Goal: Task Accomplishment & Management: Use online tool/utility

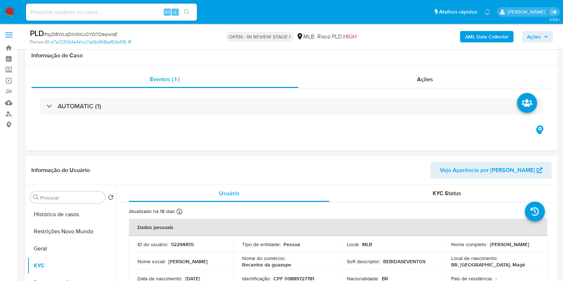
select select "10"
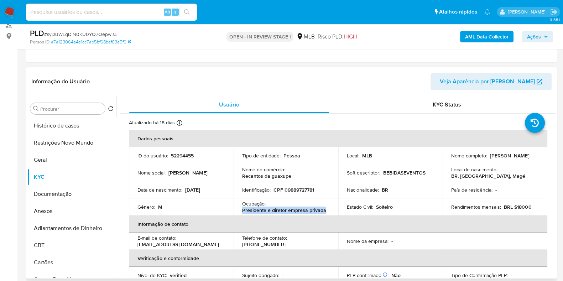
drag, startPoint x: 328, startPoint y: 209, endPoint x: 234, endPoint y: 209, distance: 94.4
click at [234, 209] on td "Ocupação : Presidente e diretor empresa privada" at bounding box center [286, 206] width 105 height 17
copy p "Presidente e diretor empresa privada"
click at [51, 195] on button "Documentação" at bounding box center [68, 194] width 83 height 17
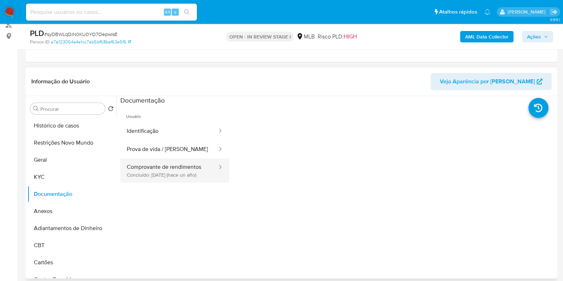
click at [171, 164] on button "Comprovante de rendimentos Concluído: 27/08/2024 (hace un año)" at bounding box center [169, 171] width 98 height 24
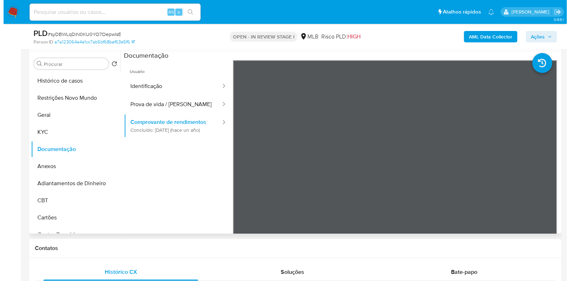
scroll to position [62, 0]
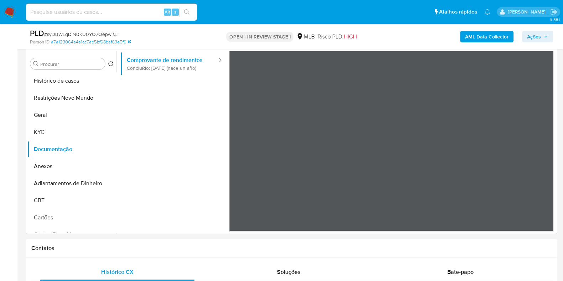
click at [482, 41] on b "AML Data Collector" at bounding box center [486, 36] width 43 height 11
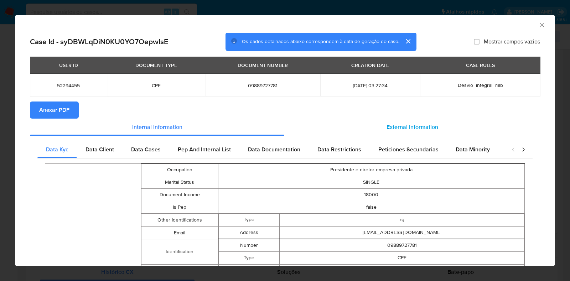
click at [394, 124] on span "External information" at bounding box center [412, 127] width 52 height 8
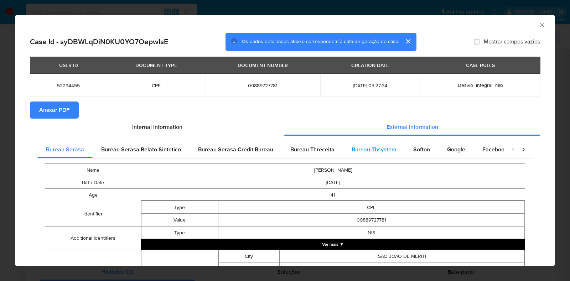
click at [372, 152] on span "Bureau Thsystem" at bounding box center [374, 149] width 45 height 8
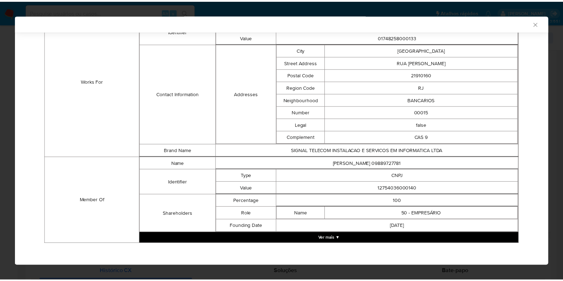
scroll to position [513, 0]
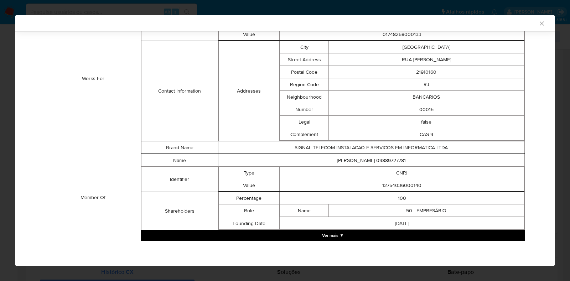
click at [389, 181] on td "12754036000140" at bounding box center [402, 185] width 245 height 12
click at [390, 184] on td "12754036000140" at bounding box center [402, 185] width 245 height 12
copy td "12754036000140"
click at [0, 134] on div "AML Data Collector Case Id - syDBWLqDiN0KU0YO7OepwIsE Os dados detalhados abaix…" at bounding box center [285, 140] width 570 height 281
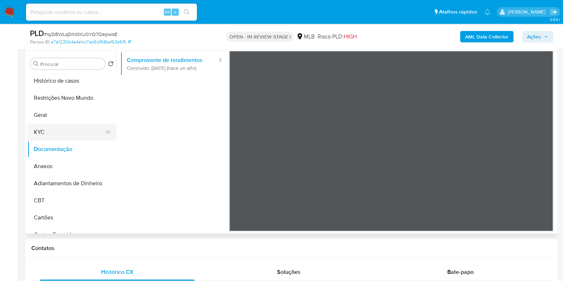
click at [50, 127] on button "KYC" at bounding box center [68, 132] width 83 height 17
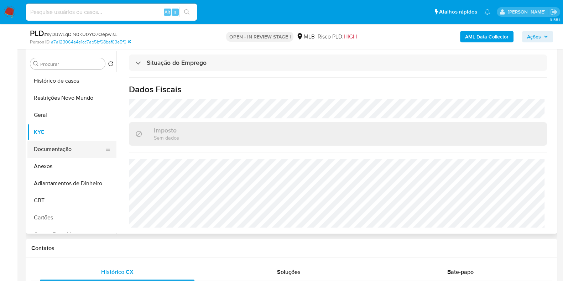
scroll to position [223, 0]
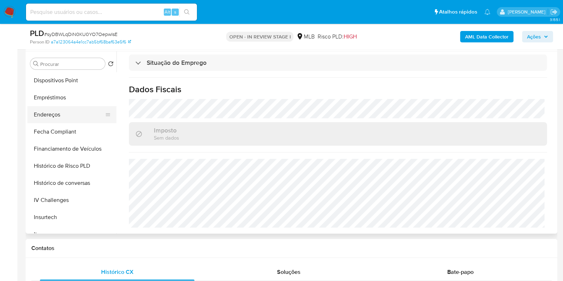
click at [67, 115] on button "Endereços" at bounding box center [68, 114] width 83 height 17
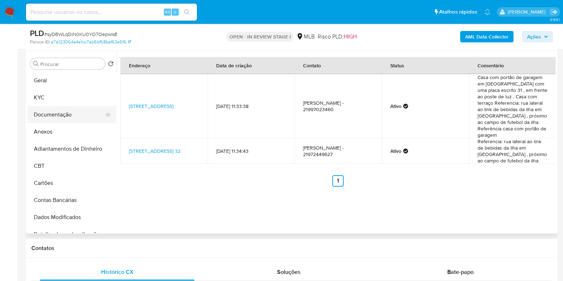
scroll to position [0, 0]
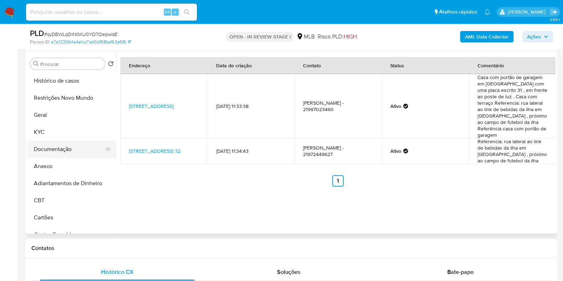
click at [61, 141] on button "Documentação" at bounding box center [68, 149] width 83 height 17
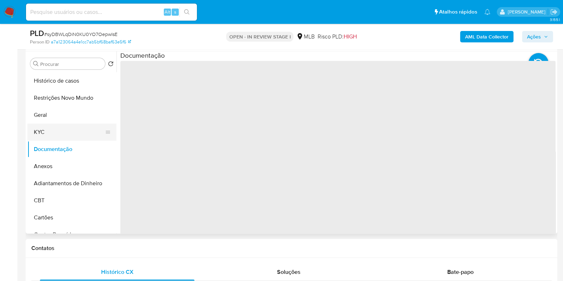
click at [64, 135] on button "KYC" at bounding box center [68, 132] width 83 height 17
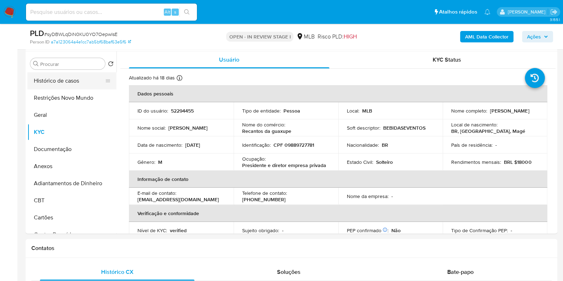
click at [50, 77] on button "Histórico de casos" at bounding box center [68, 80] width 83 height 17
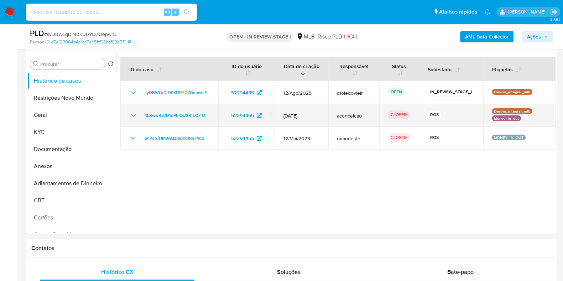
drag, startPoint x: 317, startPoint y: 138, endPoint x: 280, endPoint y: 112, distance: 46.0
click at [280, 112] on tbody "syDBWLqDiN0KU0YO7OepwIsE 52294455 12/Ago/2025 dtoledovieir OPEN IN_REVIEW_STAGE…" at bounding box center [337, 115] width 435 height 68
click at [296, 109] on td "12/Nov/2024" at bounding box center [301, 115] width 53 height 23
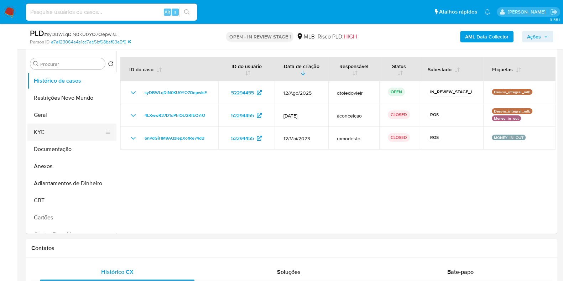
click at [84, 139] on button "KYC" at bounding box center [68, 132] width 83 height 17
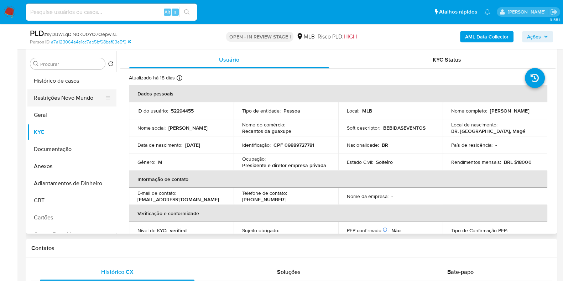
drag, startPoint x: 80, startPoint y: 117, endPoint x: 82, endPoint y: 104, distance: 13.3
click at [80, 116] on button "Geral" at bounding box center [71, 115] width 89 height 17
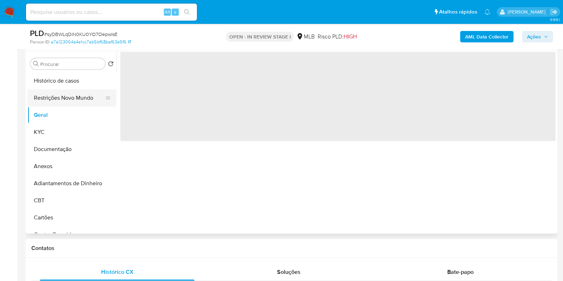
click at [83, 102] on button "Restrições Novo Mundo" at bounding box center [68, 97] width 83 height 17
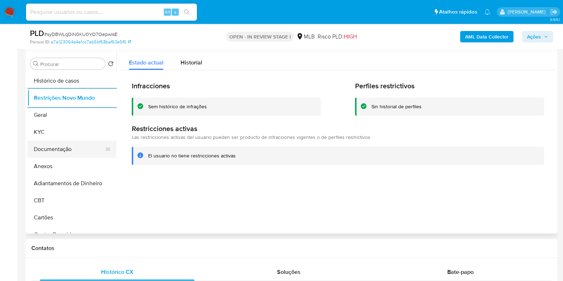
click at [59, 149] on button "Documentação" at bounding box center [68, 149] width 83 height 17
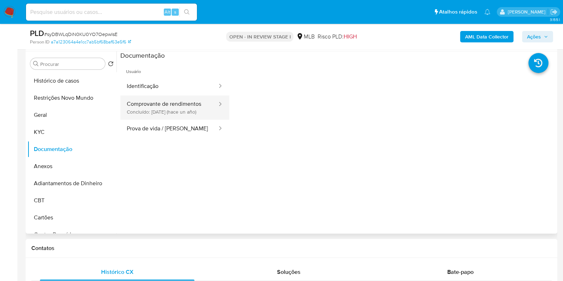
click at [141, 109] on button "Comprovante de rendimentos Concluído: 27/08/2024 (hace un año)" at bounding box center [169, 107] width 98 height 24
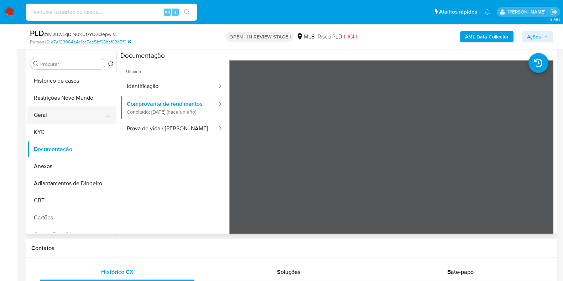
click at [46, 109] on button "Geral" at bounding box center [68, 115] width 83 height 17
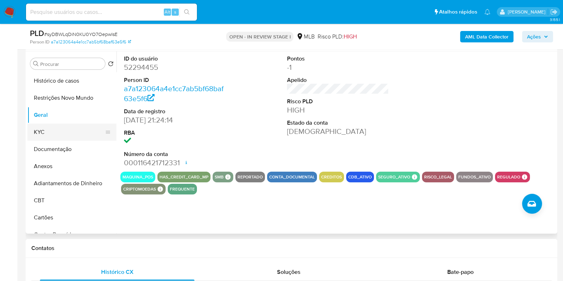
click at [51, 134] on button "KYC" at bounding box center [68, 132] width 83 height 17
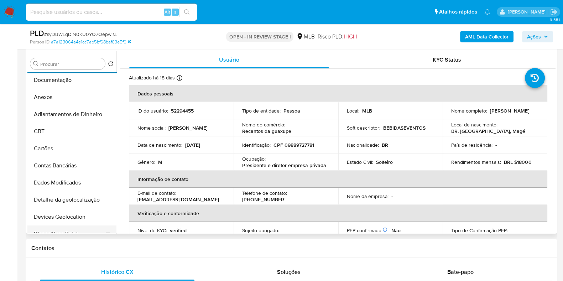
scroll to position [178, 0]
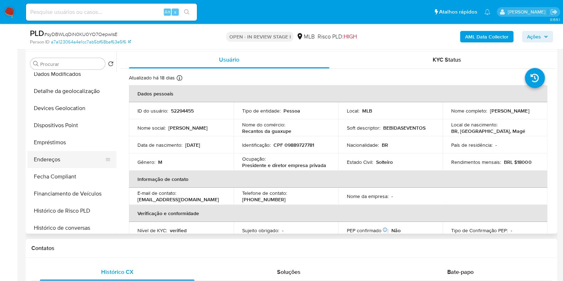
click at [69, 157] on button "Endereços" at bounding box center [68, 159] width 83 height 17
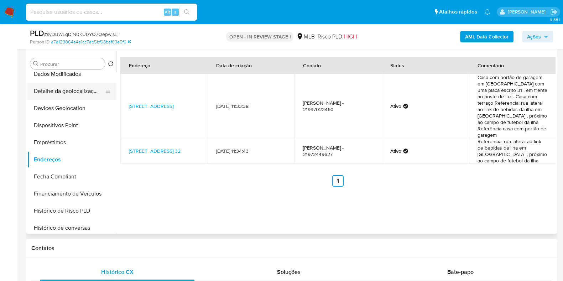
click at [78, 98] on button "Detalhe da geolocalização" at bounding box center [68, 91] width 83 height 17
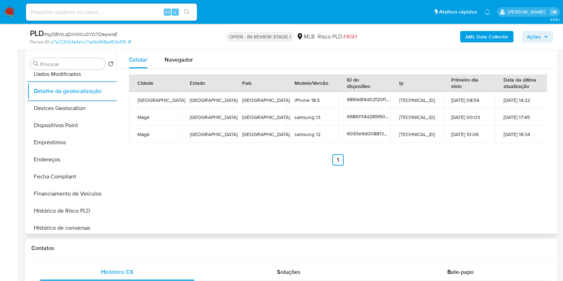
scroll to position [0, 0]
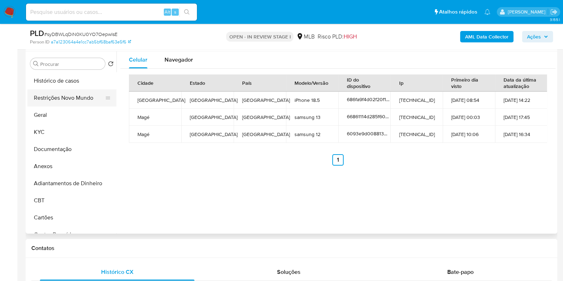
click at [75, 97] on button "Restrições Novo Mundo" at bounding box center [68, 97] width 83 height 17
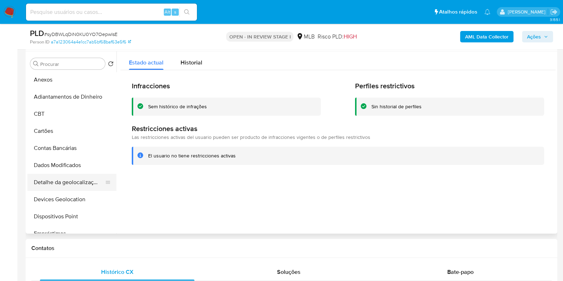
scroll to position [133, 0]
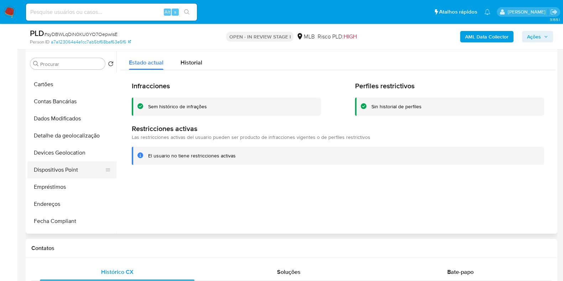
click at [59, 174] on button "Dispositivos Point" at bounding box center [68, 169] width 83 height 17
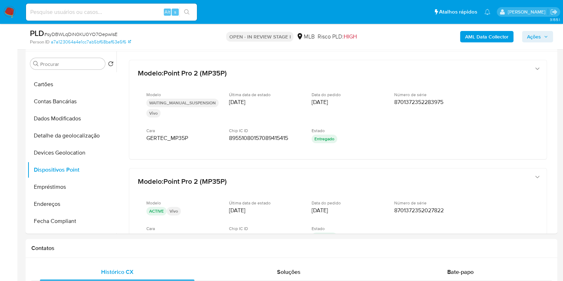
click at [497, 37] on b "AML Data Collector" at bounding box center [486, 36] width 43 height 11
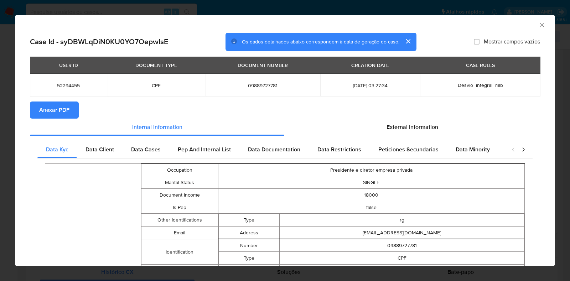
click at [80, 113] on section "Anexar PDF" at bounding box center [285, 110] width 510 height 17
click at [69, 115] on button "Anexar PDF" at bounding box center [54, 110] width 49 height 17
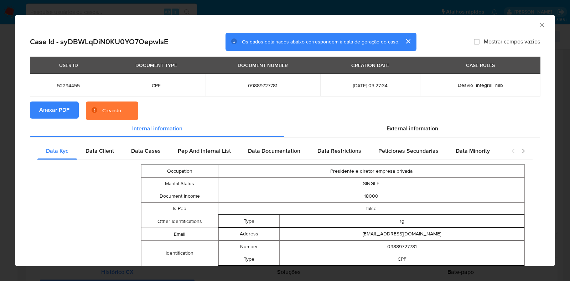
click at [14, 118] on div "AML Data Collector Case Id - syDBWLqDiN0KU0YO7OepwIsE Os dados detalhados abaix…" at bounding box center [285, 140] width 570 height 281
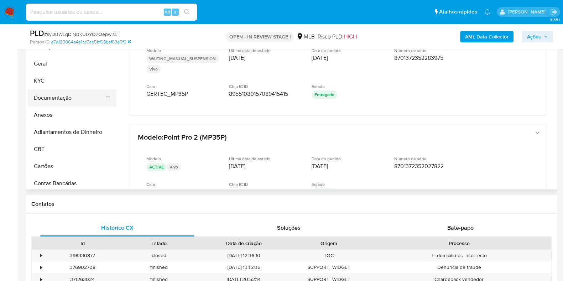
scroll to position [0, 0]
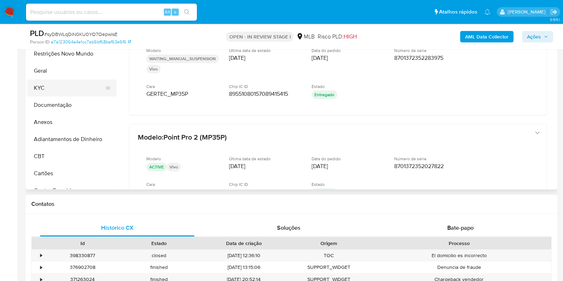
click at [62, 84] on button "KYC" at bounding box center [68, 87] width 83 height 17
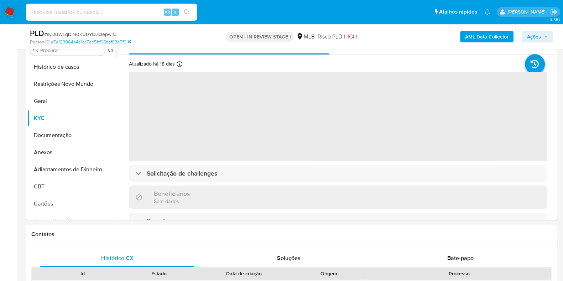
scroll to position [134, 0]
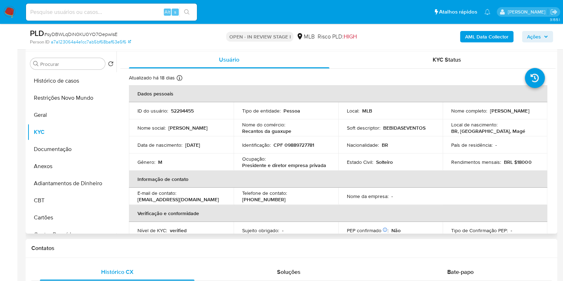
drag, startPoint x: 492, startPoint y: 115, endPoint x: 448, endPoint y: 116, distance: 43.1
click at [448, 116] on td "Nome completo : Bruno Dos Santos Carvalho" at bounding box center [495, 110] width 105 height 17
copy p "Bruno Dos Santos Carvalho"
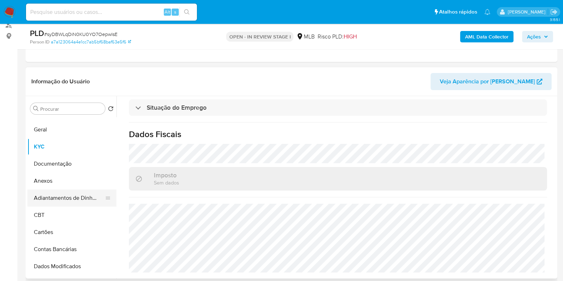
scroll to position [44, 0]
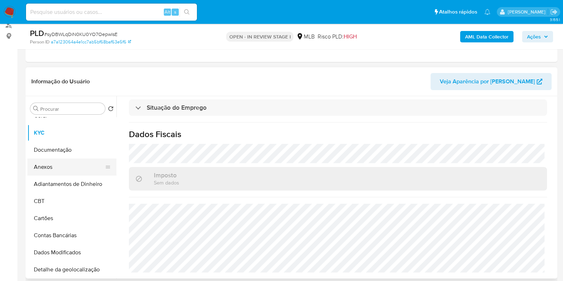
click at [64, 165] on button "Anexos" at bounding box center [68, 167] width 83 height 17
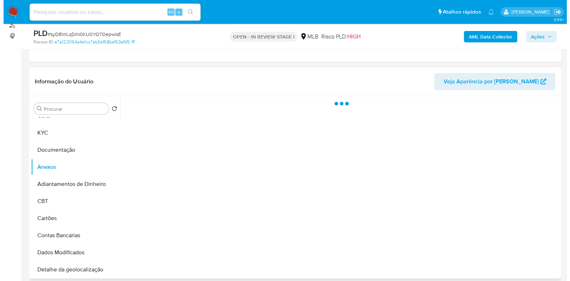
scroll to position [0, 0]
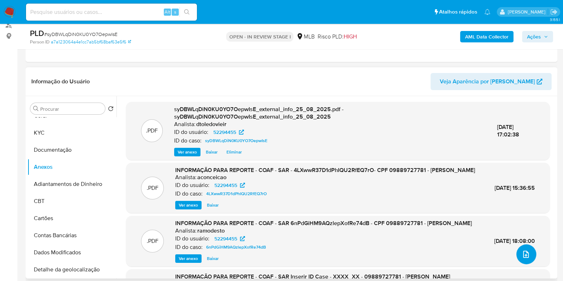
click at [529, 253] on button "upload-file" at bounding box center [526, 254] width 20 height 20
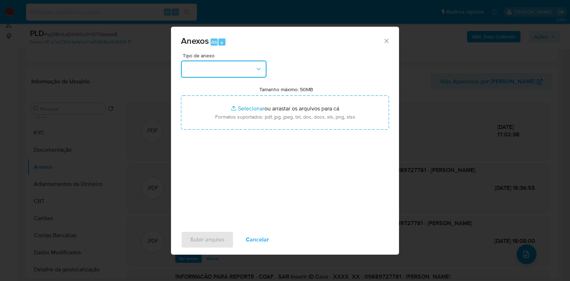
click at [207, 65] on button "button" at bounding box center [223, 69] width 85 height 17
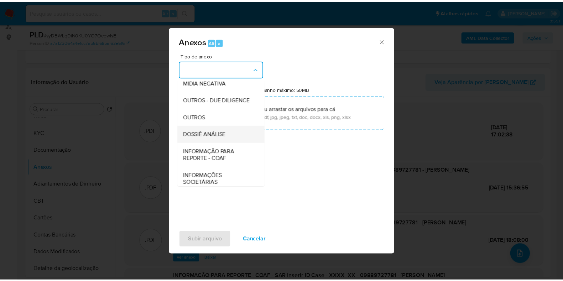
scroll to position [110, 0]
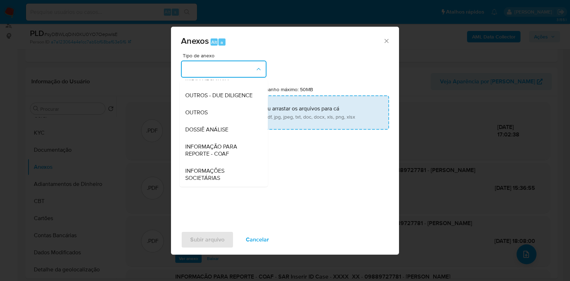
drag, startPoint x: 218, startPoint y: 134, endPoint x: 245, endPoint y: 111, distance: 35.7
click at [217, 133] on span "DOSSIÊ ANÁLISE" at bounding box center [206, 129] width 43 height 7
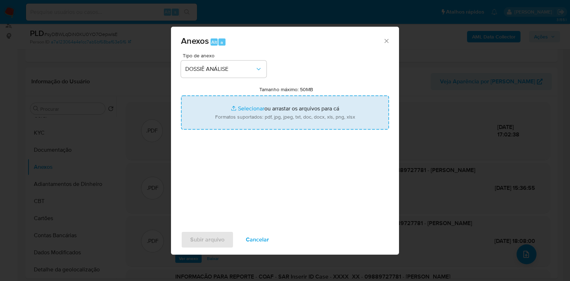
type input "C:\fakepath\3.ª SAR - CPF 09889727781 - BRUNO DOS SANTOS CARVALHO.pdf"
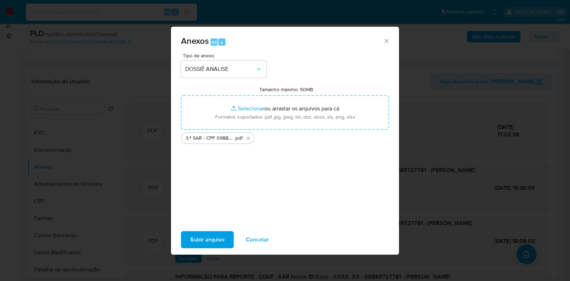
click at [208, 234] on span "Subir arquivo" at bounding box center [207, 240] width 34 height 16
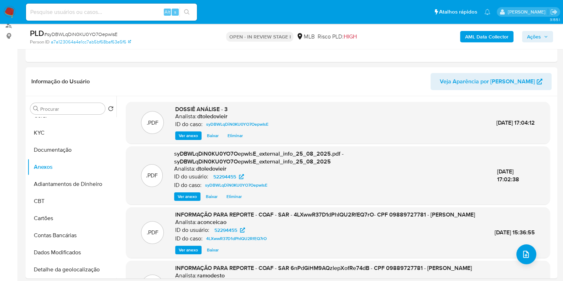
click at [541, 32] on span "Ações" at bounding box center [537, 37] width 21 height 10
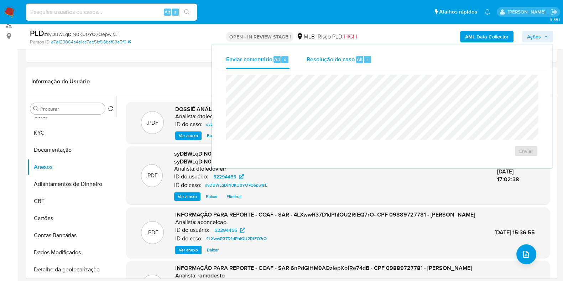
click at [347, 59] on span "Resolução do caso" at bounding box center [331, 59] width 48 height 8
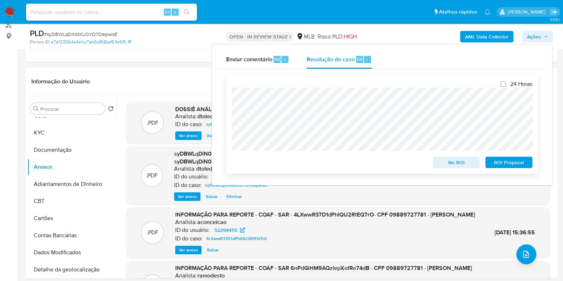
click at [502, 157] on span "ROI Proposal" at bounding box center [508, 162] width 37 height 10
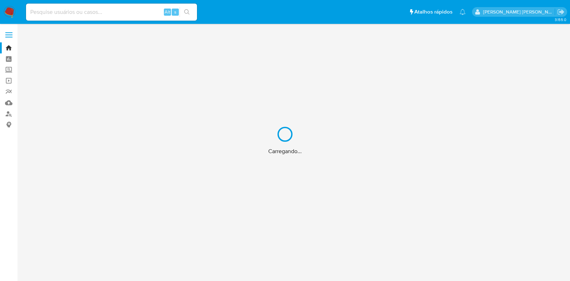
click at [73, 8] on div "Carregando..." at bounding box center [285, 140] width 570 height 281
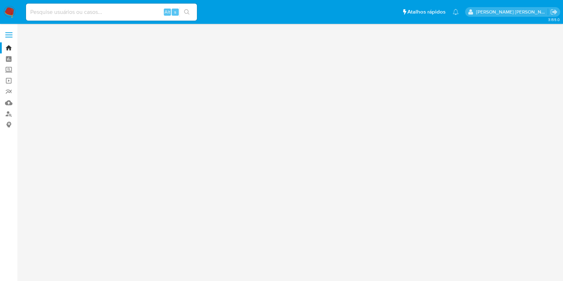
click at [67, 13] on input at bounding box center [111, 11] width 171 height 9
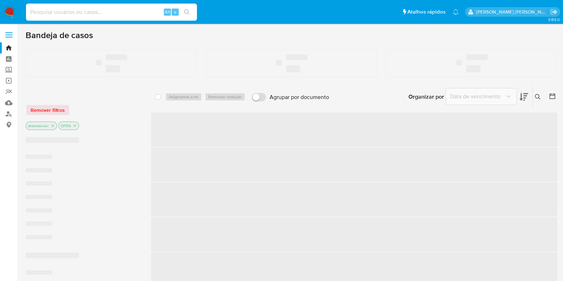
paste input "133628595"
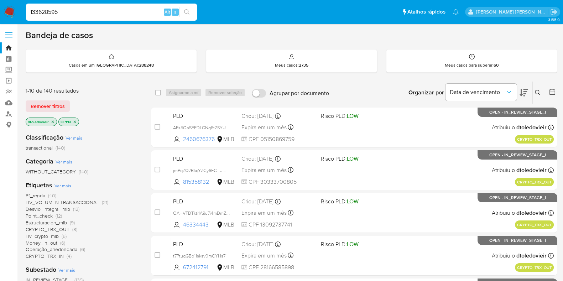
type input "133628595"
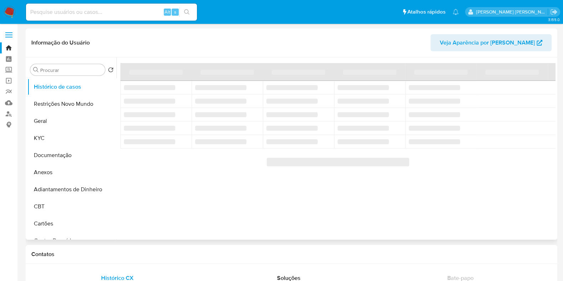
select select "10"
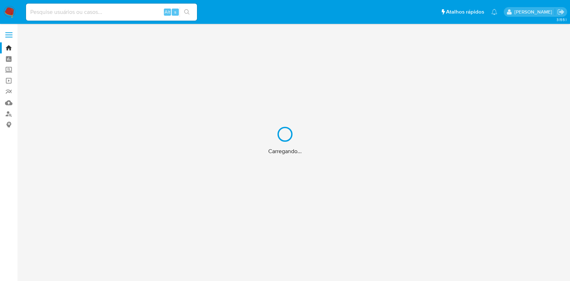
click at [71, 15] on div "Carregando..." at bounding box center [285, 140] width 570 height 281
click at [72, 13] on div "Carregando..." at bounding box center [285, 140] width 570 height 281
click at [77, 10] on div "Carregando..." at bounding box center [285, 140] width 570 height 281
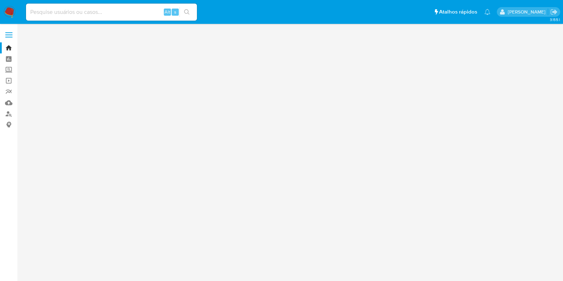
click at [73, 12] on input at bounding box center [111, 11] width 171 height 9
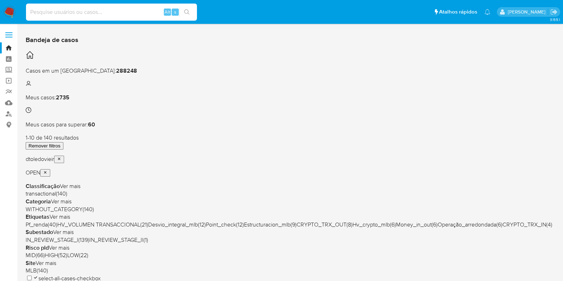
paste input "133628595"
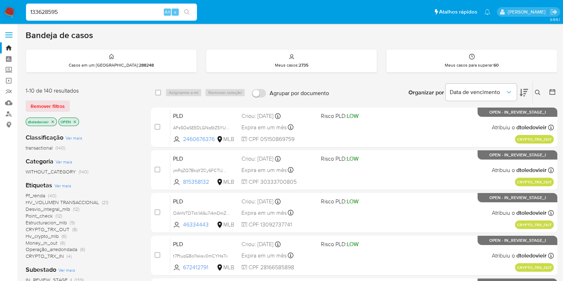
type input "133628595"
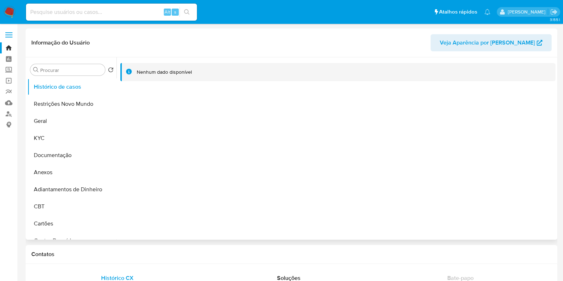
select select "10"
click at [61, 139] on button "KYC" at bounding box center [68, 138] width 83 height 17
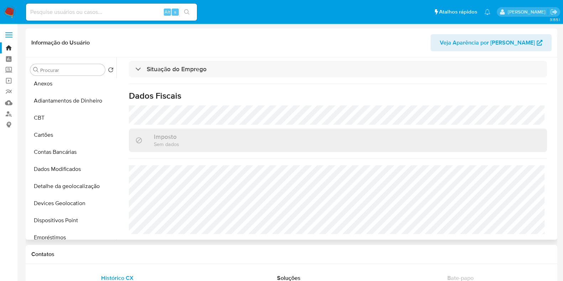
scroll to position [223, 0]
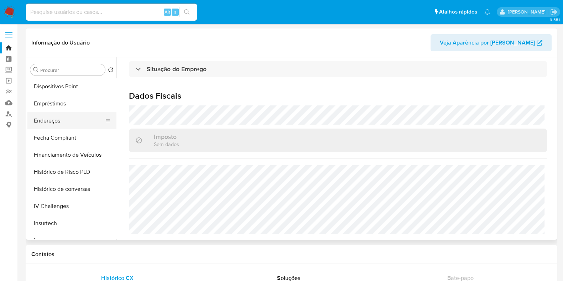
click at [54, 120] on button "Endereços" at bounding box center [68, 120] width 83 height 17
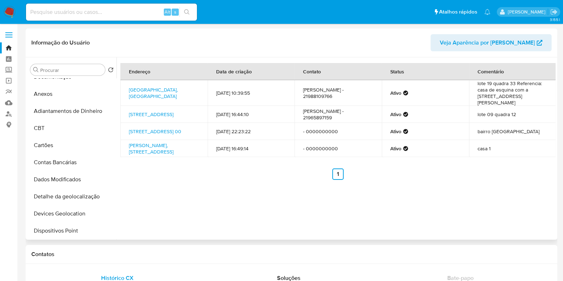
scroll to position [0, 0]
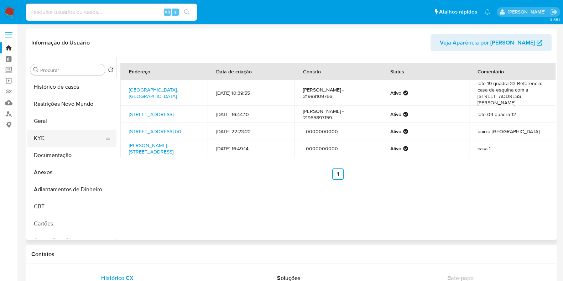
click at [51, 132] on button "KYC" at bounding box center [68, 138] width 83 height 17
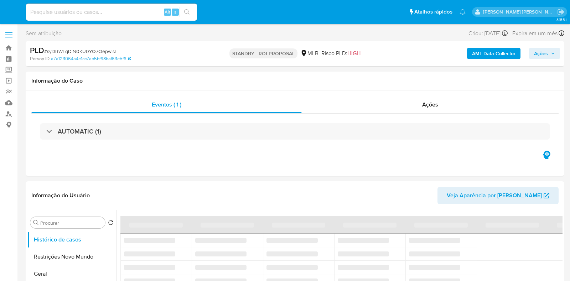
select select "10"
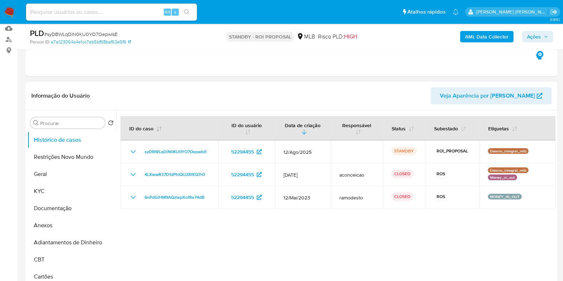
scroll to position [89, 0]
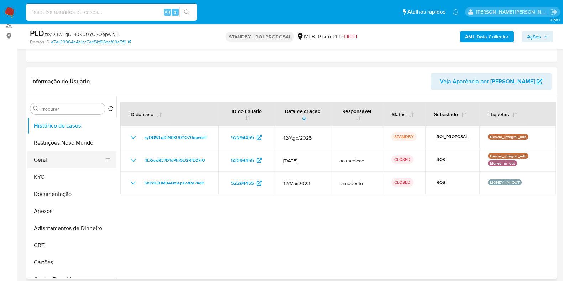
click at [53, 157] on button "Geral" at bounding box center [68, 159] width 83 height 17
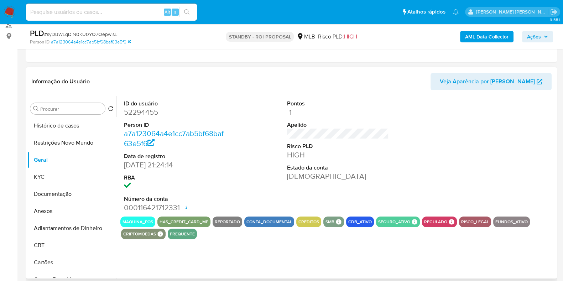
click at [149, 111] on dd "52294455" at bounding box center [175, 112] width 102 height 10
copy dd "52294455"
click at [132, 15] on input at bounding box center [111, 11] width 171 height 9
paste input "121390535"
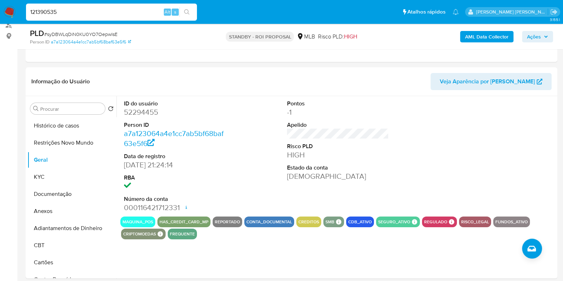
type input "121390535"
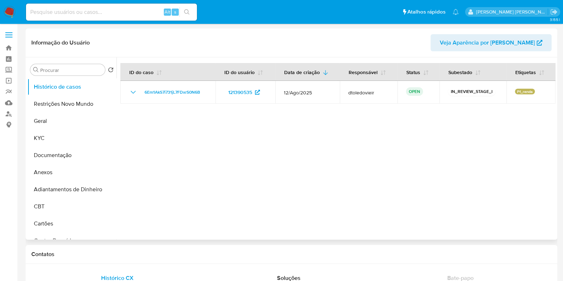
select select "10"
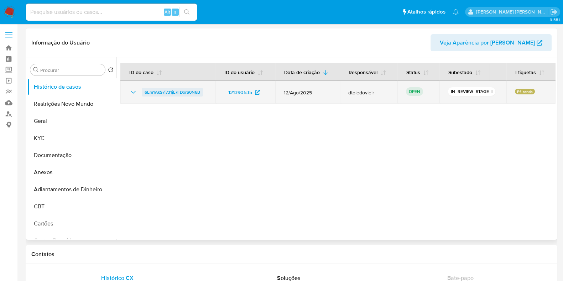
click at [192, 89] on span "6Em1AkS7i731jL7FDxrS0N6B" at bounding box center [173, 92] width 56 height 9
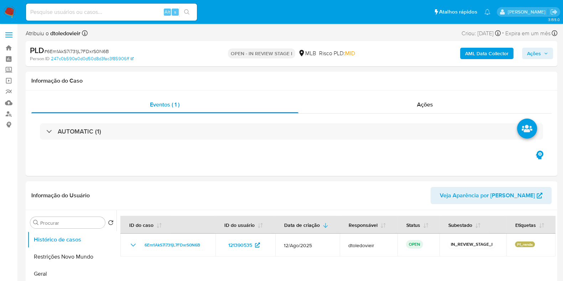
select select "10"
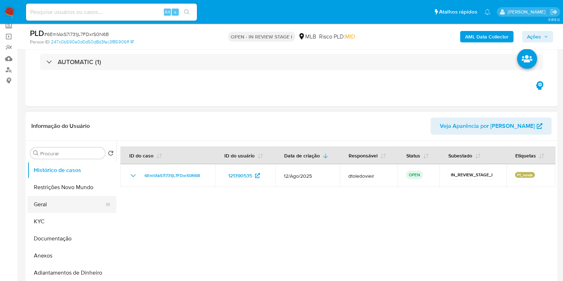
scroll to position [44, 0]
click at [46, 220] on button "KYC" at bounding box center [68, 221] width 83 height 17
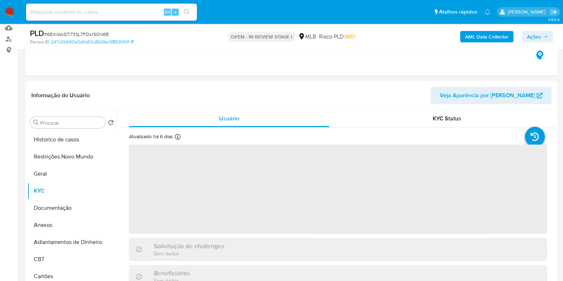
scroll to position [89, 0]
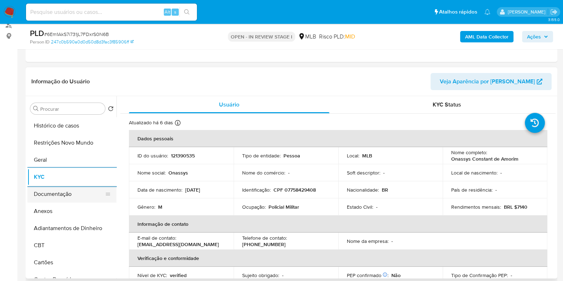
click at [72, 196] on button "Documentação" at bounding box center [68, 194] width 83 height 17
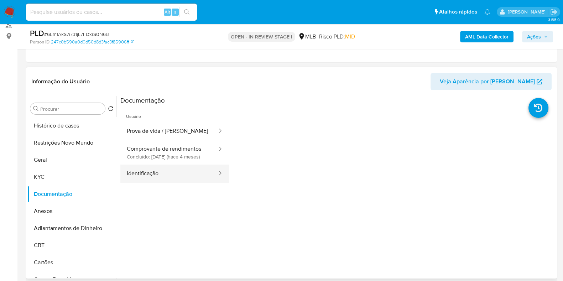
click at [148, 180] on button "Identificação" at bounding box center [169, 174] width 98 height 18
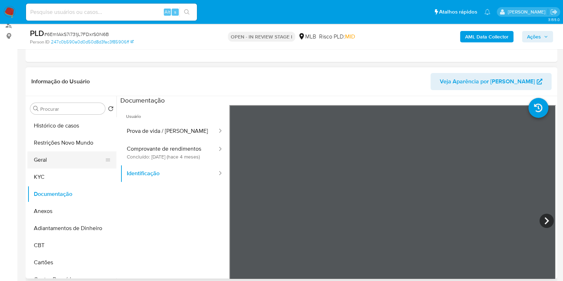
click at [76, 165] on button "Geral" at bounding box center [68, 159] width 83 height 17
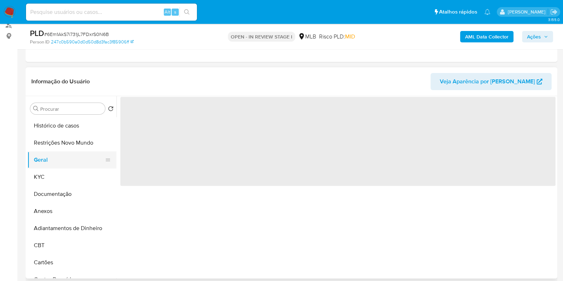
click at [70, 166] on button "Geral" at bounding box center [68, 159] width 83 height 17
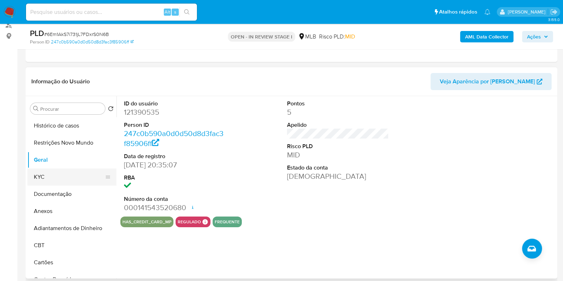
click at [67, 178] on button "KYC" at bounding box center [68, 176] width 83 height 17
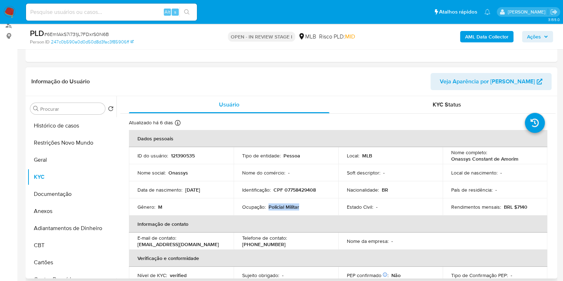
drag, startPoint x: 301, startPoint y: 203, endPoint x: 268, endPoint y: 206, distance: 32.9
click at [268, 206] on div "Ocupação : Policial Militar" at bounding box center [286, 207] width 88 height 6
click at [68, 192] on button "Documentação" at bounding box center [68, 194] width 83 height 17
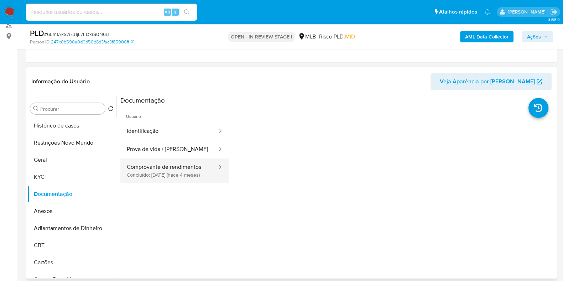
click at [164, 183] on button "Comprovante de rendimentos Concluído: 18/04/2025 (hace 4 meses)" at bounding box center [169, 171] width 98 height 24
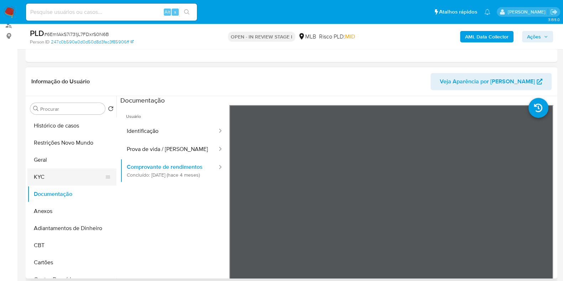
click at [74, 178] on button "KYC" at bounding box center [68, 176] width 83 height 17
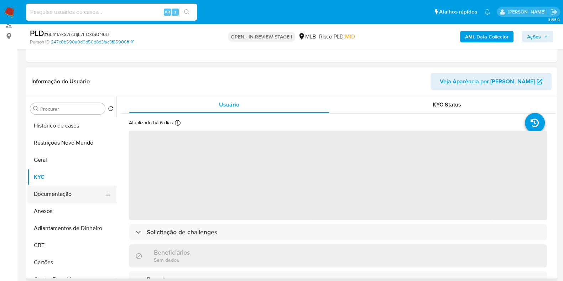
click at [93, 188] on button "Documentação" at bounding box center [68, 194] width 83 height 17
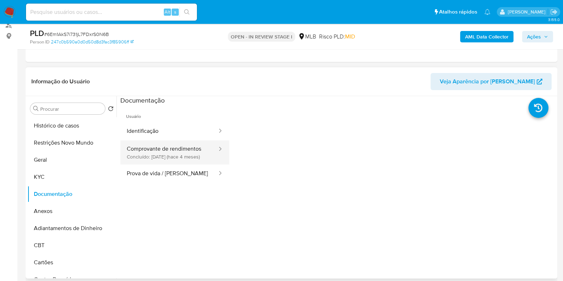
click at [172, 156] on button "Comprovante de rendimentos Concluído: 18/04/2025 (hace 4 meses)" at bounding box center [169, 152] width 98 height 24
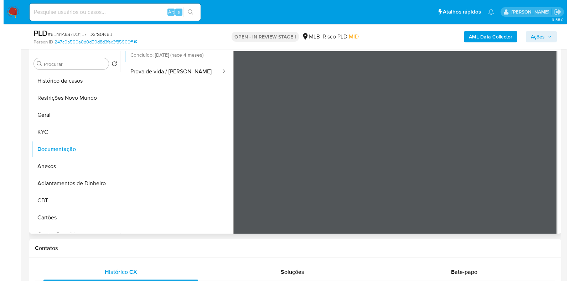
scroll to position [62, 0]
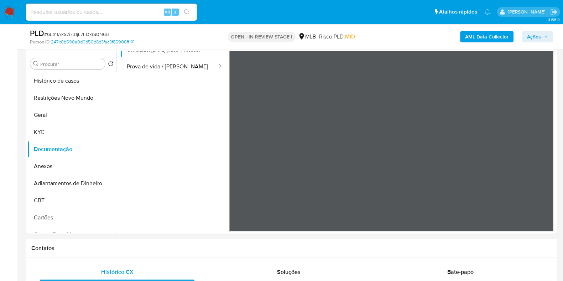
click at [478, 32] on b "AML Data Collector" at bounding box center [486, 36] width 43 height 11
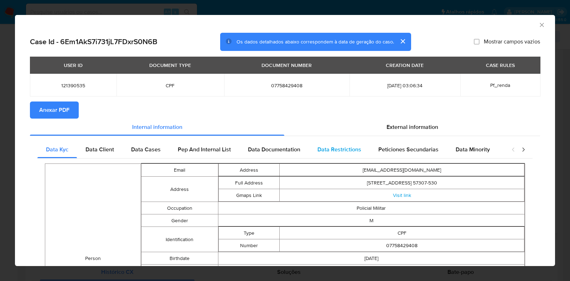
drag, startPoint x: 398, startPoint y: 128, endPoint x: 402, endPoint y: 144, distance: 16.7
click at [398, 128] on span "External information" at bounding box center [412, 127] width 52 height 8
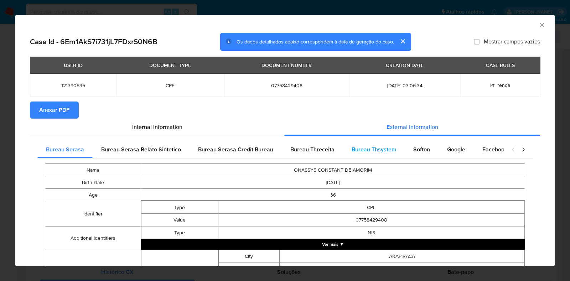
click at [380, 153] on span "Bureau Thsystem" at bounding box center [374, 149] width 45 height 8
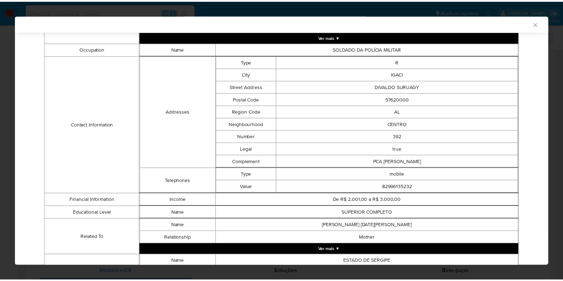
scroll to position [56, 0]
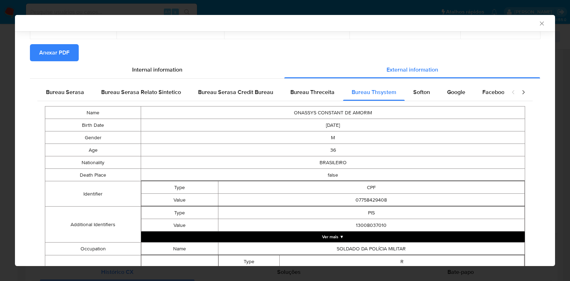
click at [10, 165] on div "AML Data Collector Case Id - 6Em1AkS7i731jL7FDxrS0N6B Os dados detalhados abaix…" at bounding box center [285, 140] width 570 height 281
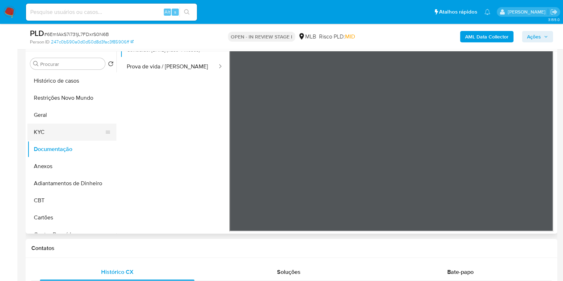
click at [62, 133] on button "KYC" at bounding box center [68, 132] width 83 height 17
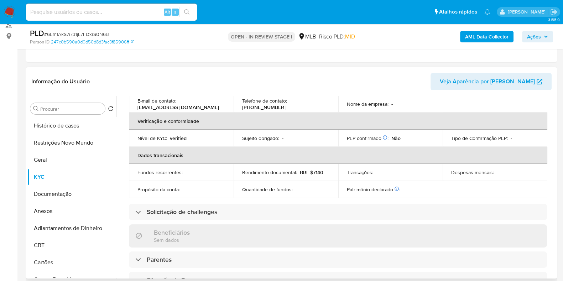
scroll to position [0, 0]
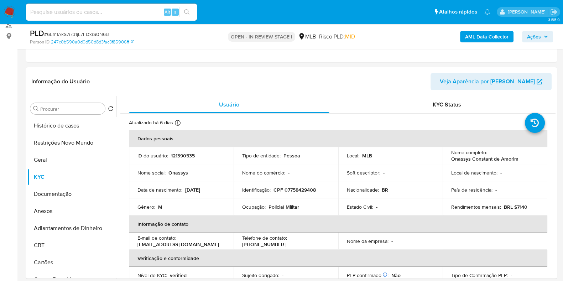
click at [541, 35] on span "Ações" at bounding box center [537, 37] width 21 height 10
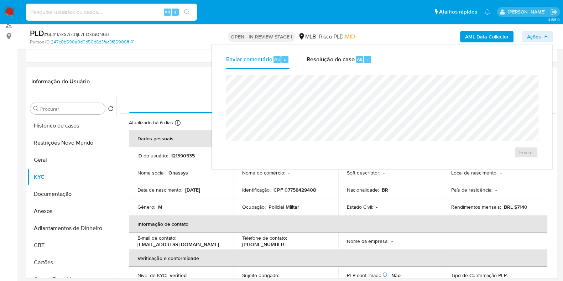
drag, startPoint x: 349, startPoint y: 59, endPoint x: 346, endPoint y: 72, distance: 13.2
click at [349, 58] on span "Resolução do caso" at bounding box center [331, 59] width 48 height 8
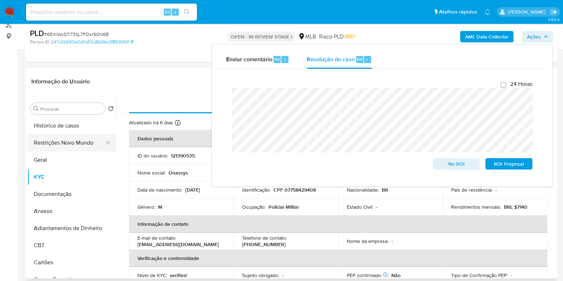
click at [46, 144] on button "Restrições Novo Mundo" at bounding box center [68, 142] width 83 height 17
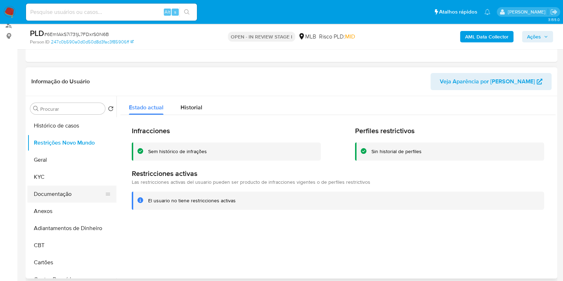
click at [53, 191] on button "Documentação" at bounding box center [68, 194] width 83 height 17
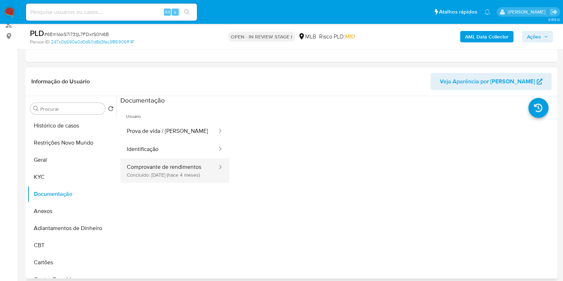
click at [145, 166] on button "Comprovante de rendimentos Concluído: 18/04/2025 (hace 4 meses)" at bounding box center [169, 171] width 98 height 24
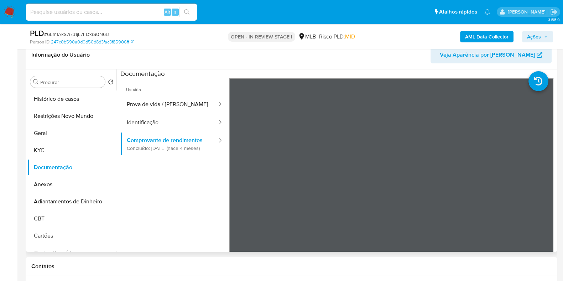
scroll to position [134, 0]
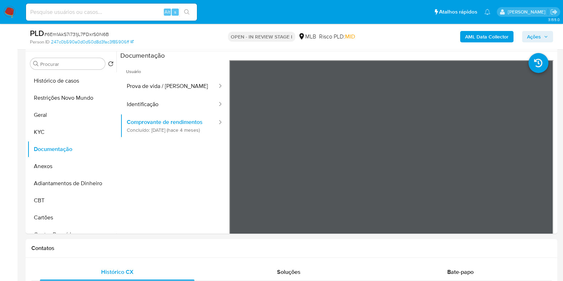
click at [537, 35] on span "Ações" at bounding box center [534, 36] width 14 height 11
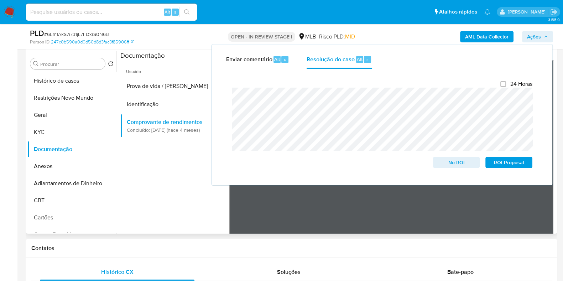
click at [156, 167] on ul "Usuário Prova de vida / Selfie Identificação Comprovante de rendimentos Concluí…" at bounding box center [174, 162] width 109 height 205
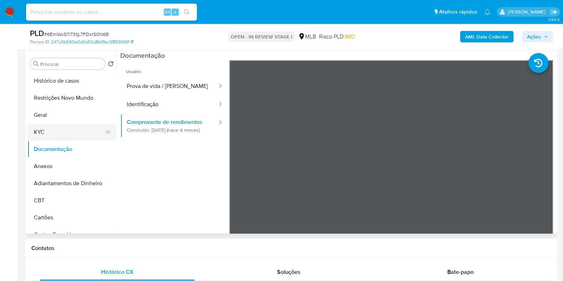
click at [85, 138] on button "KYC" at bounding box center [68, 132] width 83 height 17
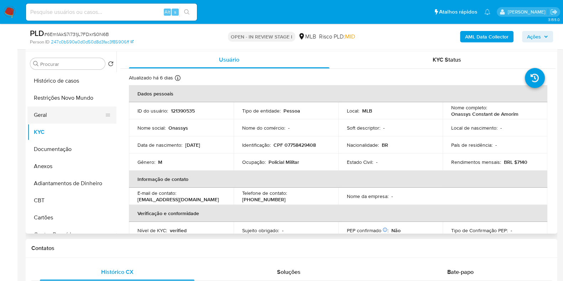
click at [42, 109] on button "Geral" at bounding box center [68, 115] width 83 height 17
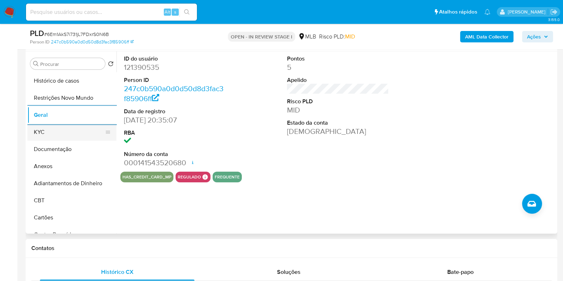
click at [47, 125] on button "KYC" at bounding box center [68, 132] width 83 height 17
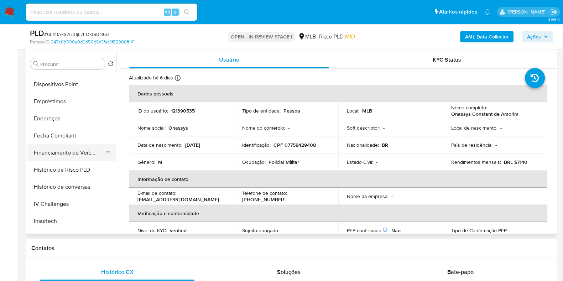
scroll to position [223, 0]
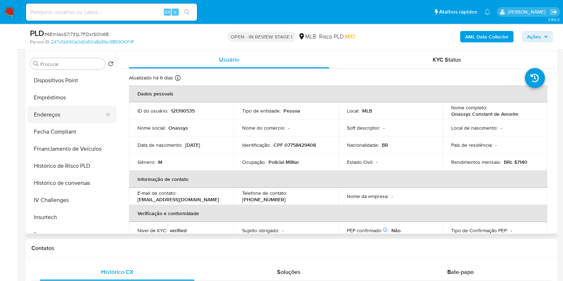
click at [72, 112] on button "Endereços" at bounding box center [68, 114] width 83 height 17
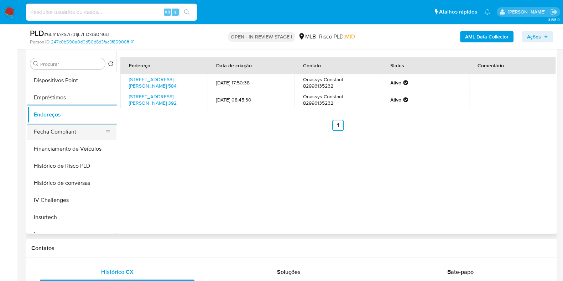
scroll to position [89, 0]
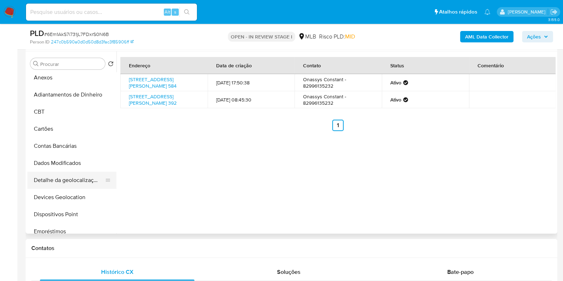
click at [59, 175] on button "Detalhe da geolocalização" at bounding box center [68, 180] width 83 height 17
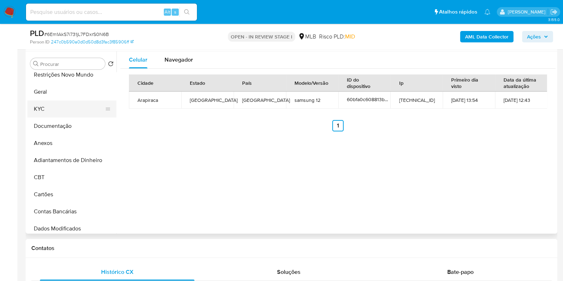
scroll to position [0, 0]
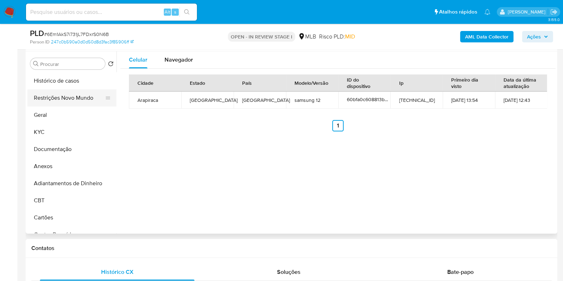
click at [74, 97] on button "Restrições Novo Mundo" at bounding box center [68, 97] width 83 height 17
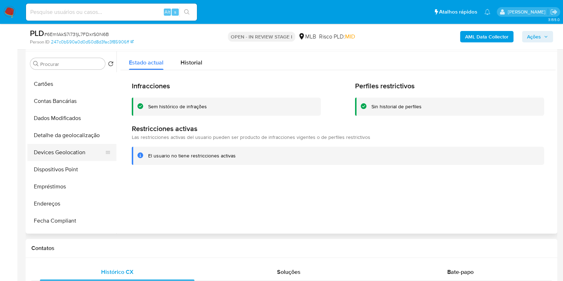
scroll to position [133, 0]
click at [72, 163] on button "Dispositivos Point" at bounding box center [68, 169] width 83 height 17
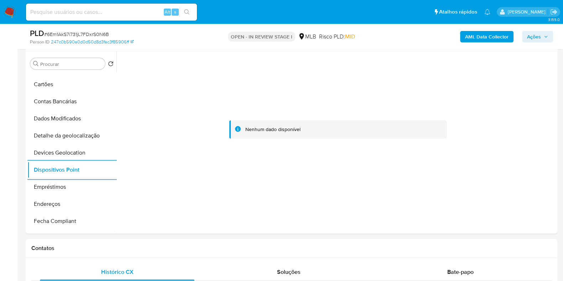
click at [472, 38] on b "AML Data Collector" at bounding box center [486, 36] width 43 height 11
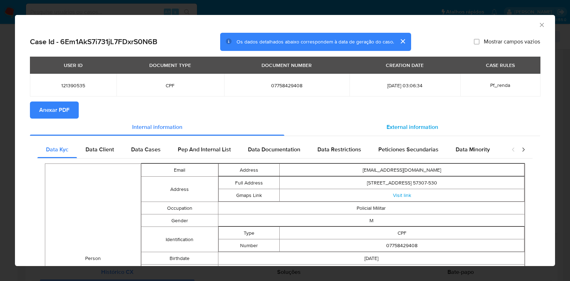
click at [396, 122] on div "External information" at bounding box center [412, 127] width 256 height 17
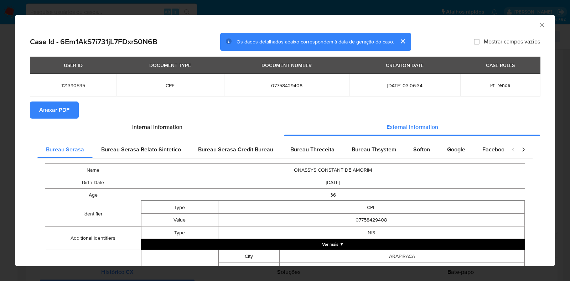
click at [64, 110] on span "Anexar PDF" at bounding box center [54, 110] width 30 height 16
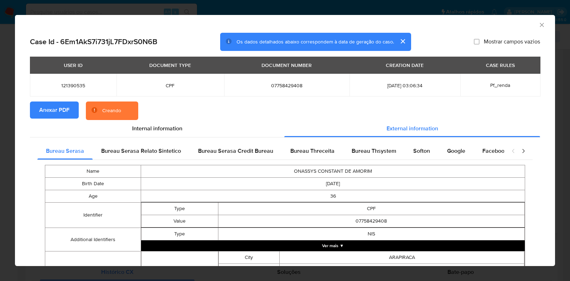
click at [0, 141] on div "AML Data Collector Case Id - 6Em1AkS7i731jL7FDxrS0N6B Os dados detalhados abaix…" at bounding box center [285, 140] width 570 height 281
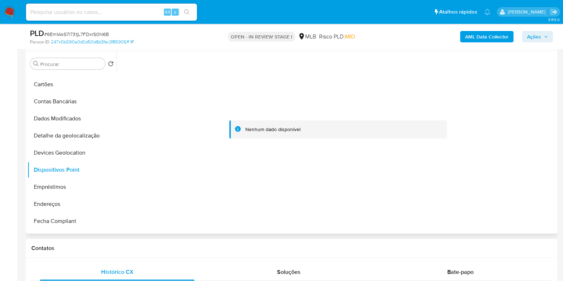
scroll to position [0, 0]
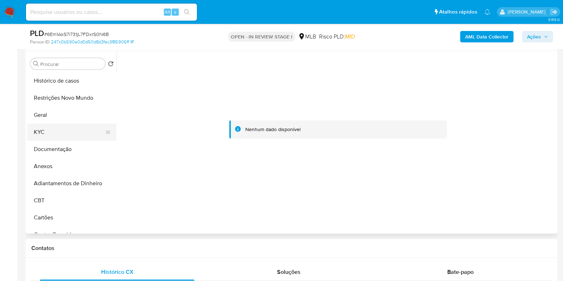
click at [62, 135] on button "KYC" at bounding box center [68, 132] width 83 height 17
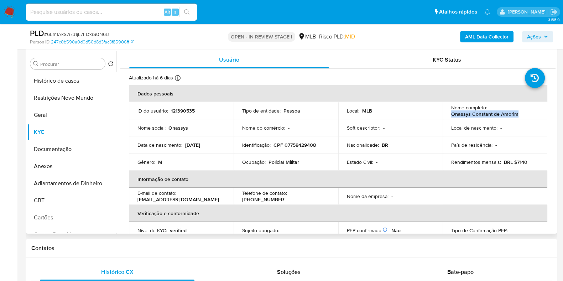
drag, startPoint x: 511, startPoint y: 115, endPoint x: 450, endPoint y: 115, distance: 60.9
click at [451, 115] on div "Nome completo : Onassys Constant de Amorim" at bounding box center [495, 110] width 88 height 13
copy p "Onassys Constant de Amorim"
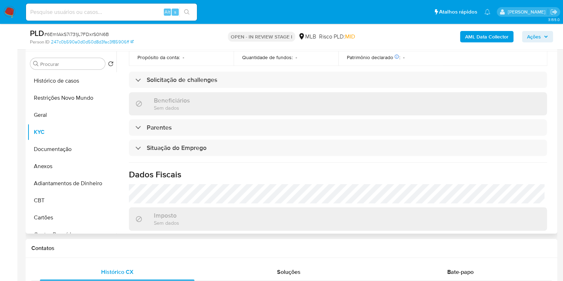
scroll to position [310, 0]
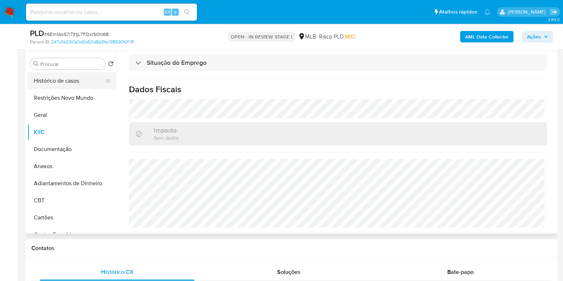
click at [76, 80] on button "Histórico de casos" at bounding box center [68, 80] width 83 height 17
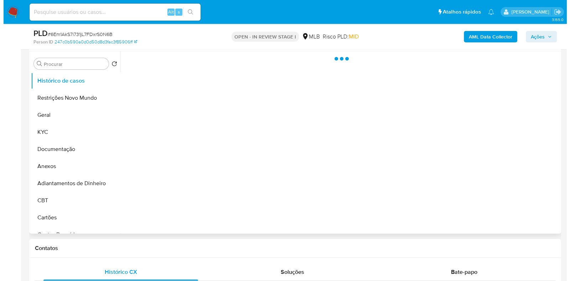
scroll to position [0, 0]
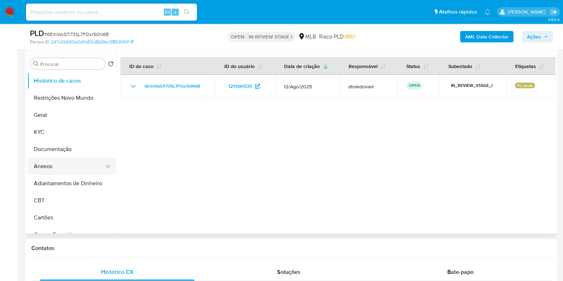
click at [64, 168] on button "Anexos" at bounding box center [68, 166] width 83 height 17
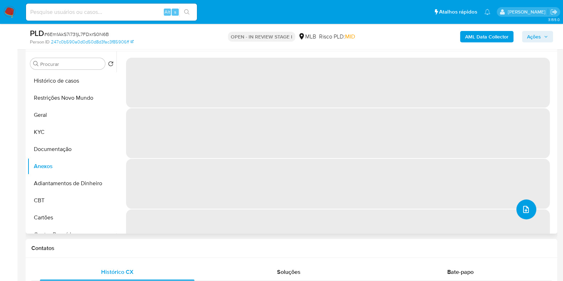
click at [525, 209] on icon "upload-file" at bounding box center [526, 209] width 9 height 9
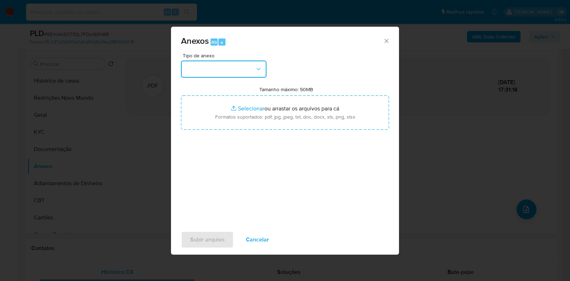
click at [248, 70] on button "button" at bounding box center [223, 69] width 85 height 17
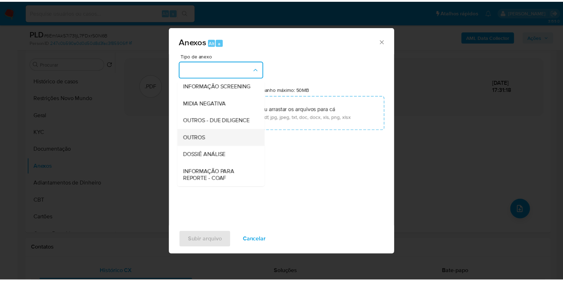
scroll to position [110, 0]
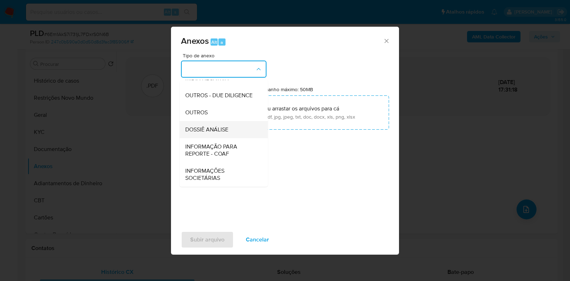
click at [220, 125] on div "DOSSIÊ ANÁLISE" at bounding box center [221, 129] width 73 height 17
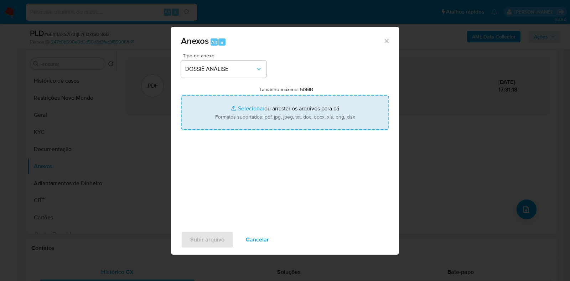
type input "C:\fakepath\SAR - CPF 07758429408 - ONASSYS CONSTANT DE AMORIM.pdf"
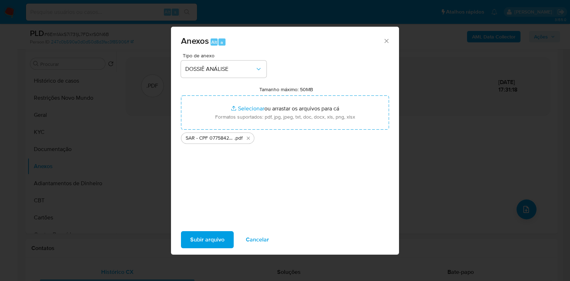
click at [199, 238] on span "Subir arquivo" at bounding box center [207, 240] width 34 height 16
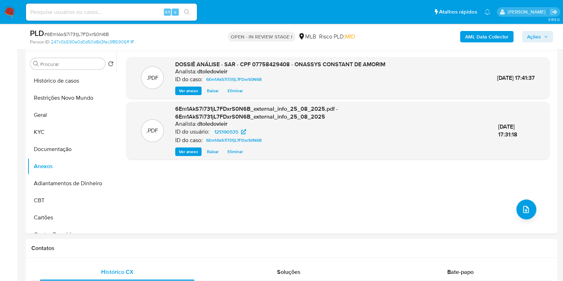
click at [537, 35] on span "Ações" at bounding box center [534, 36] width 14 height 11
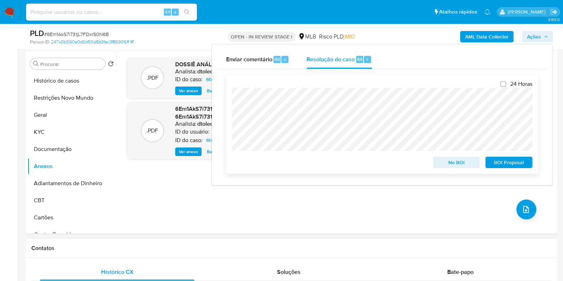
click at [514, 163] on span "ROI Proposal" at bounding box center [508, 162] width 37 height 10
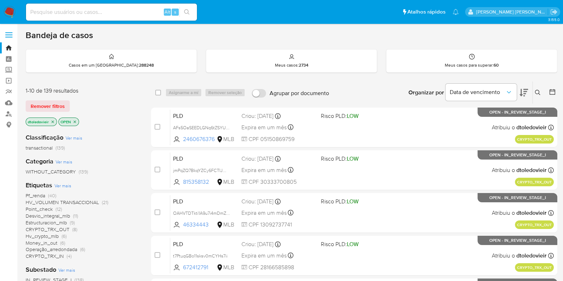
click at [82, 10] on input at bounding box center [111, 11] width 171 height 9
paste input "1104522168"
type input "1104522168"
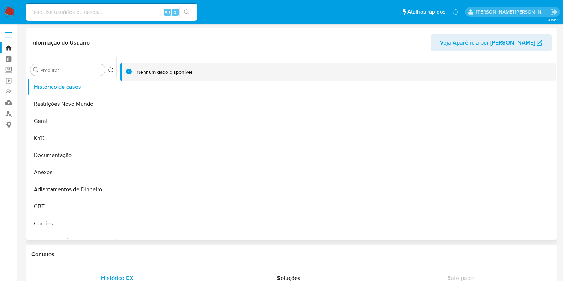
select select "10"
click at [78, 14] on input at bounding box center [111, 11] width 171 height 9
paste input "1104522168"
type input "1104522168"
click at [59, 135] on button "KYC" at bounding box center [68, 138] width 83 height 17
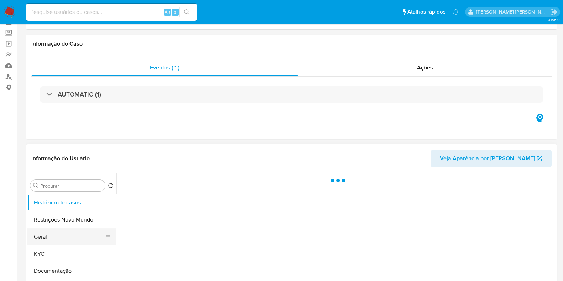
scroll to position [89, 0]
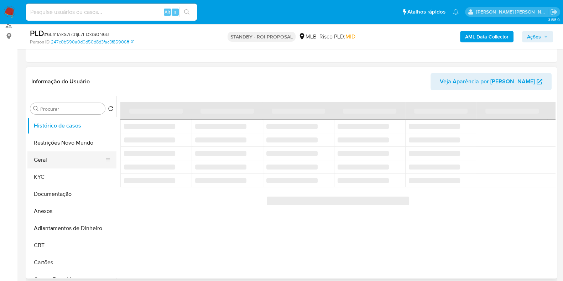
click at [46, 152] on button "Geral" at bounding box center [68, 159] width 83 height 17
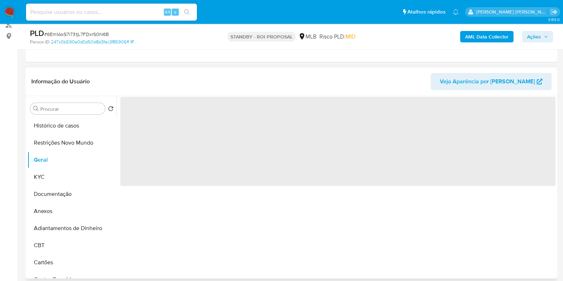
select select "10"
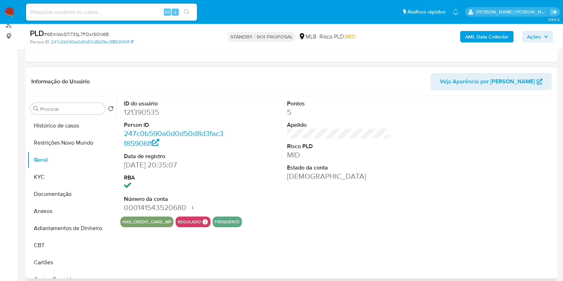
click at [147, 114] on dd "121390535" at bounding box center [175, 112] width 102 height 10
copy dd "121390535"
click at [127, 8] on input at bounding box center [111, 11] width 171 height 9
paste input "143616610"
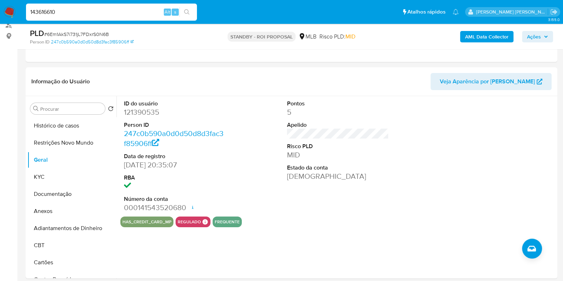
type input "143616610"
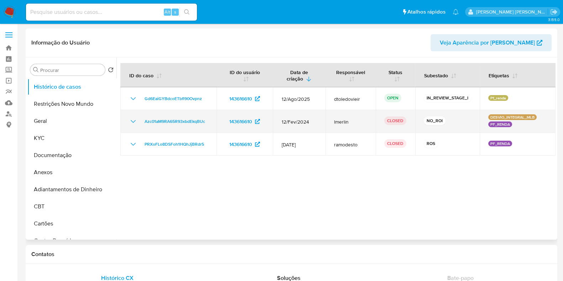
select select "10"
drag, startPoint x: 279, startPoint y: 120, endPoint x: 323, endPoint y: 120, distance: 43.5
click at [322, 120] on td "12/Fev/2024" at bounding box center [299, 121] width 52 height 23
click at [317, 123] on td "12/Fev/2024" at bounding box center [299, 121] width 52 height 23
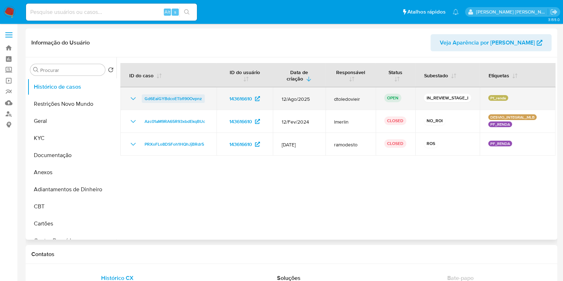
click at [172, 97] on span "Gd6EaiGYBdcoETbfl90Ovpnz" at bounding box center [173, 98] width 57 height 9
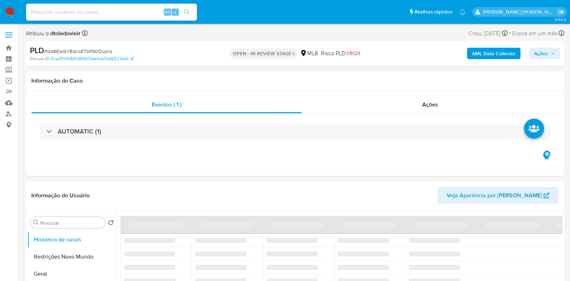
select select "10"
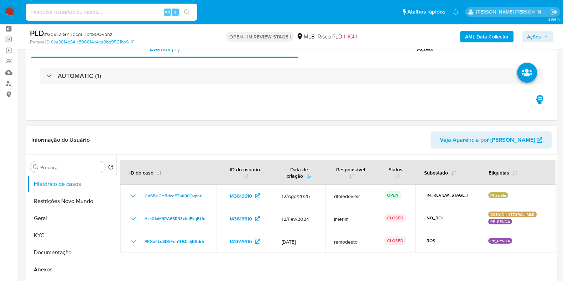
scroll to position [44, 0]
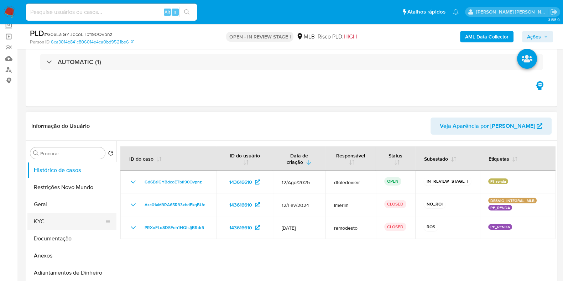
click at [45, 217] on button "KYC" at bounding box center [68, 221] width 83 height 17
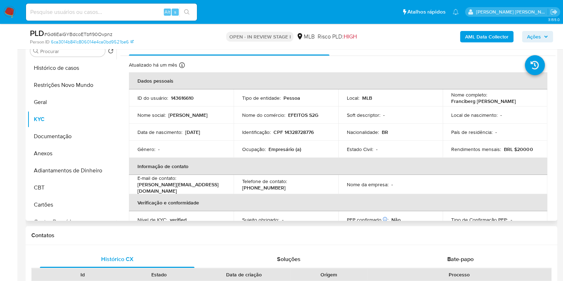
scroll to position [134, 0]
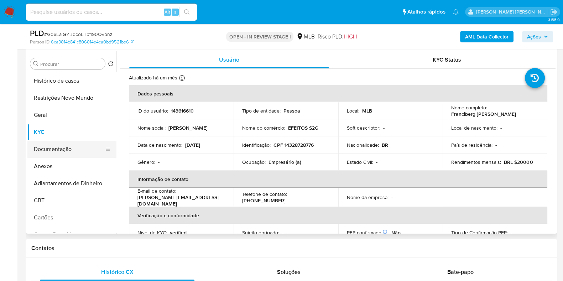
click at [60, 148] on button "Documentação" at bounding box center [68, 149] width 83 height 17
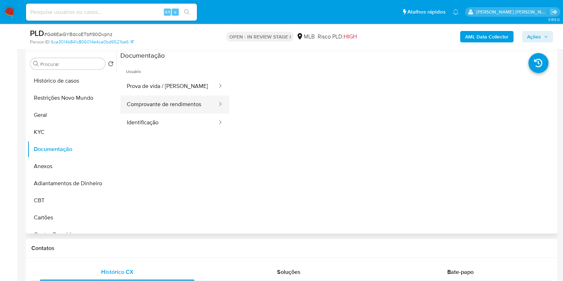
click at [175, 106] on button "Comprovante de rendimentos" at bounding box center [169, 104] width 98 height 18
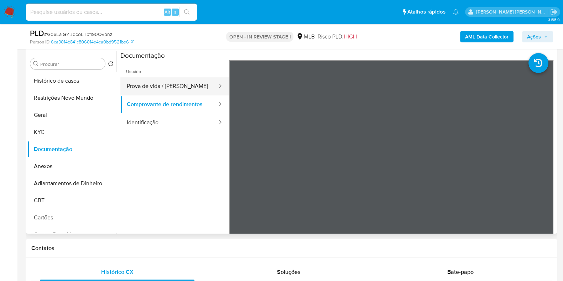
click at [196, 88] on button "Prova de vida / Selfie" at bounding box center [169, 86] width 98 height 18
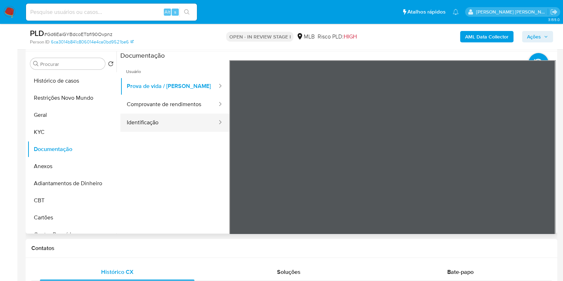
click at [171, 130] on button "Identificação" at bounding box center [169, 123] width 98 height 18
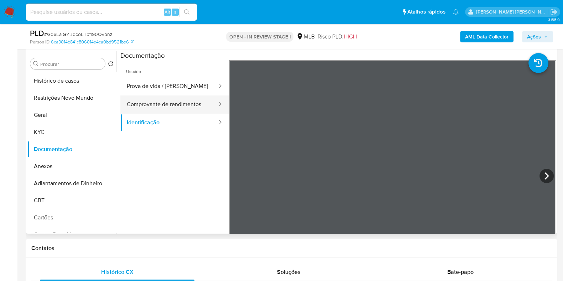
click at [163, 105] on button "Comprovante de rendimentos" at bounding box center [169, 104] width 98 height 18
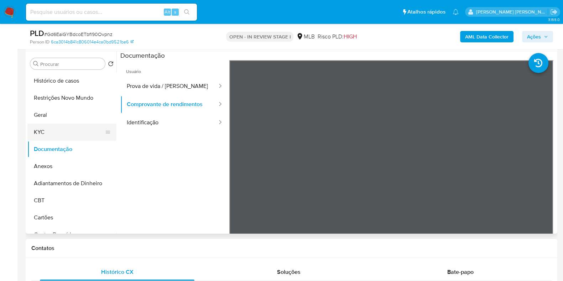
click at [55, 128] on button "KYC" at bounding box center [68, 132] width 83 height 17
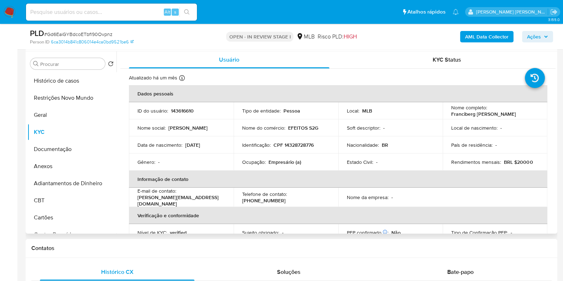
click at [277, 161] on p "Empresário (a)" at bounding box center [285, 162] width 33 height 6
copy p "Empresário"
click at [69, 151] on button "Documentação" at bounding box center [68, 149] width 83 height 17
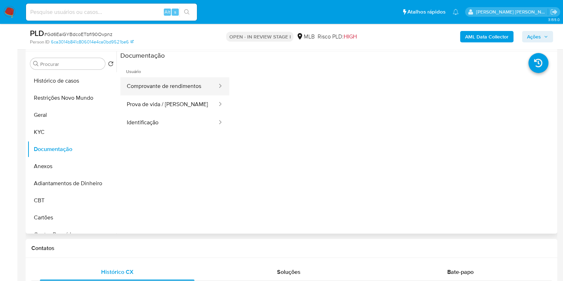
click at [188, 83] on button "Comprovante de rendimentos" at bounding box center [169, 86] width 98 height 18
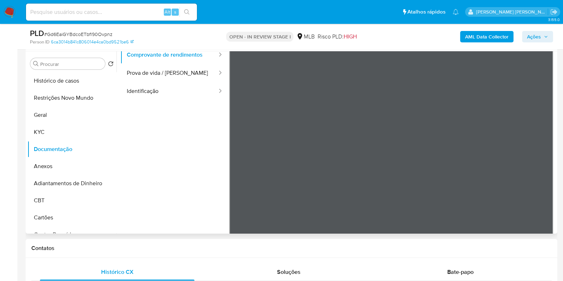
scroll to position [62, 0]
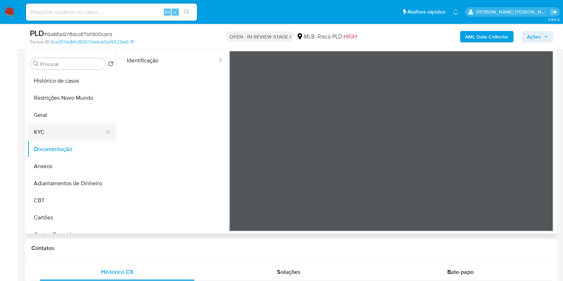
click at [63, 138] on button "KYC" at bounding box center [68, 132] width 83 height 17
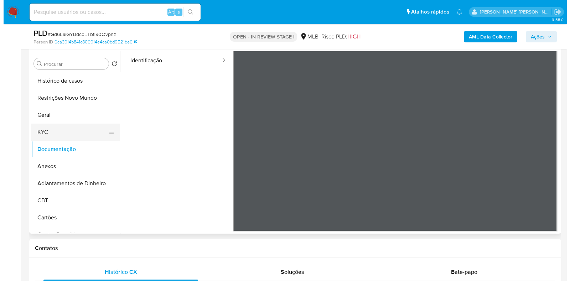
scroll to position [0, 0]
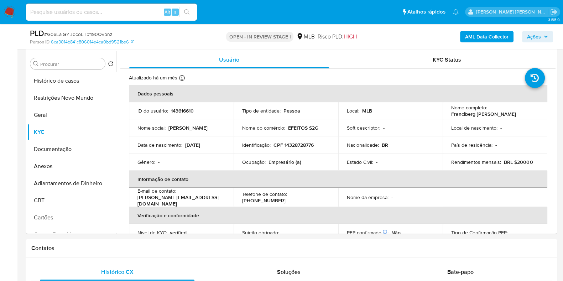
click at [475, 35] on b "AML Data Collector" at bounding box center [486, 36] width 43 height 11
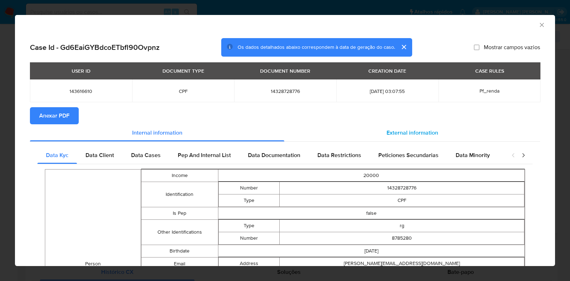
click at [391, 126] on div "External information" at bounding box center [412, 132] width 256 height 17
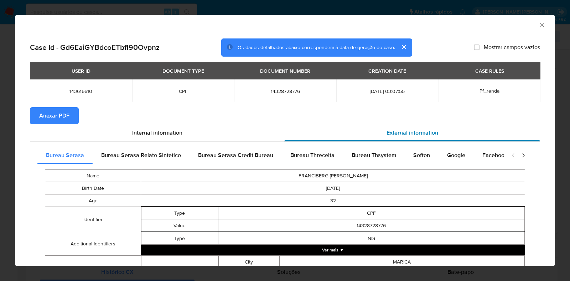
click at [396, 135] on span "External information" at bounding box center [412, 133] width 52 height 8
click at [390, 151] on span "Bureau Thsystem" at bounding box center [374, 155] width 45 height 8
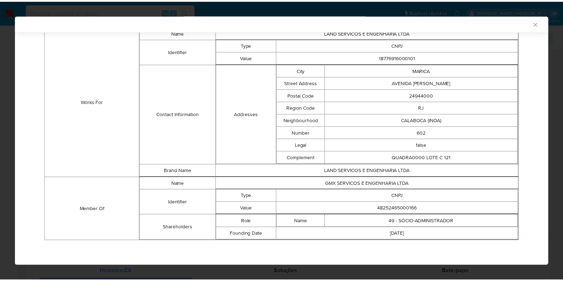
scroll to position [483, 0]
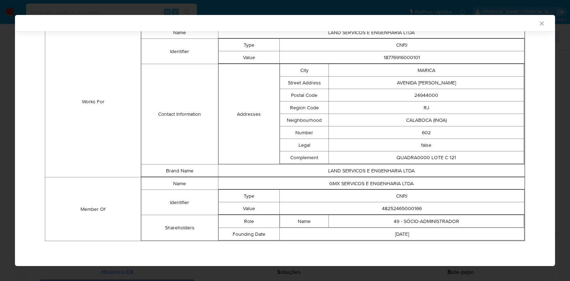
click at [393, 206] on td "48252465000166" at bounding box center [402, 208] width 245 height 12
click at [394, 206] on td "48252465000166" at bounding box center [402, 208] width 245 height 12
copy td "48252465000166"
click at [2, 129] on div "AML Data Collector Case Id - Gd6EaiGYBdcoETbfl90Ovpnz Os dados detalhados abaix…" at bounding box center [285, 140] width 570 height 281
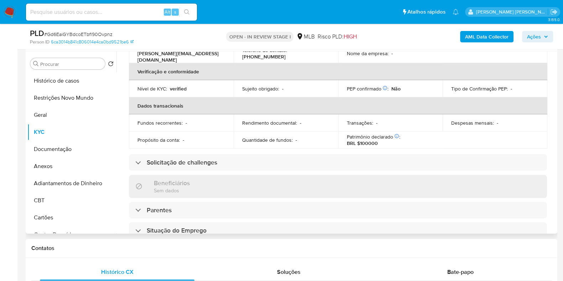
scroll to position [0, 0]
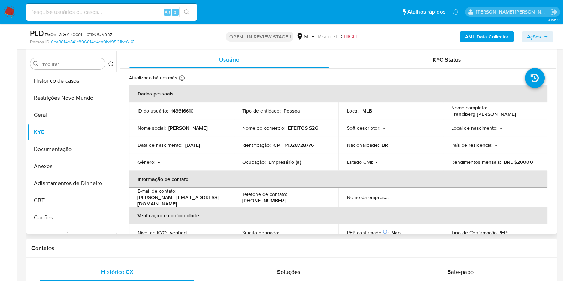
click at [301, 146] on p "CPF 14328728776" at bounding box center [294, 145] width 40 height 6
copy p "14328728776"
click at [45, 113] on button "Geral" at bounding box center [68, 115] width 83 height 17
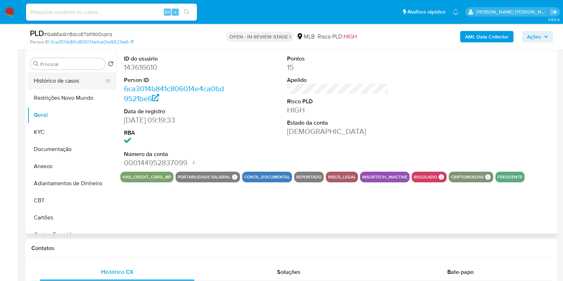
click at [69, 82] on button "Histórico de casos" at bounding box center [68, 80] width 83 height 17
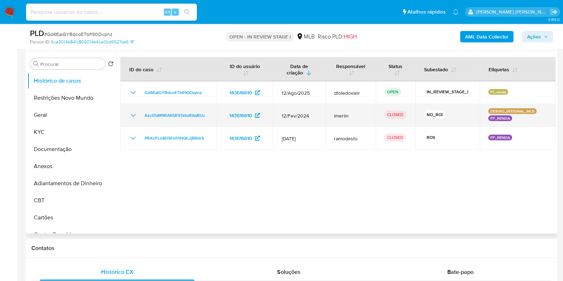
click at [135, 116] on icon "Mostrar/Ocultar" at bounding box center [133, 115] width 9 height 9
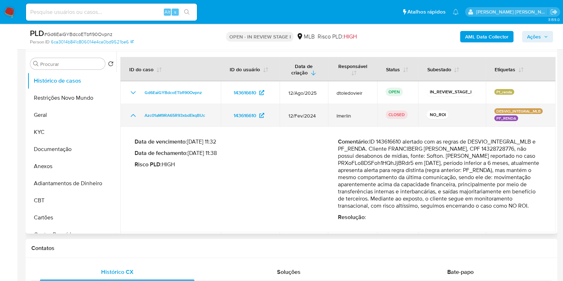
click at [135, 116] on icon "Mostrar/Ocultar" at bounding box center [133, 115] width 5 height 3
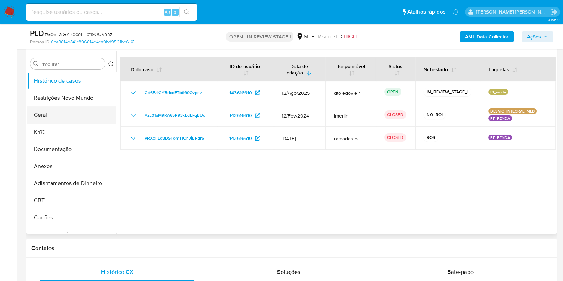
click at [68, 115] on button "Geral" at bounding box center [68, 115] width 83 height 17
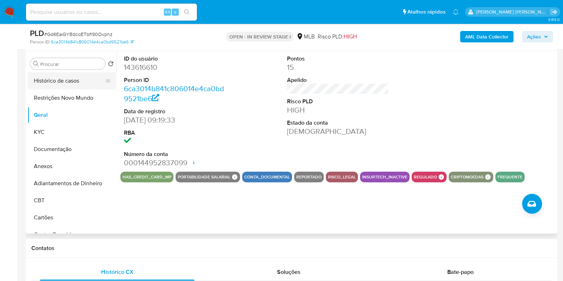
click at [85, 83] on button "Histórico de casos" at bounding box center [68, 80] width 83 height 17
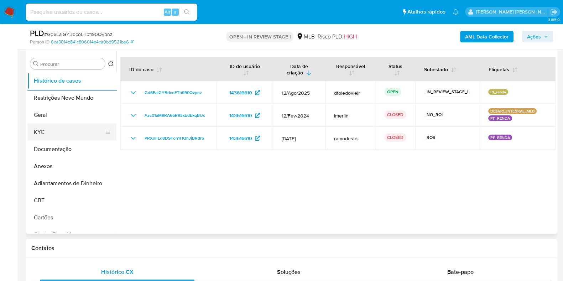
click at [46, 129] on button "KYC" at bounding box center [68, 132] width 83 height 17
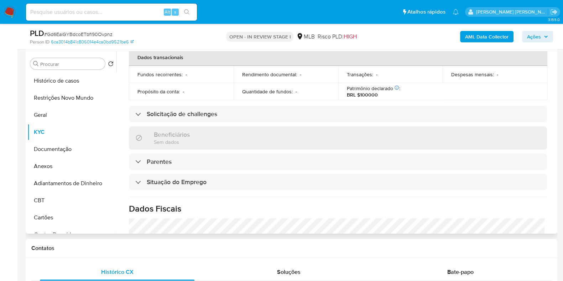
scroll to position [310, 0]
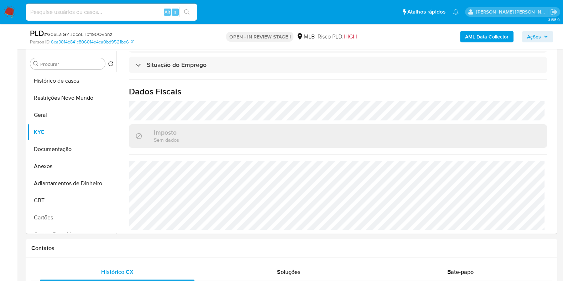
click at [542, 37] on span "Ações" at bounding box center [537, 37] width 21 height 10
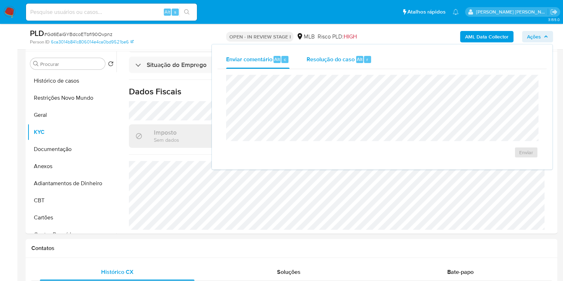
click at [350, 59] on span "Resolução do caso" at bounding box center [331, 59] width 48 height 8
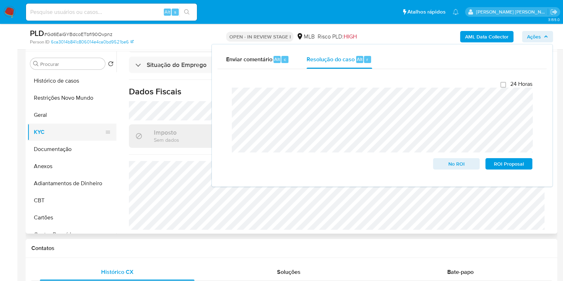
click at [69, 134] on button "KYC" at bounding box center [68, 132] width 83 height 17
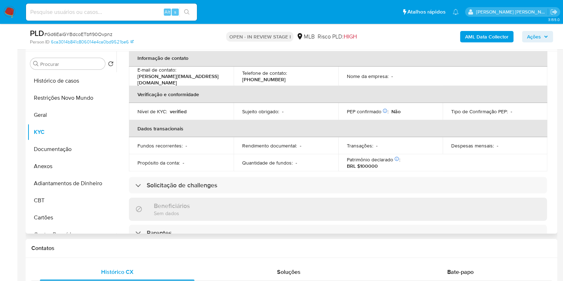
scroll to position [0, 0]
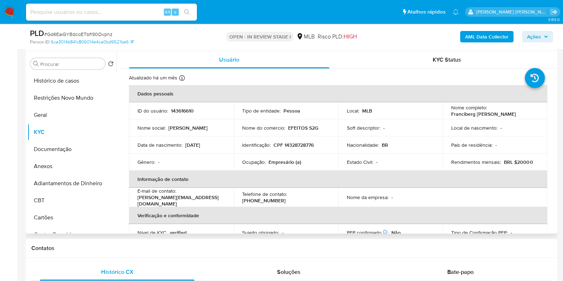
drag, startPoint x: 519, startPoint y: 115, endPoint x: 438, endPoint y: 114, distance: 80.5
click at [439, 115] on tr "ID do usuário : 143616610 Tipo de entidade : Pessoa Local : MLB Nome completo :…" at bounding box center [338, 110] width 419 height 17
copy tr "Nome completo : Franciberg Joventino Guedes"
click at [513, 118] on td "Nome completo : Franciberg Joventino Guedes" at bounding box center [495, 110] width 105 height 17
drag, startPoint x: 509, startPoint y: 113, endPoint x: 446, endPoint y: 113, distance: 62.3
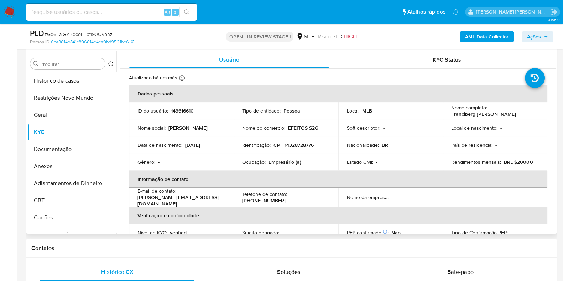
click at [446, 113] on td "Nome completo : Franciberg Joventino Guedes" at bounding box center [495, 110] width 105 height 17
copy p "Franciberg Joventino Guedes"
click at [64, 92] on button "Restrições Novo Mundo" at bounding box center [68, 97] width 83 height 17
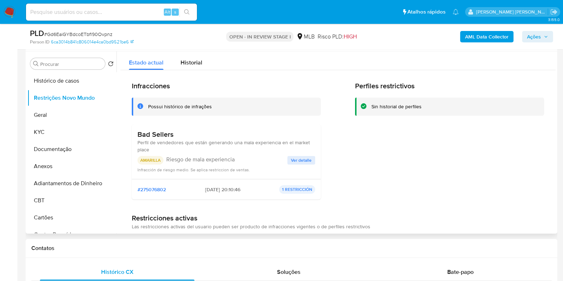
drag, startPoint x: 181, startPoint y: 132, endPoint x: 138, endPoint y: 135, distance: 43.2
click at [138, 135] on h3 "Bad Sellers" at bounding box center [226, 134] width 178 height 9
click at [66, 141] on button "Documentação" at bounding box center [68, 149] width 83 height 17
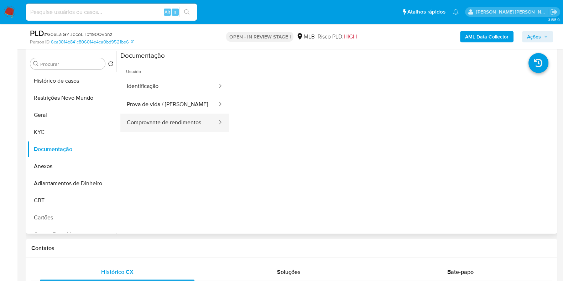
click at [152, 124] on button "Comprovante de rendimentos" at bounding box center [169, 123] width 98 height 18
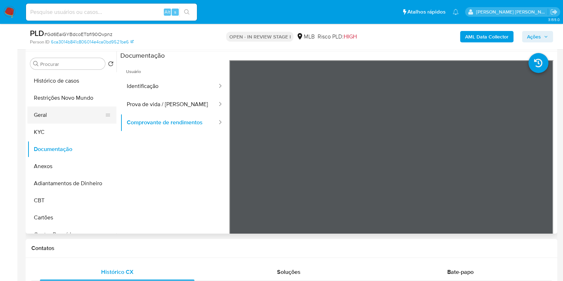
click at [46, 119] on button "Geral" at bounding box center [68, 115] width 83 height 17
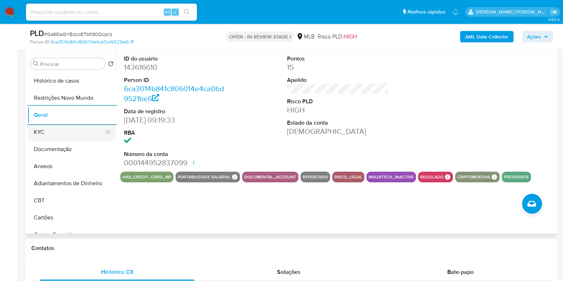
click at [49, 135] on button "KYC" at bounding box center [68, 132] width 83 height 17
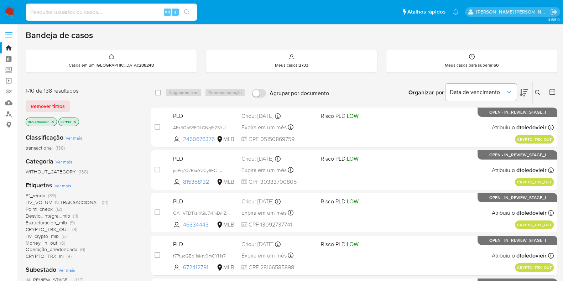
click at [123, 14] on input at bounding box center [111, 11] width 171 height 9
paste input "1645725361"
type input "1645725361"
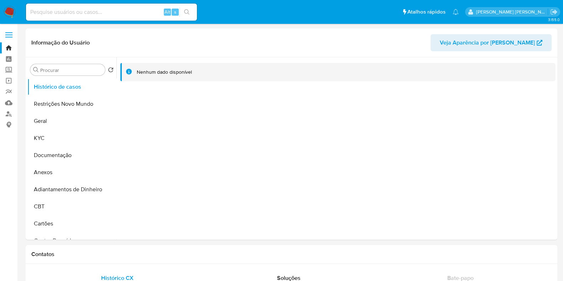
select select "10"
click at [66, 136] on button "KYC" at bounding box center [68, 138] width 83 height 17
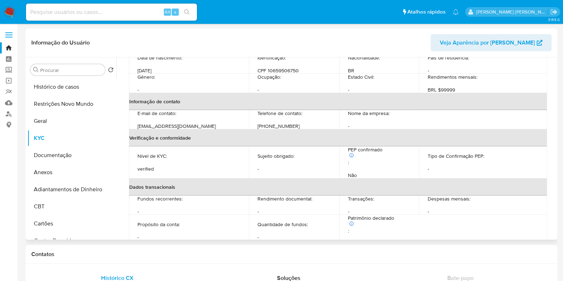
scroll to position [311, 0]
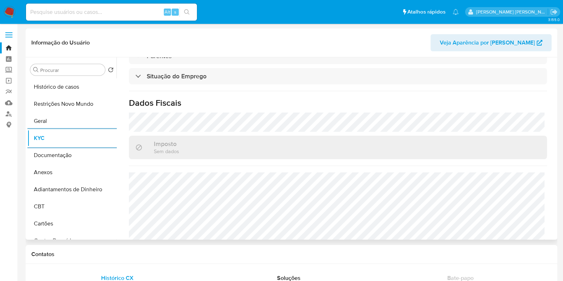
click at [119, 86] on div "Usuário KYC Status Atualizado há 3 meses Criado: [DATE] 14:14:08 Atualizado: [D…" at bounding box center [335, 148] width 439 height 182
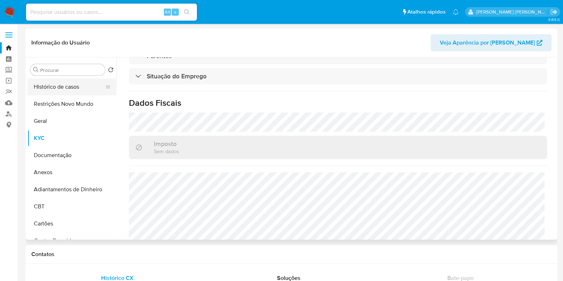
click at [88, 83] on button "Histórico de casos" at bounding box center [68, 86] width 83 height 17
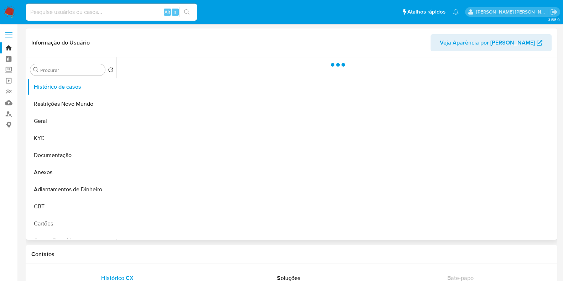
scroll to position [0, 0]
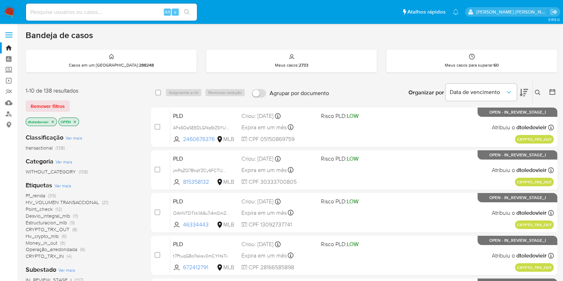
click at [98, 13] on input at bounding box center [111, 11] width 171 height 9
paste input "Gd6EaiGYBdcoETbfl90Ovpnz"
type input "Gd6EaiGYBdcoETbfl90Ovpnz"
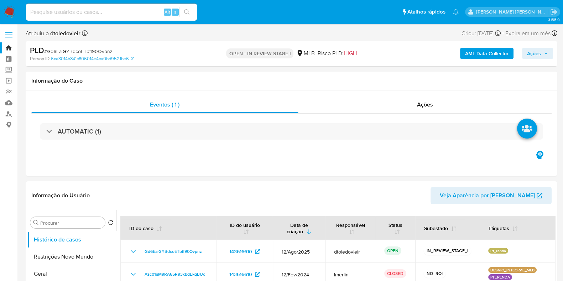
select select "10"
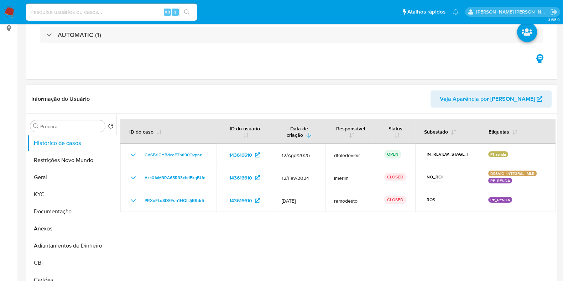
scroll to position [134, 0]
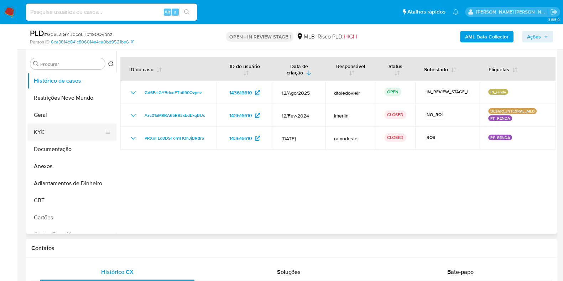
click at [81, 131] on button "KYC" at bounding box center [68, 132] width 83 height 17
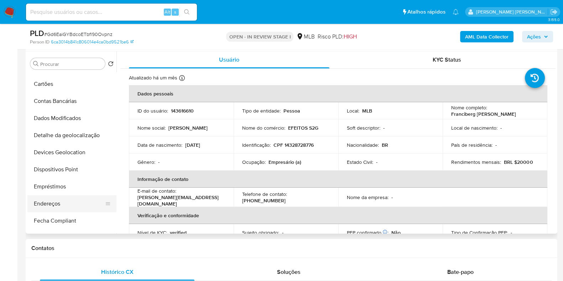
click at [59, 206] on button "Endereços" at bounding box center [68, 203] width 83 height 17
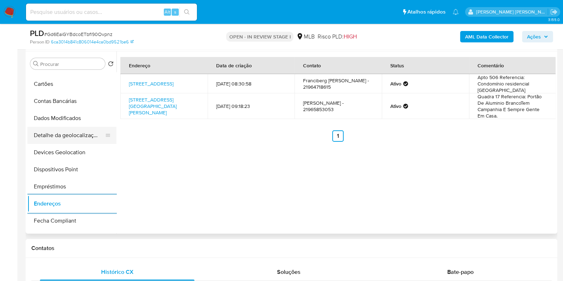
click at [72, 132] on button "Detalhe da geolocalização" at bounding box center [68, 135] width 83 height 17
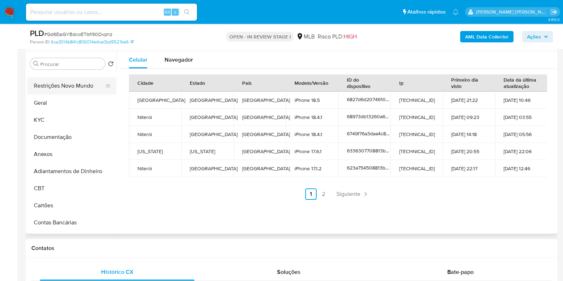
scroll to position [0, 0]
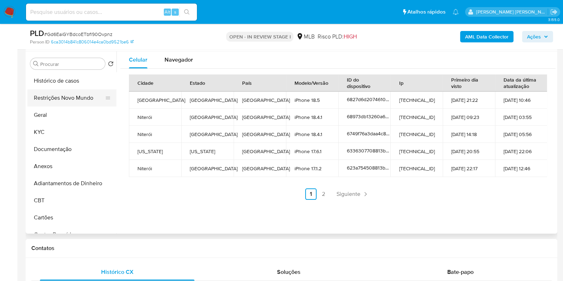
click at [67, 102] on button "Restrições Novo Mundo" at bounding box center [68, 97] width 83 height 17
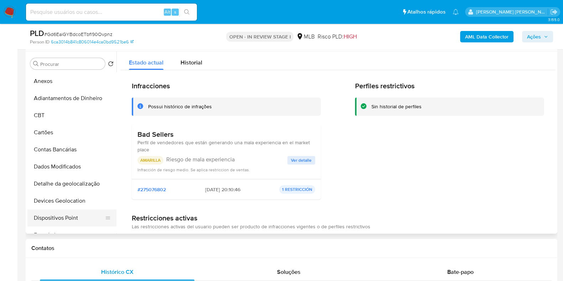
scroll to position [178, 0]
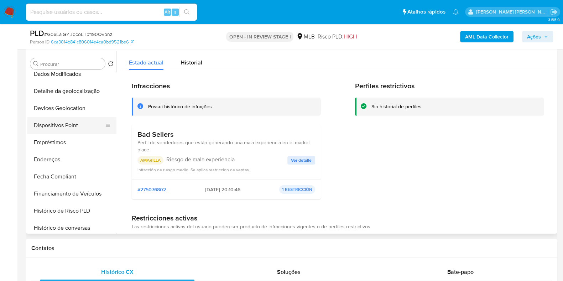
click at [75, 122] on button "Dispositivos Point" at bounding box center [68, 125] width 83 height 17
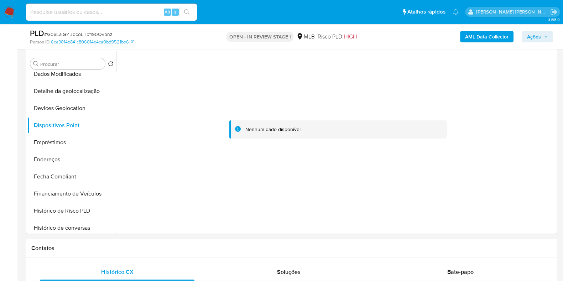
click at [481, 39] on b "AML Data Collector" at bounding box center [486, 36] width 43 height 11
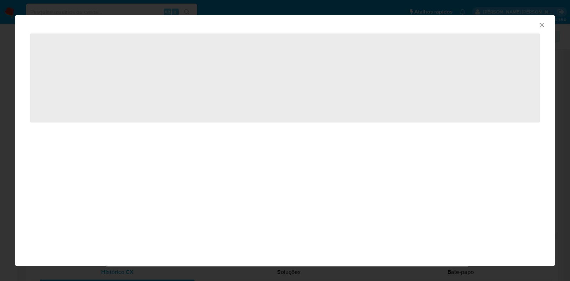
click at [373, 12] on div "AML Data Collector ‌" at bounding box center [285, 140] width 570 height 281
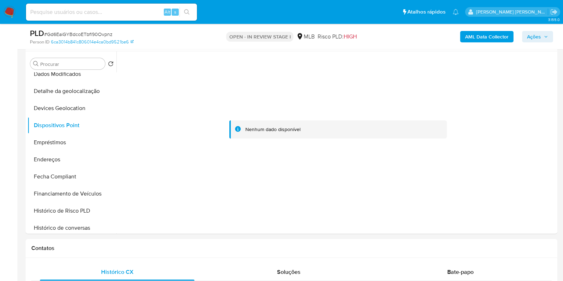
click at [536, 39] on span "Ações" at bounding box center [534, 36] width 14 height 11
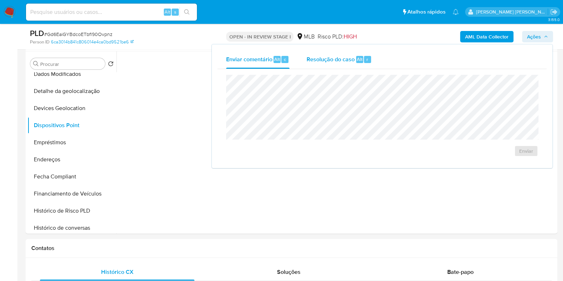
click at [315, 61] on span "Resolução do caso" at bounding box center [331, 59] width 48 height 8
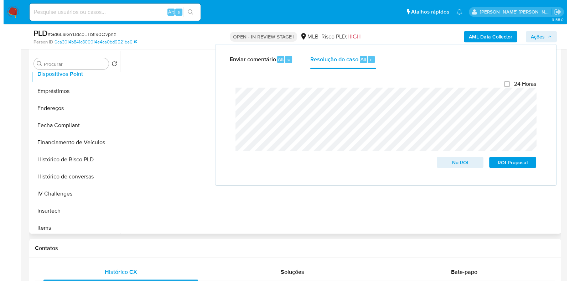
scroll to position [0, 0]
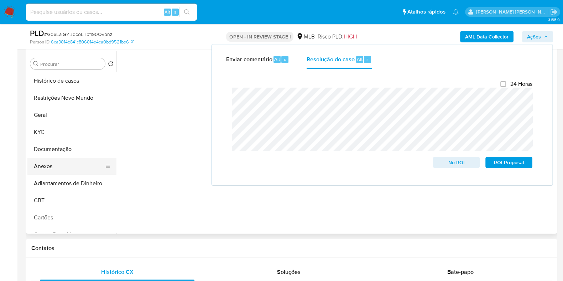
click at [62, 168] on button "Anexos" at bounding box center [68, 166] width 83 height 17
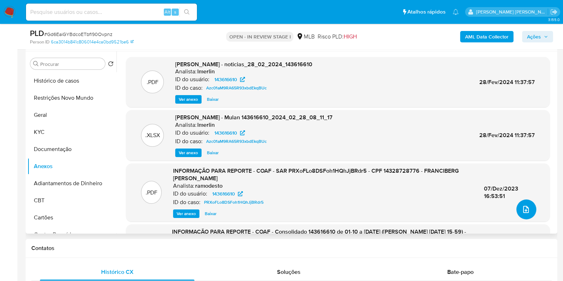
click at [526, 210] on icon "upload-file" at bounding box center [526, 209] width 9 height 9
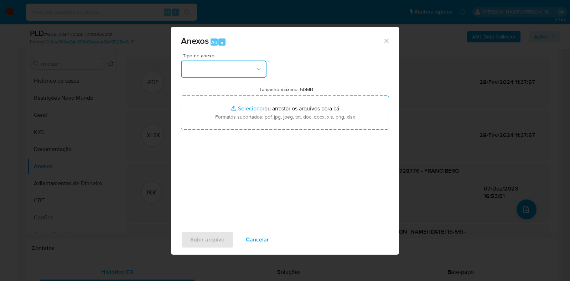
click at [221, 67] on button "button" at bounding box center [223, 69] width 85 height 17
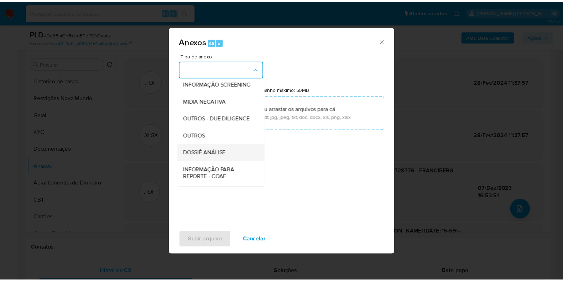
scroll to position [110, 0]
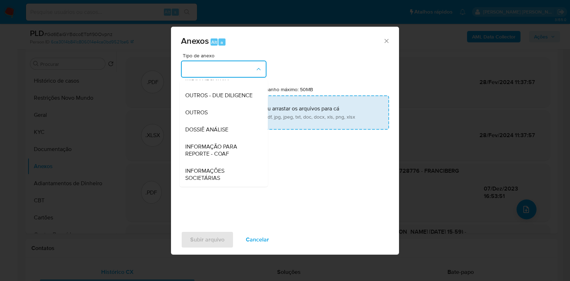
drag, startPoint x: 215, startPoint y: 132, endPoint x: 279, endPoint y: 96, distance: 72.4
click at [215, 132] on span "DOSSIÊ ANÁLISE" at bounding box center [206, 129] width 43 height 7
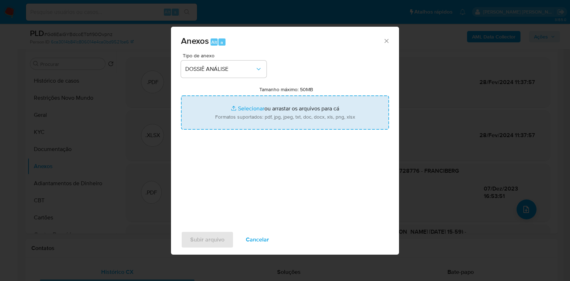
type input "C:\fakepath\CPF 14328728776 - FRANCIBERG JOVENTINO GUEDES (1).pdf"
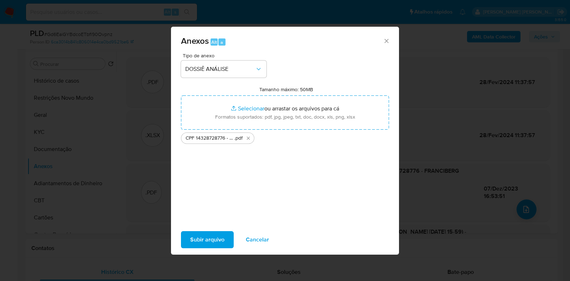
click at [201, 241] on span "Subir arquivo" at bounding box center [207, 240] width 34 height 16
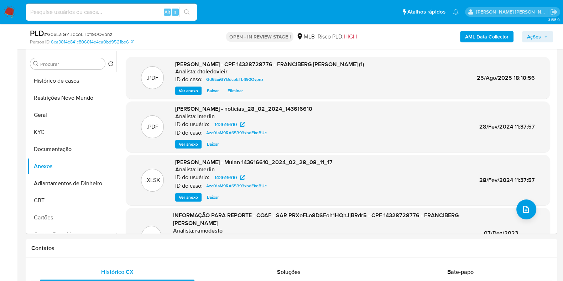
click at [536, 31] on span "Ações" at bounding box center [534, 36] width 14 height 11
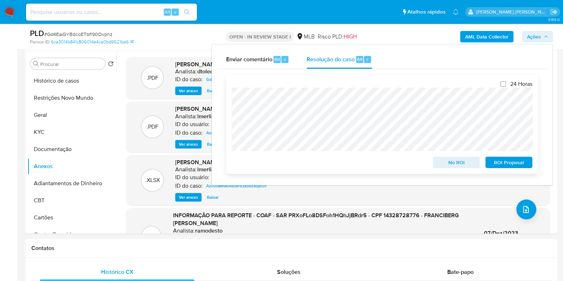
click at [447, 159] on span "No ROI" at bounding box center [456, 162] width 37 height 10
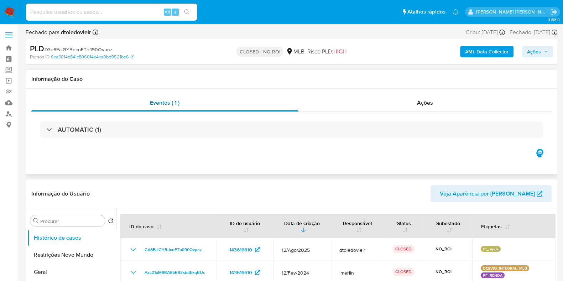
select select "10"
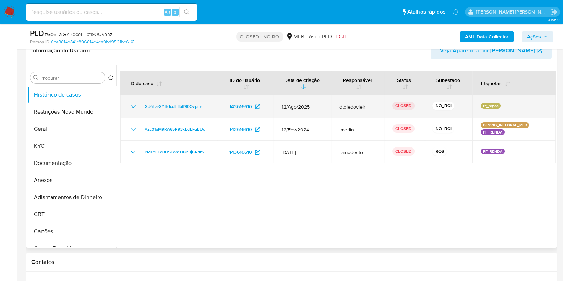
scroll to position [134, 0]
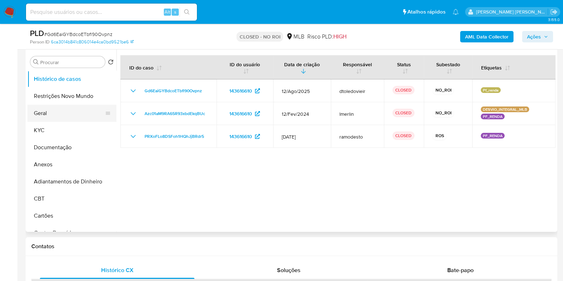
click at [56, 115] on button "Geral" at bounding box center [68, 113] width 83 height 17
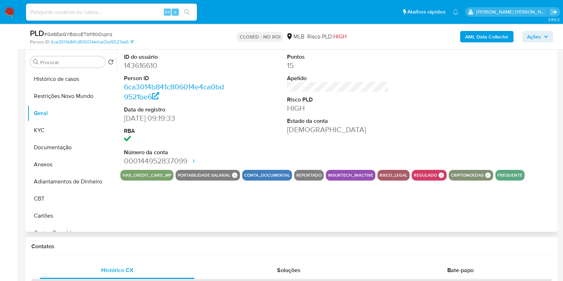
click at [145, 69] on dd "143616610" at bounding box center [175, 66] width 102 height 10
copy dd "143616610"
click at [124, 14] on input at bounding box center [111, 11] width 171 height 9
paste input "18657409"
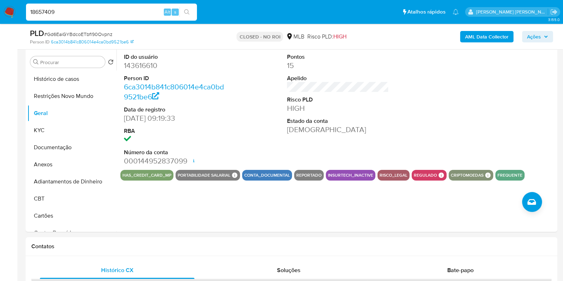
type input "18657409"
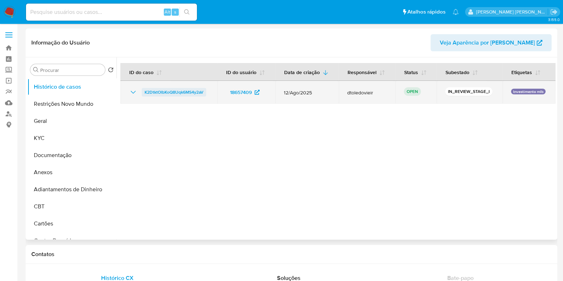
select select "10"
click at [184, 92] on span "K2DtktOlbKoQ8Uqk6MS4y2aV" at bounding box center [174, 92] width 59 height 9
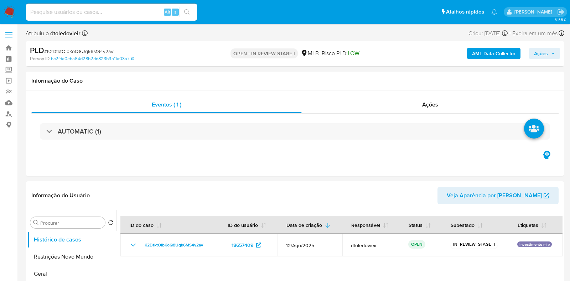
select select "10"
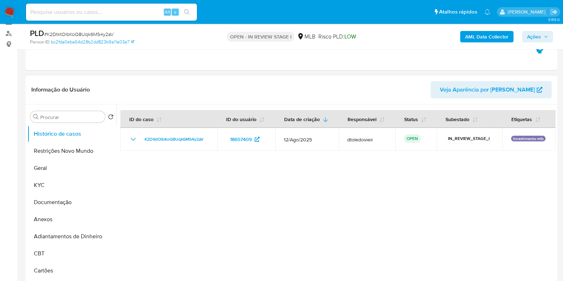
scroll to position [89, 0]
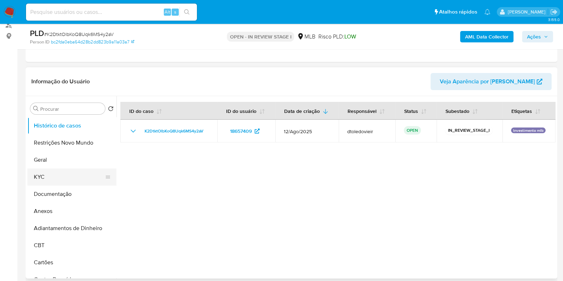
click at [42, 172] on button "KYC" at bounding box center [68, 176] width 83 height 17
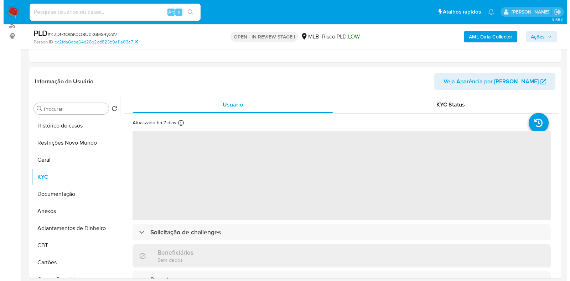
scroll to position [134, 0]
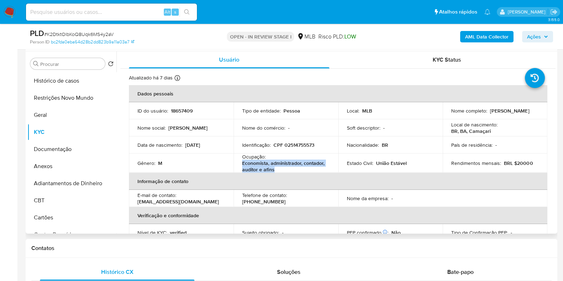
drag, startPoint x: 279, startPoint y: 170, endPoint x: 242, endPoint y: 165, distance: 37.4
click at [242, 165] on p "Economista, administrador, contador, auditor e afins" at bounding box center [284, 166] width 85 height 13
copy p "Economista, administrador, contador, auditor e afins"
click at [72, 152] on button "Documentação" at bounding box center [68, 149] width 83 height 17
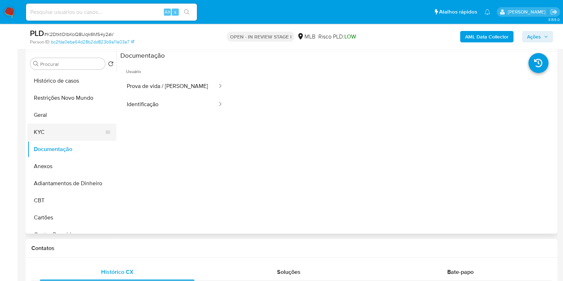
click at [66, 129] on button "KYC" at bounding box center [68, 132] width 83 height 17
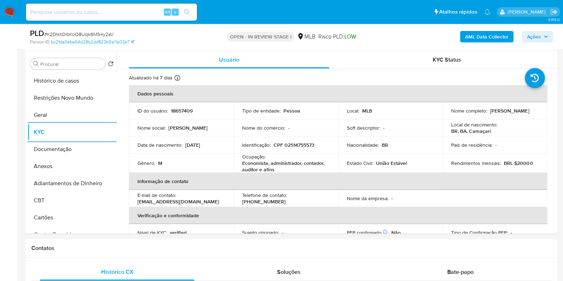
click at [470, 35] on b "AML Data Collector" at bounding box center [486, 36] width 43 height 11
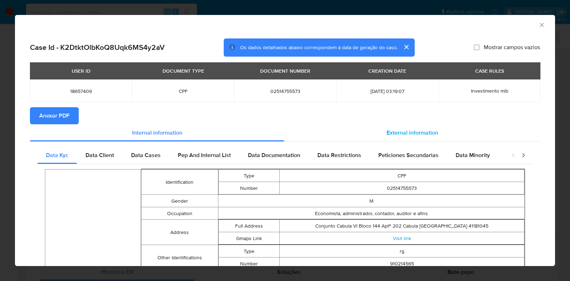
click at [394, 136] on span "External information" at bounding box center [412, 133] width 52 height 8
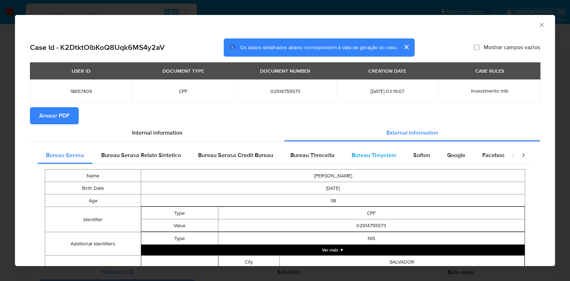
click at [379, 157] on span "Bureau Thsystem" at bounding box center [374, 155] width 45 height 8
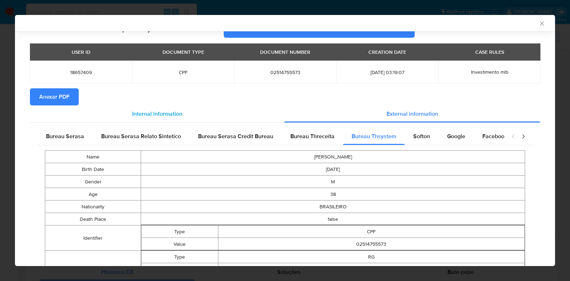
scroll to position [0, 0]
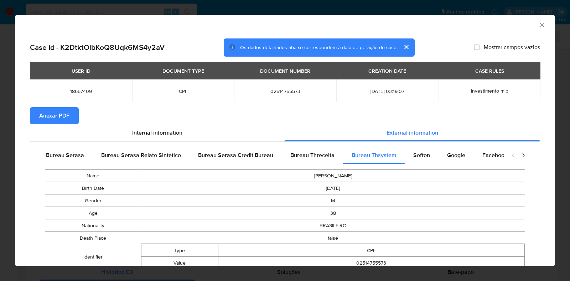
click at [8, 156] on div "AML Data Collector Case Id - K2DtktOlbKoQ8Uqk6MS4y2aV Os dados detalhados abaix…" at bounding box center [285, 140] width 570 height 281
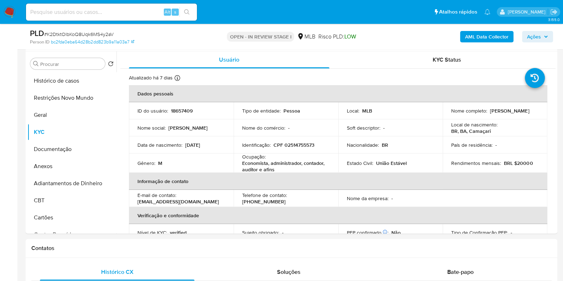
click at [476, 36] on b "AML Data Collector" at bounding box center [486, 36] width 43 height 11
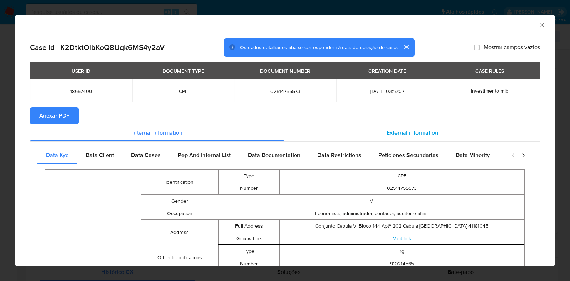
click at [396, 135] on span "External information" at bounding box center [412, 133] width 52 height 8
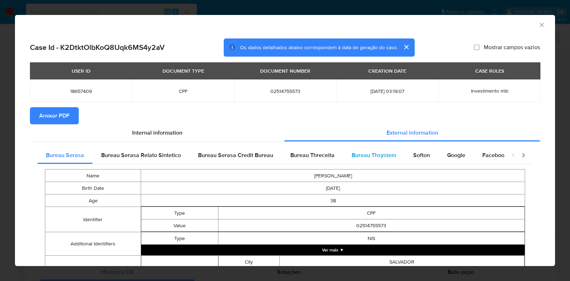
click at [372, 154] on span "Bureau Thsystem" at bounding box center [374, 155] width 45 height 8
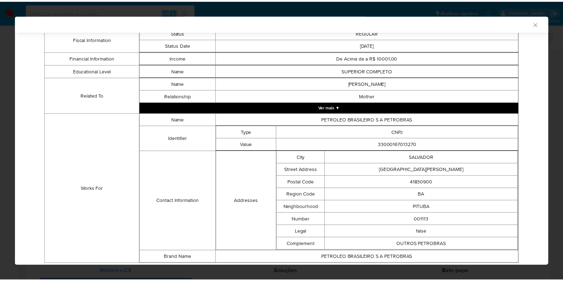
scroll to position [479, 0]
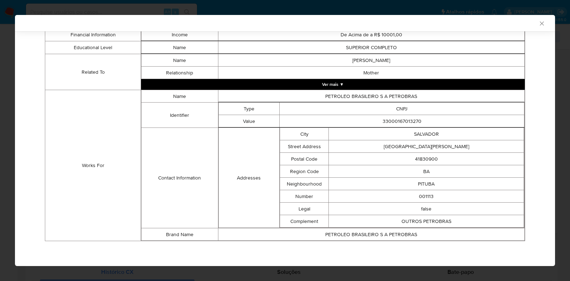
click at [5, 125] on div "AML Data Collector Case Id - K2DtktOlbKoQ8Uqk6MS4y2aV Os dados detalhados abaix…" at bounding box center [285, 140] width 570 height 281
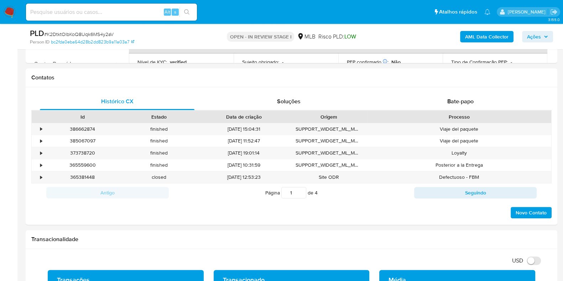
scroll to position [445, 0]
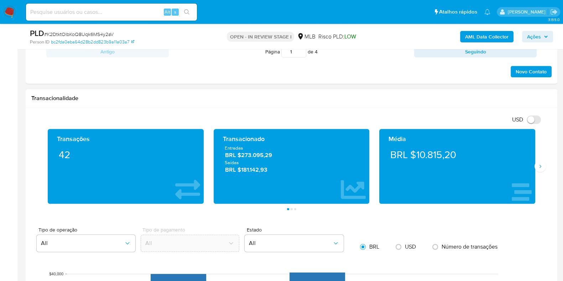
click at [533, 167] on div "Média BRL $10.815,20" at bounding box center [457, 166] width 156 height 75
click at [538, 166] on icon "Siguiente" at bounding box center [540, 166] width 6 height 6
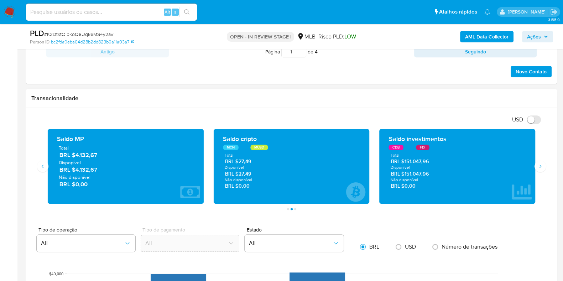
click at [398, 149] on div "CDB" at bounding box center [396, 148] width 15 height 6
click at [398, 149] on div "CDB" at bounding box center [397, 148] width 16 height 6
click at [424, 145] on div "FDI" at bounding box center [423, 148] width 14 height 6
click at [425, 145] on icon "currency-selected-icon" at bounding box center [427, 147] width 4 height 4
drag, startPoint x: 432, startPoint y: 161, endPoint x: 405, endPoint y: 161, distance: 26.7
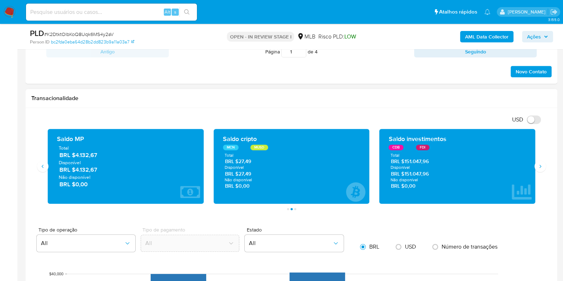
click at [405, 161] on span "BRL $151.047,96" at bounding box center [457, 161] width 133 height 7
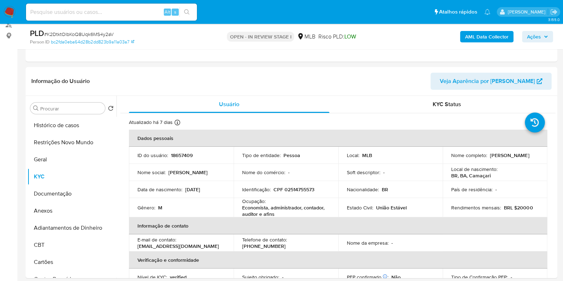
scroll to position [89, 0]
click at [58, 121] on button "Histórico de casos" at bounding box center [68, 125] width 83 height 17
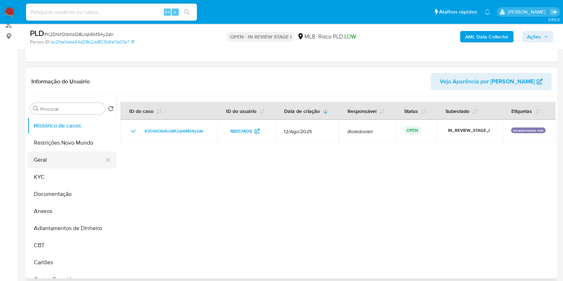
drag, startPoint x: 62, startPoint y: 151, endPoint x: 59, endPoint y: 154, distance: 4.6
click at [62, 151] on button "Geral" at bounding box center [68, 159] width 83 height 17
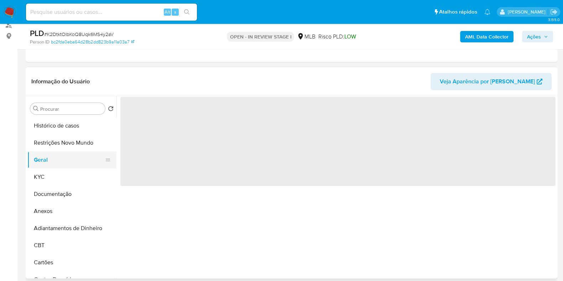
click at [58, 157] on button "Geral" at bounding box center [68, 159] width 83 height 17
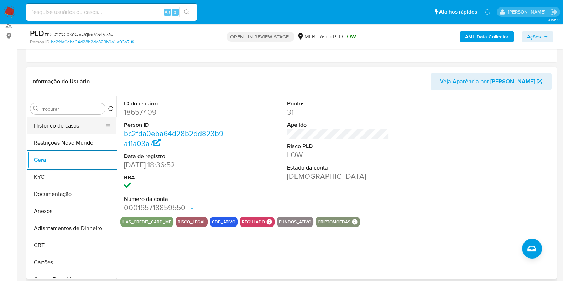
click at [63, 129] on button "Histórico de casos" at bounding box center [68, 125] width 83 height 17
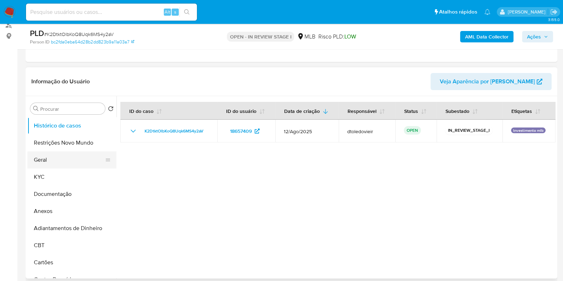
click at [61, 167] on button "Geral" at bounding box center [68, 159] width 83 height 17
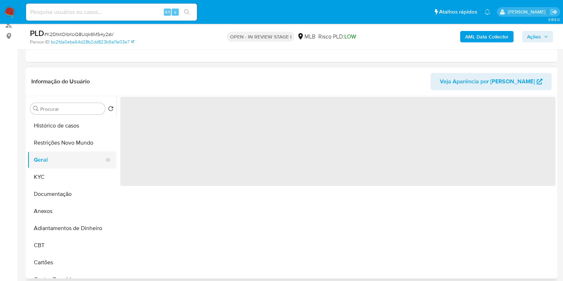
click at [63, 157] on button "Geral" at bounding box center [68, 159] width 83 height 17
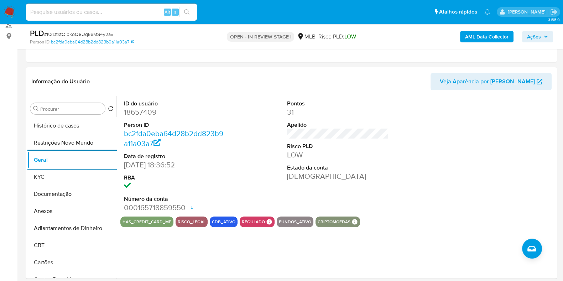
drag, startPoint x: 538, startPoint y: 38, endPoint x: 524, endPoint y: 42, distance: 14.7
click at [538, 38] on span "Ações" at bounding box center [534, 36] width 14 height 11
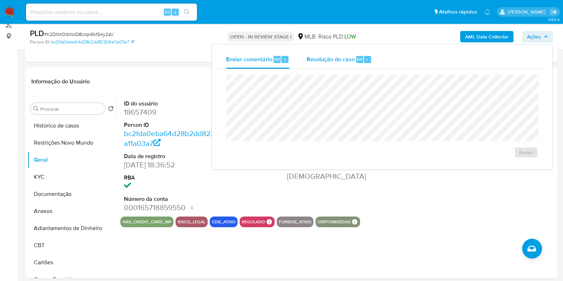
click at [333, 64] on div "Resolução do caso Alt r" at bounding box center [339, 59] width 65 height 19
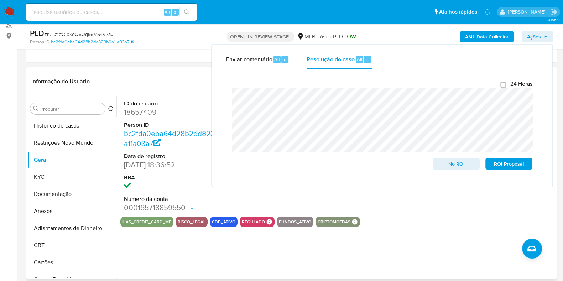
click at [173, 172] on dl "ID do usuário 18657409 Person ID bc2fda0eba64d28b2dd823b9a11a03a7 Data de regis…" at bounding box center [175, 156] width 102 height 113
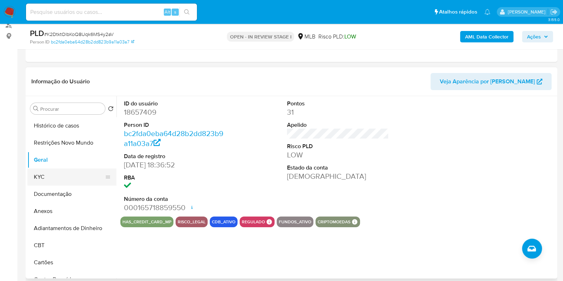
click at [68, 174] on button "KYC" at bounding box center [68, 176] width 83 height 17
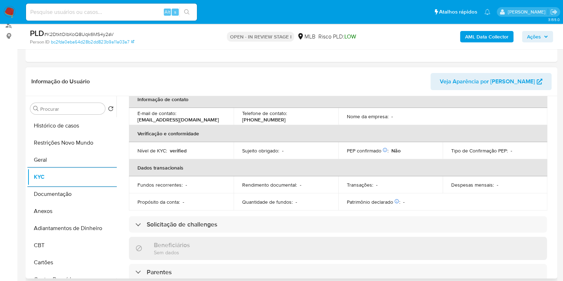
scroll to position [0, 0]
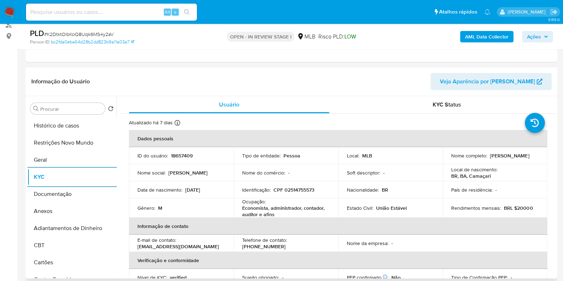
click at [308, 190] on p "CPF 02514755573" at bounding box center [294, 190] width 41 height 6
copy p "02514755573"
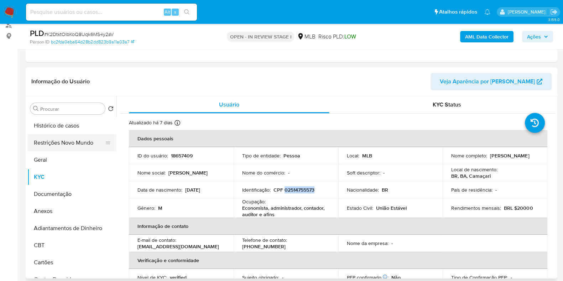
click at [75, 134] on ul "Histórico de casos Restrições Novo Mundo Geral KYC Documentação Anexos Adiantam…" at bounding box center [71, 197] width 89 height 161
click at [69, 137] on button "Restrições Novo Mundo" at bounding box center [68, 142] width 83 height 17
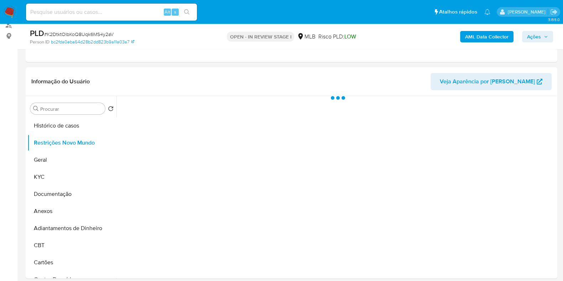
scroll to position [134, 0]
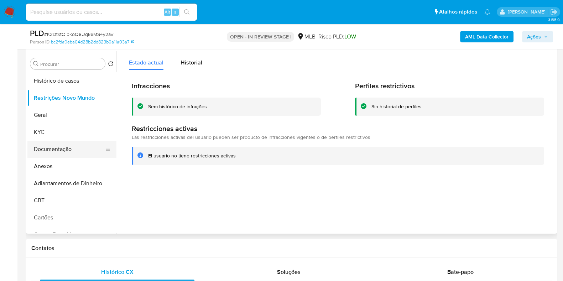
click at [78, 146] on button "Documentação" at bounding box center [68, 149] width 83 height 17
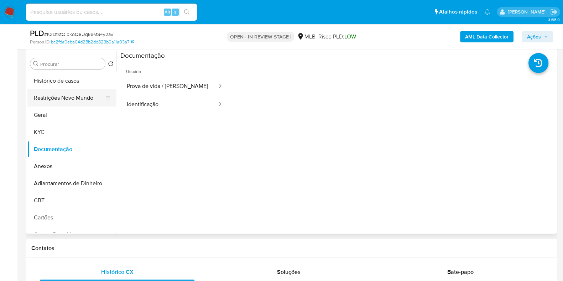
click at [62, 93] on button "Restrições Novo Mundo" at bounding box center [68, 97] width 83 height 17
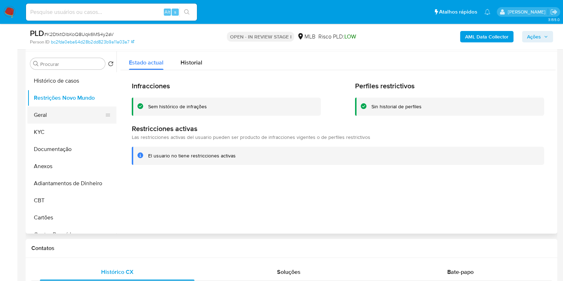
click at [59, 119] on button "Geral" at bounding box center [68, 115] width 83 height 17
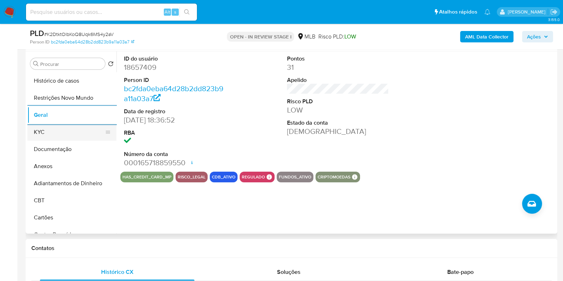
click at [61, 136] on button "KYC" at bounding box center [68, 132] width 83 height 17
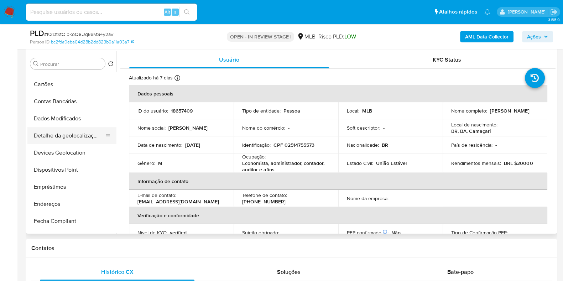
scroll to position [222, 0]
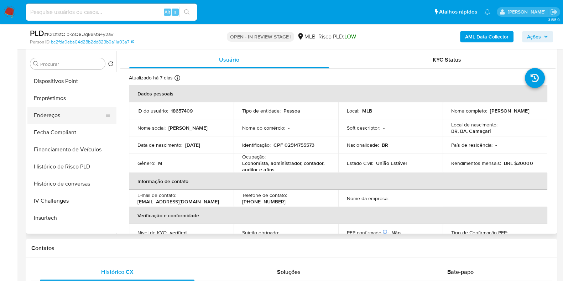
click at [62, 117] on button "Endereços" at bounding box center [68, 115] width 83 height 17
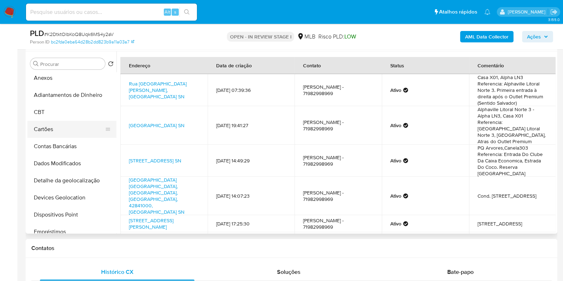
scroll to position [0, 0]
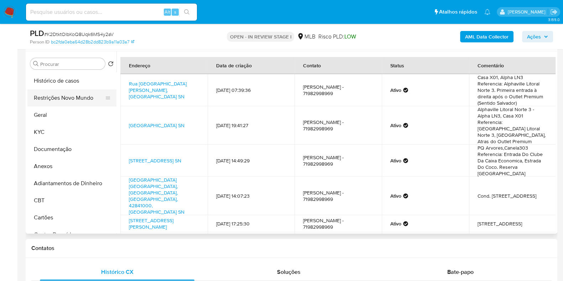
click at [79, 101] on button "Restrições Novo Mundo" at bounding box center [68, 97] width 83 height 17
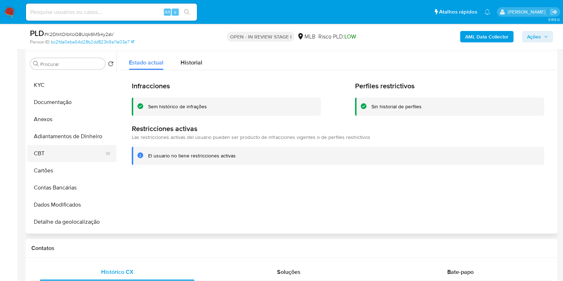
scroll to position [89, 0]
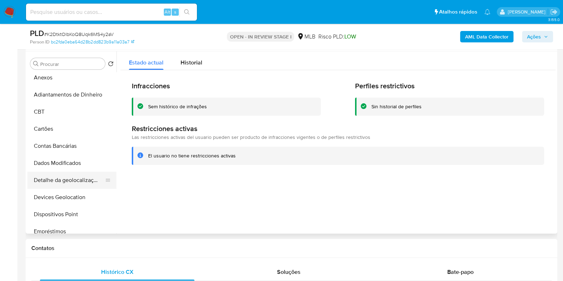
click at [75, 177] on button "Detalhe da geolocalização" at bounding box center [68, 180] width 83 height 17
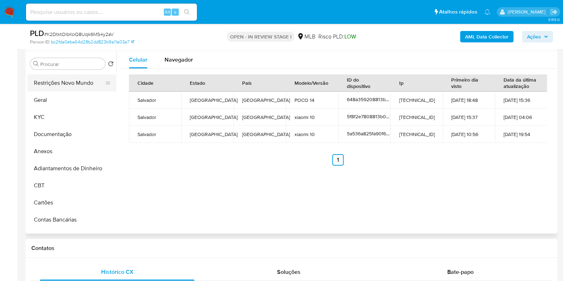
scroll to position [0, 0]
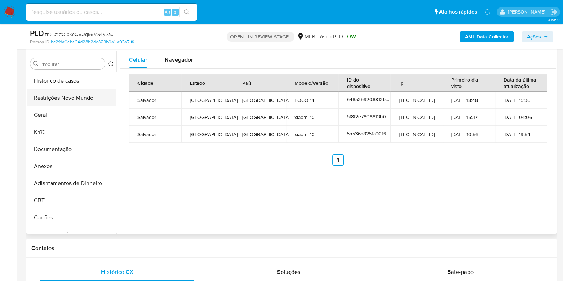
click at [74, 91] on button "Restrições Novo Mundo" at bounding box center [68, 97] width 83 height 17
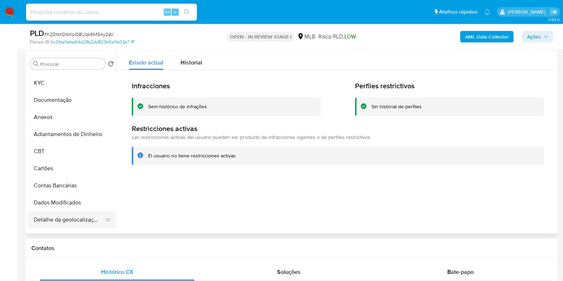
scroll to position [134, 0]
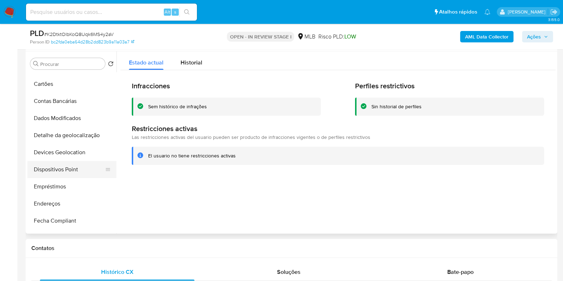
click at [69, 167] on button "Dispositivos Point" at bounding box center [68, 169] width 83 height 17
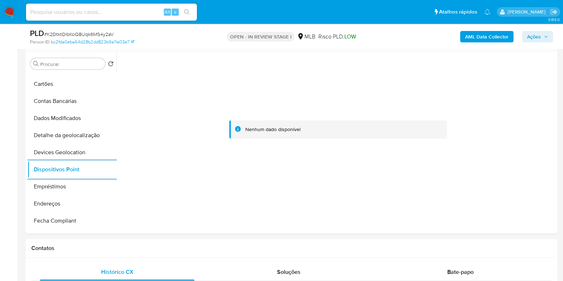
click at [475, 35] on b "AML Data Collector" at bounding box center [486, 36] width 43 height 11
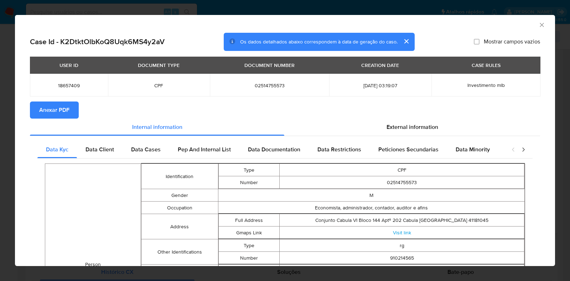
click at [50, 112] on span "Anexar PDF" at bounding box center [54, 110] width 30 height 16
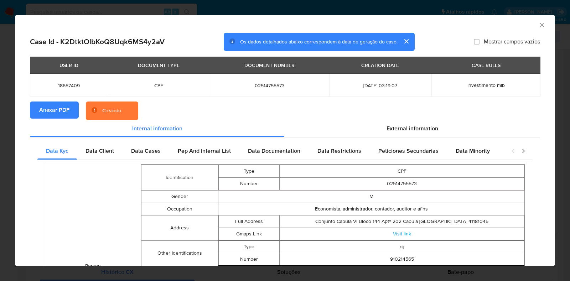
click at [2, 136] on div "AML Data Collector Case Id - K2DtktOlbKoQ8Uqk6MS4y2aV Os dados detalhados abaix…" at bounding box center [285, 140] width 570 height 281
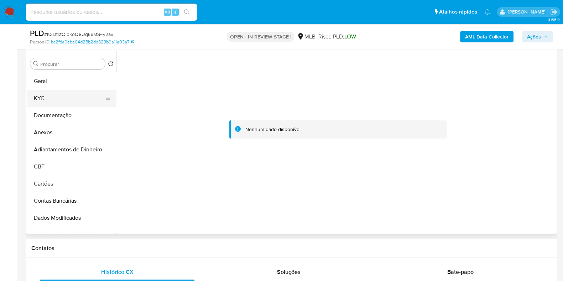
scroll to position [0, 0]
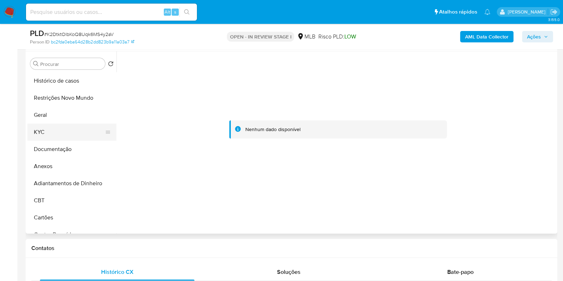
click at [65, 132] on button "KYC" at bounding box center [68, 132] width 83 height 17
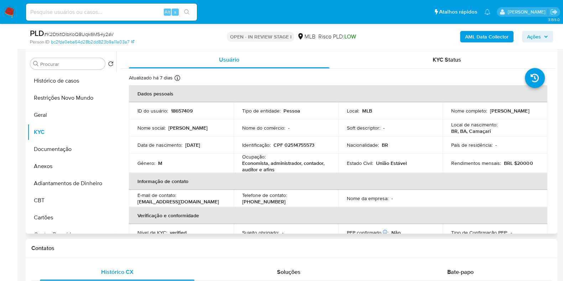
drag, startPoint x: 489, startPoint y: 113, endPoint x: 446, endPoint y: 116, distance: 42.5
click at [446, 116] on td "Nome completo : Ronald Pacheco Oliveira" at bounding box center [495, 110] width 105 height 17
copy p "[PERSON_NAME]"
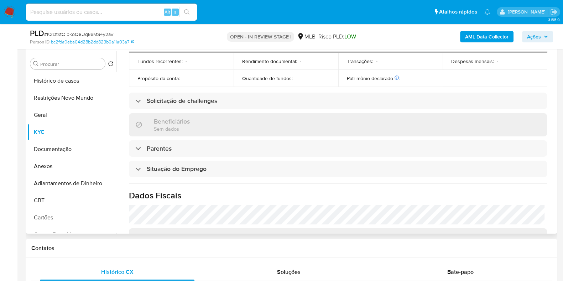
scroll to position [311, 0]
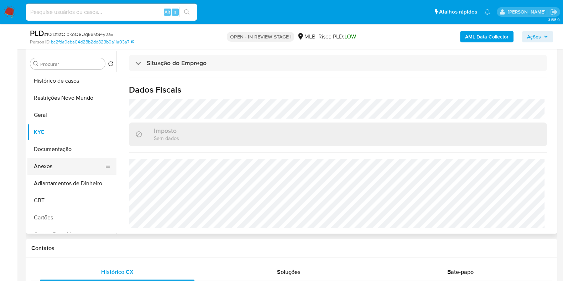
click at [63, 167] on button "Anexos" at bounding box center [68, 166] width 83 height 17
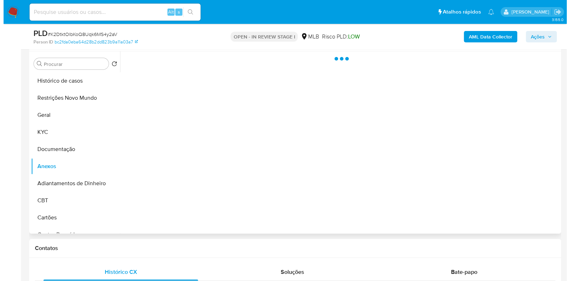
scroll to position [0, 0]
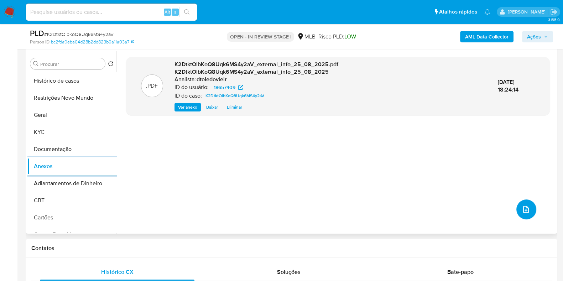
click at [527, 208] on icon "upload-file" at bounding box center [526, 209] width 9 height 9
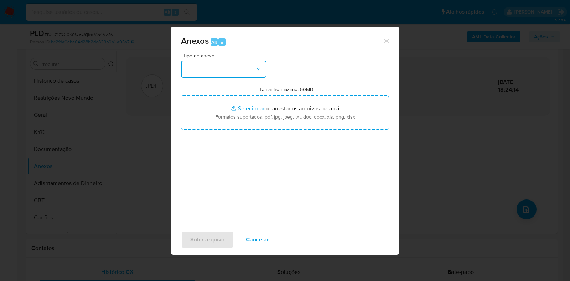
click at [239, 69] on button "button" at bounding box center [223, 69] width 85 height 17
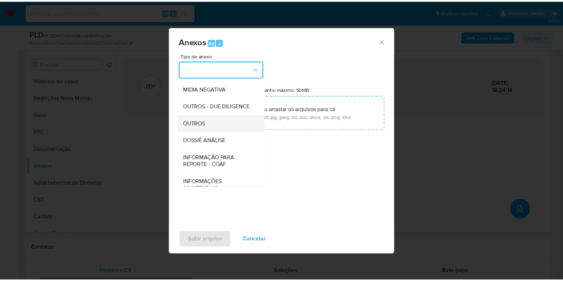
scroll to position [110, 0]
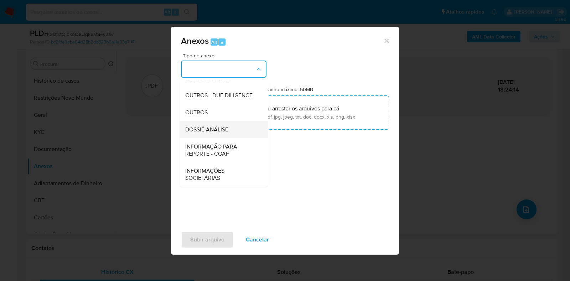
click at [221, 133] on span "DOSSIÊ ANÁLISE" at bounding box center [206, 129] width 43 height 7
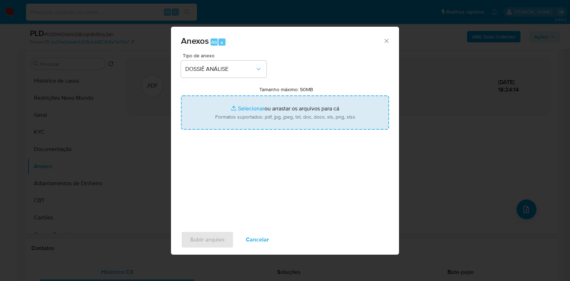
type input "C:\fakepath\CPF 02514755573 - RONALD PACHECO OLIVEIRA.pdf"
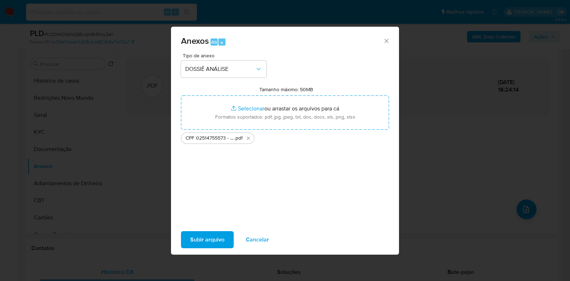
click at [210, 237] on span "Subir arquivo" at bounding box center [207, 240] width 34 height 16
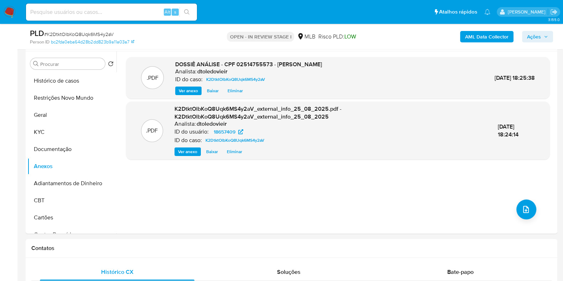
click at [539, 36] on span "Ações" at bounding box center [534, 36] width 14 height 11
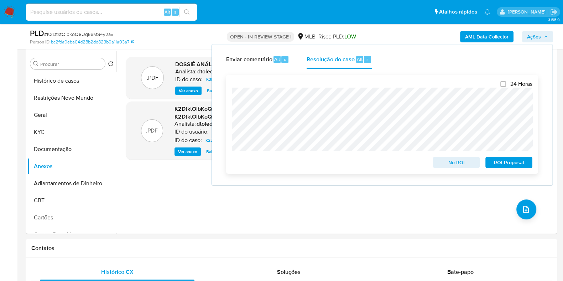
click at [447, 165] on span "No ROI" at bounding box center [456, 162] width 37 height 10
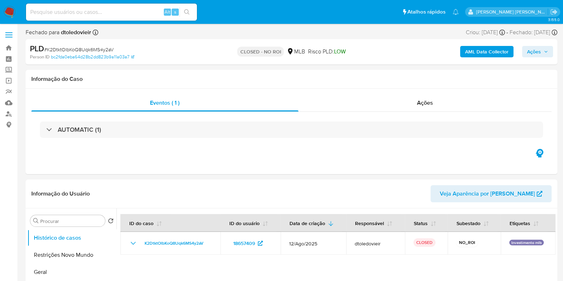
select select "10"
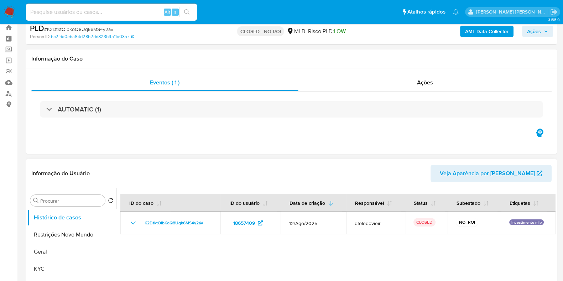
scroll to position [89, 0]
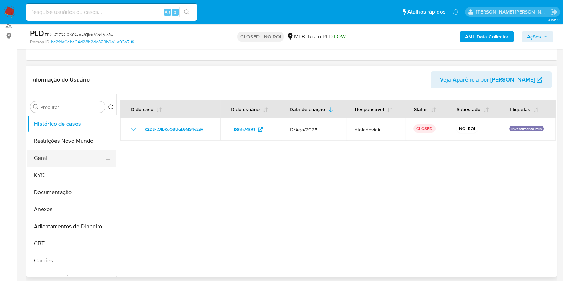
click at [73, 161] on button "Geral" at bounding box center [68, 158] width 83 height 17
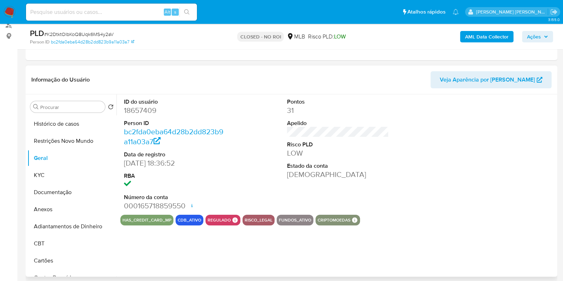
click at [151, 107] on dd "18657409" at bounding box center [175, 110] width 102 height 10
click at [152, 107] on dd "18657409" at bounding box center [175, 110] width 102 height 10
copy dd "18657409"
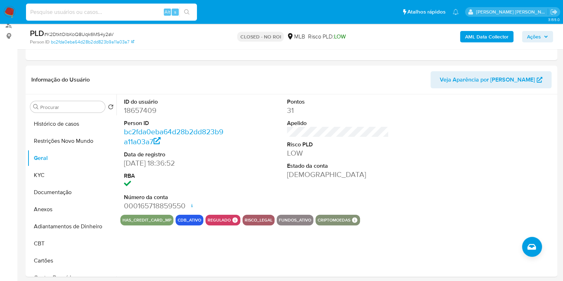
click at [114, 13] on input at bounding box center [111, 11] width 171 height 9
paste input "34949868"
type input "34949868"
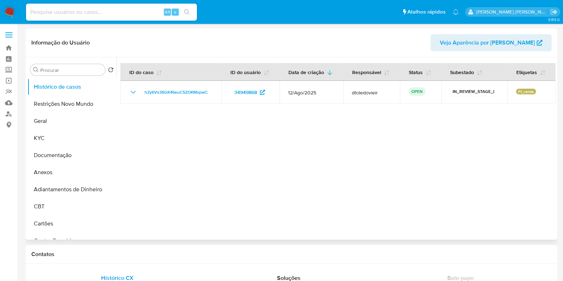
select select "10"
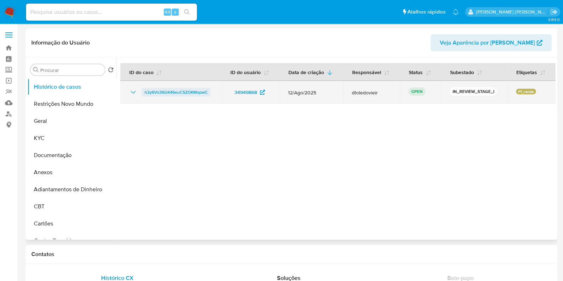
click at [185, 88] on span "h2y6Vx36GK46euC5ZOKMxpwC" at bounding box center [176, 92] width 63 height 9
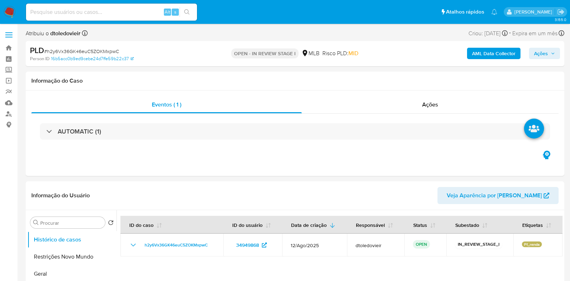
select select "10"
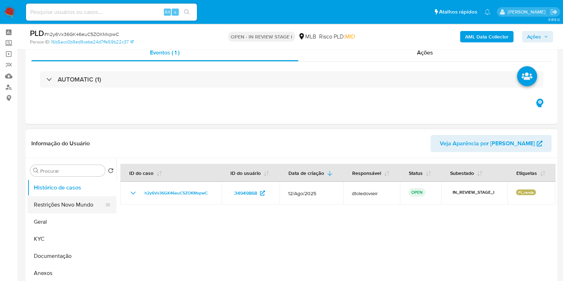
scroll to position [44, 0]
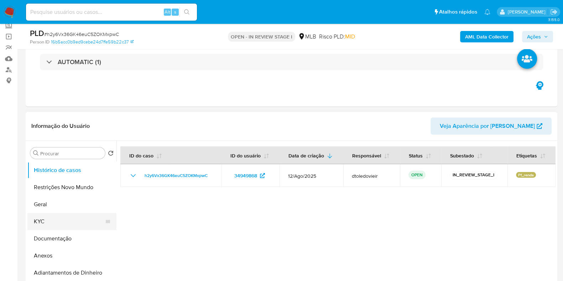
click at [57, 209] on button "Geral" at bounding box center [71, 204] width 89 height 17
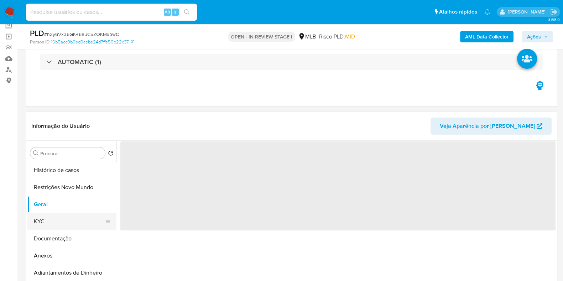
click at [49, 218] on button "KYC" at bounding box center [68, 221] width 83 height 17
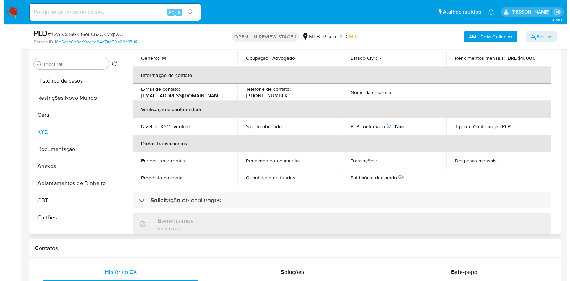
scroll to position [0, 0]
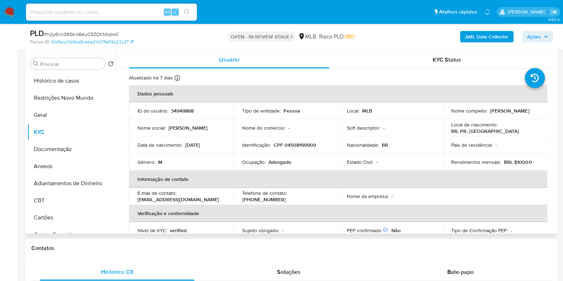
click at [280, 160] on p "Advogado" at bounding box center [280, 162] width 23 height 6
copy p "Advogado"
click at [79, 148] on button "Documentação" at bounding box center [68, 149] width 83 height 17
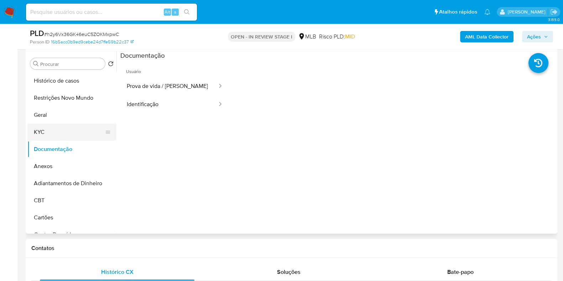
click at [67, 132] on button "KYC" at bounding box center [68, 132] width 83 height 17
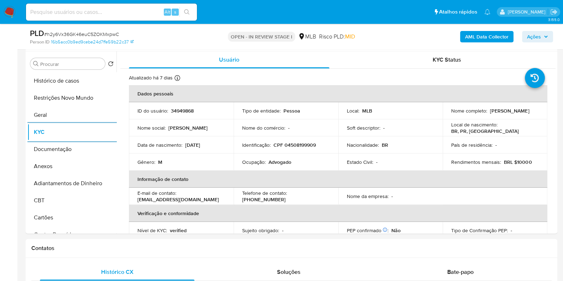
click at [476, 35] on b "AML Data Collector" at bounding box center [486, 36] width 43 height 11
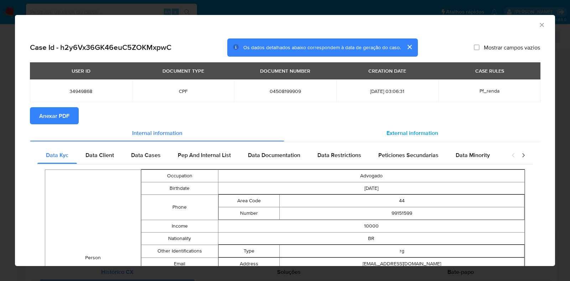
click at [397, 125] on div "External information" at bounding box center [412, 132] width 256 height 17
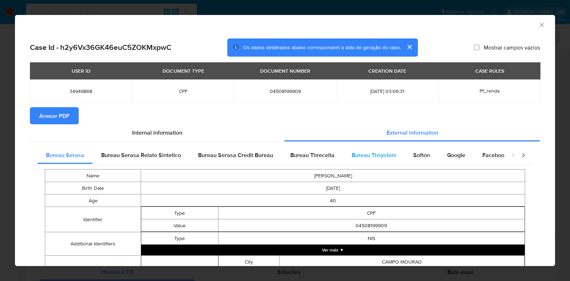
click at [363, 159] on div "Bureau Thsystem" at bounding box center [374, 155] width 62 height 17
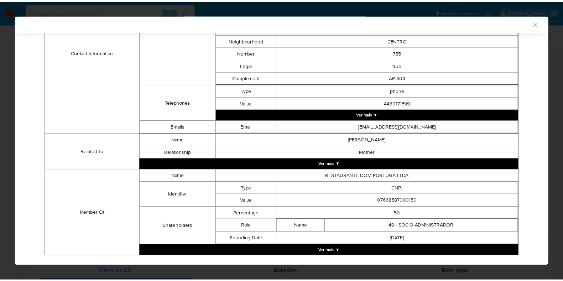
scroll to position [302, 0]
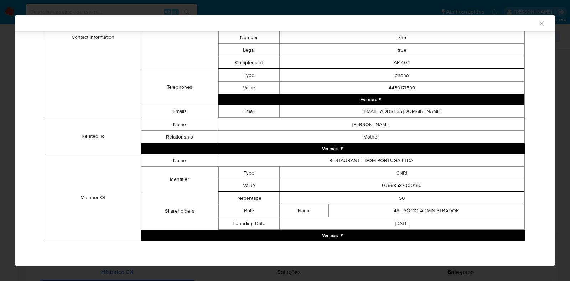
click at [393, 184] on td "07668587000150" at bounding box center [402, 185] width 245 height 12
copy td "07668587000150"
click at [4, 167] on div "AML Data Collector Case Id - h2y6Vx36GK46euC5ZOKMxpwC Os dados detalhados abaix…" at bounding box center [285, 140] width 570 height 281
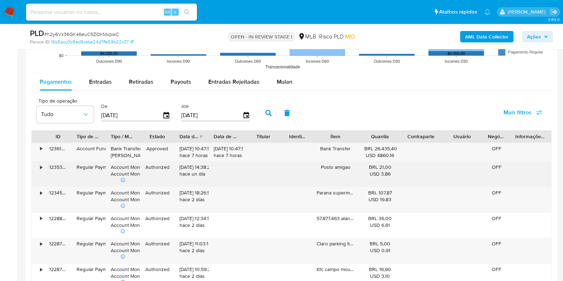
scroll to position [801, 0]
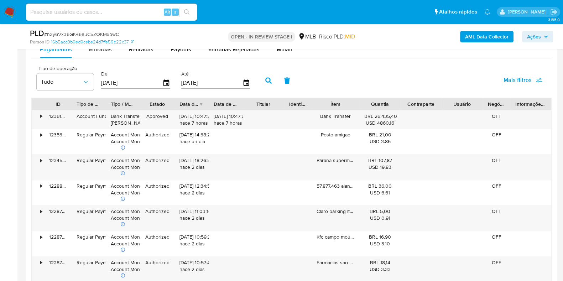
click at [521, 78] on span "Mais filtros" at bounding box center [518, 80] width 28 height 17
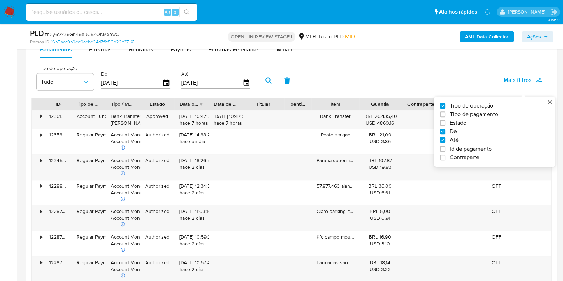
click at [484, 113] on span "Tipo de pagamento" at bounding box center [474, 114] width 48 height 7
click at [446, 113] on input "Tipo de pagamento" at bounding box center [443, 114] width 6 height 6
checkbox input "true"
type input "28/05/2025"
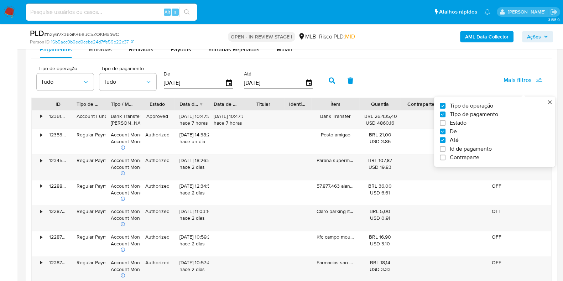
click at [484, 113] on span "Tipo de pagamento" at bounding box center [474, 114] width 48 height 7
click at [446, 113] on input "Tipo de pagamento" at bounding box center [443, 114] width 6 height 6
checkbox input "false"
type input "25/08/2025"
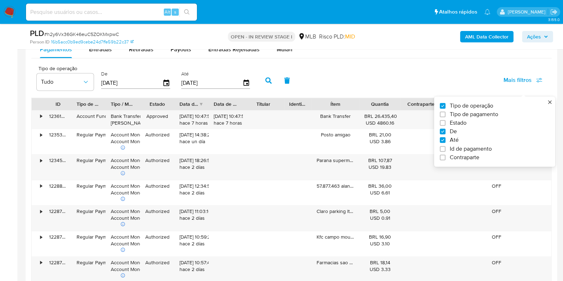
click at [471, 150] on span "Id de pagamento" at bounding box center [471, 148] width 42 height 7
click at [446, 150] on input "Id de pagamento" at bounding box center [443, 149] width 6 height 6
checkbox input "true"
click at [289, 85] on input "number" at bounding box center [294, 82] width 70 height 9
click at [286, 82] on input "number" at bounding box center [294, 82] width 70 height 9
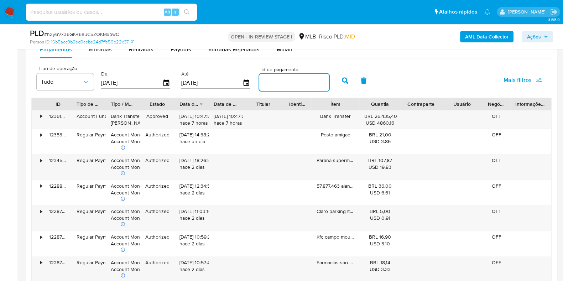
paste input "119748864378"
type input "119748864378"
click at [336, 77] on button "button" at bounding box center [345, 80] width 19 height 17
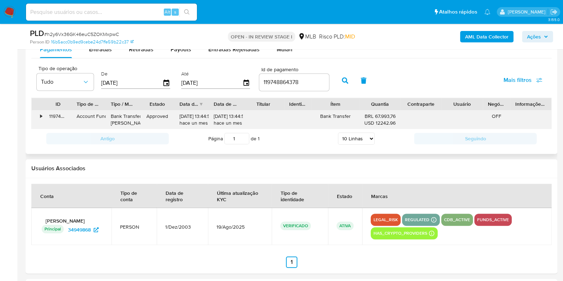
click at [41, 116] on div "•" at bounding box center [41, 116] width 2 height 7
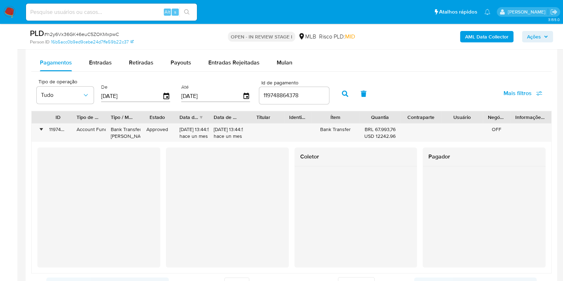
scroll to position [757, 0]
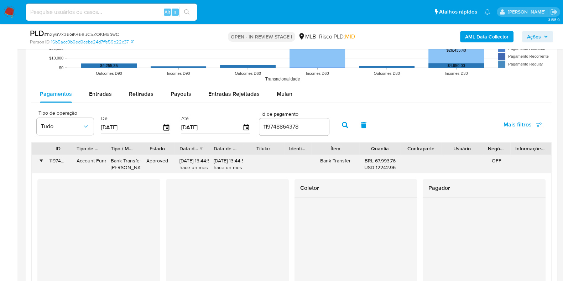
click at [41, 158] on div "•" at bounding box center [41, 160] width 2 height 7
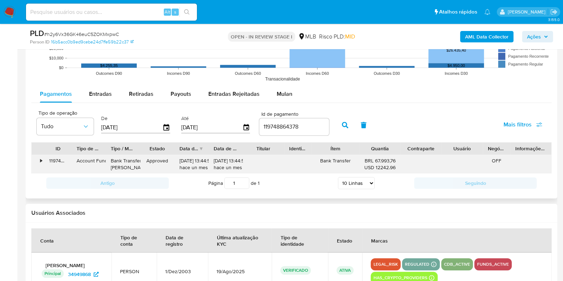
drag, startPoint x: 397, startPoint y: 169, endPoint x: 363, endPoint y: 159, distance: 35.2
click at [363, 159] on div "BRL 67.993,76 USD 12242.96" at bounding box center [379, 164] width 41 height 19
click at [362, 163] on div "BRL 67.993,76 USD 12242.96" at bounding box center [379, 164] width 41 height 19
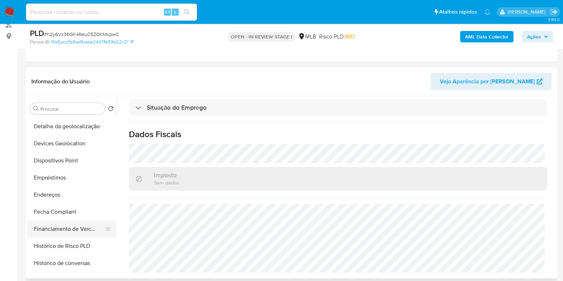
scroll to position [222, 0]
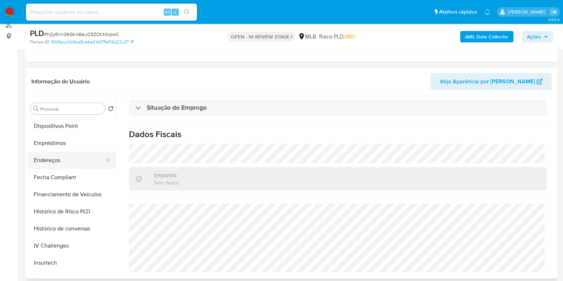
click at [56, 158] on button "Endereços" at bounding box center [68, 160] width 83 height 17
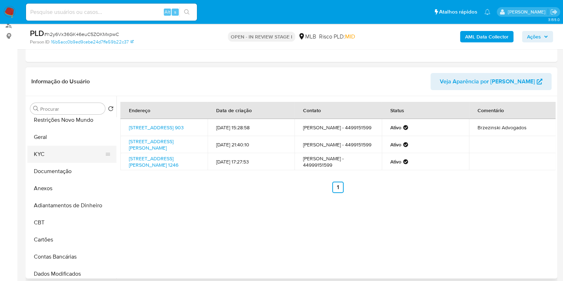
scroll to position [0, 0]
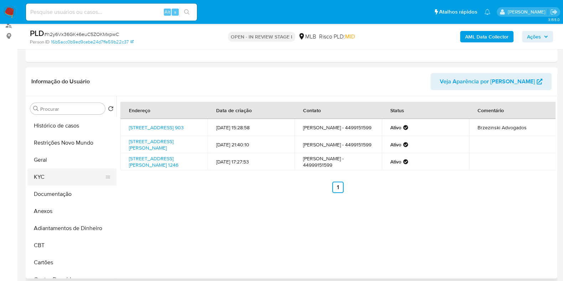
click at [62, 176] on button "KYC" at bounding box center [68, 176] width 83 height 17
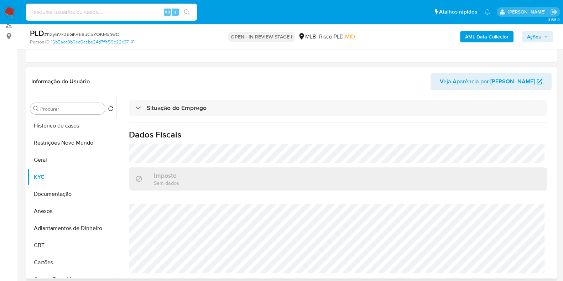
scroll to position [310, 0]
click at [45, 173] on button "KYC" at bounding box center [68, 176] width 83 height 17
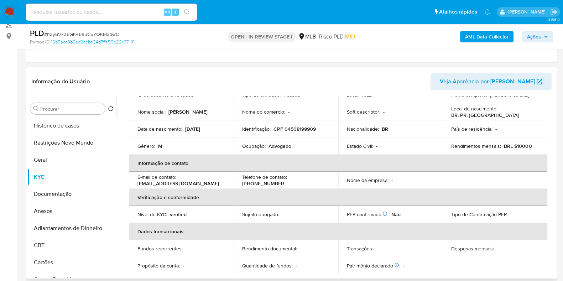
scroll to position [0, 0]
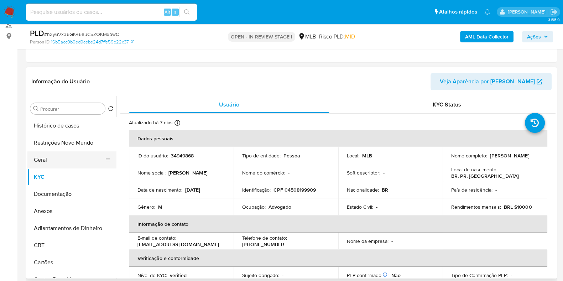
click at [62, 163] on button "Geral" at bounding box center [68, 159] width 83 height 17
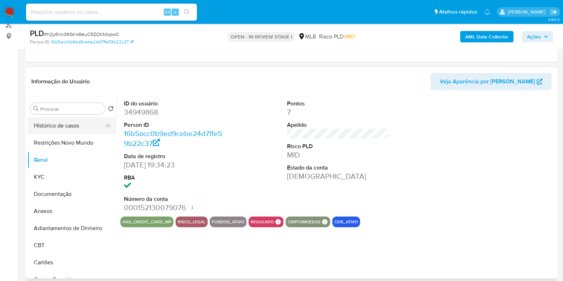
click at [73, 122] on button "Histórico de casos" at bounding box center [68, 125] width 83 height 17
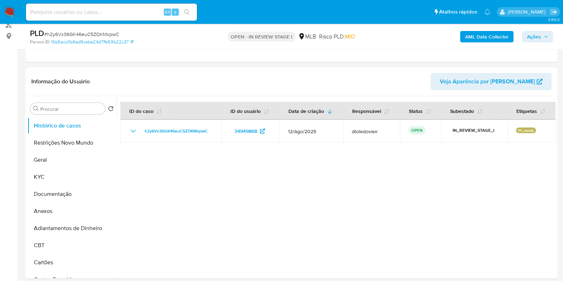
click at [529, 33] on span "Ações" at bounding box center [534, 36] width 14 height 11
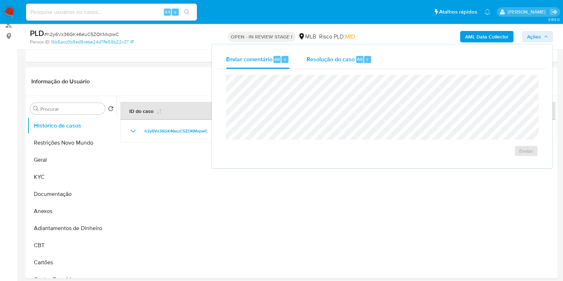
click at [357, 62] on span "Alt" at bounding box center [360, 59] width 6 height 7
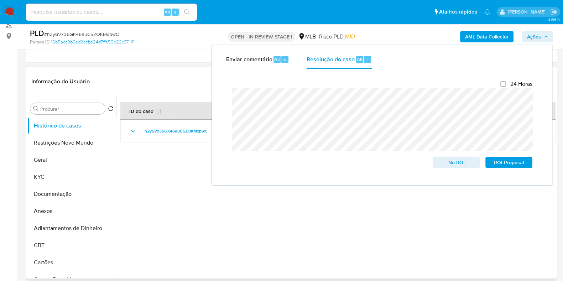
click at [170, 178] on div at bounding box center [335, 187] width 439 height 182
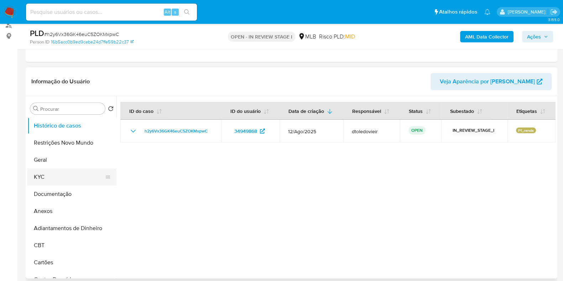
click at [67, 176] on button "KYC" at bounding box center [68, 176] width 83 height 17
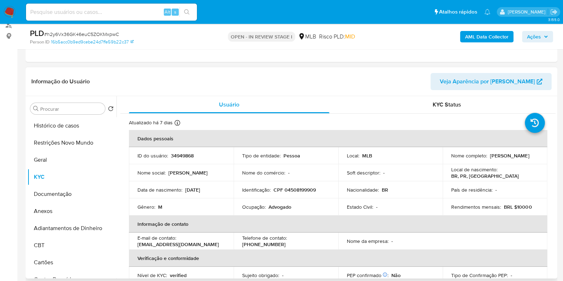
drag, startPoint x: 523, startPoint y: 158, endPoint x: 415, endPoint y: 130, distance: 111.2
click at [446, 161] on td "Nome completo : Alberto Barradas Marques Filho" at bounding box center [495, 155] width 105 height 17
copy p "[PERSON_NAME] [PERSON_NAME]"
click at [56, 146] on button "Restrições Novo Mundo" at bounding box center [68, 142] width 83 height 17
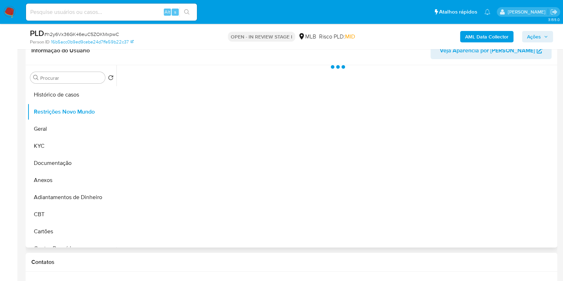
scroll to position [134, 0]
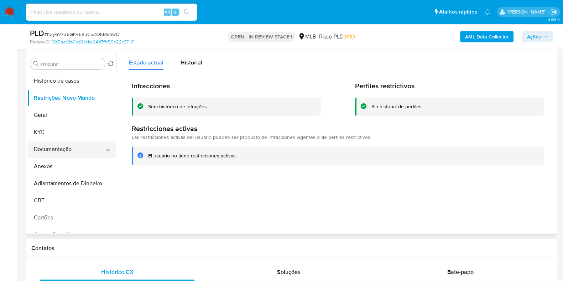
click at [70, 150] on button "Documentação" at bounding box center [68, 149] width 83 height 17
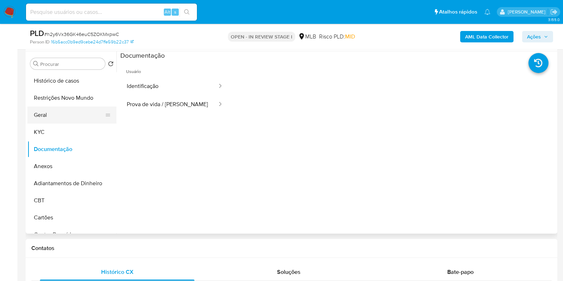
click at [43, 115] on button "Geral" at bounding box center [68, 115] width 83 height 17
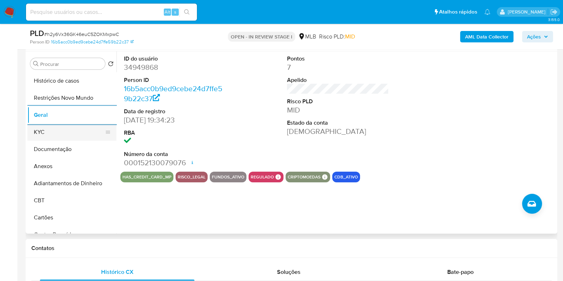
click at [36, 136] on button "KYC" at bounding box center [68, 132] width 83 height 17
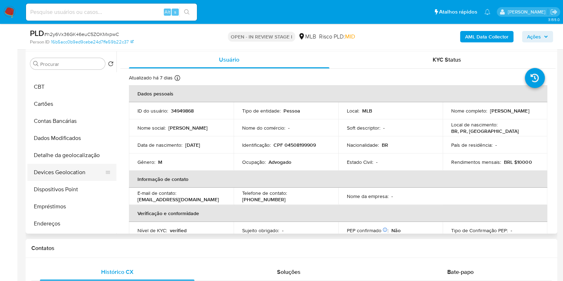
scroll to position [133, 0]
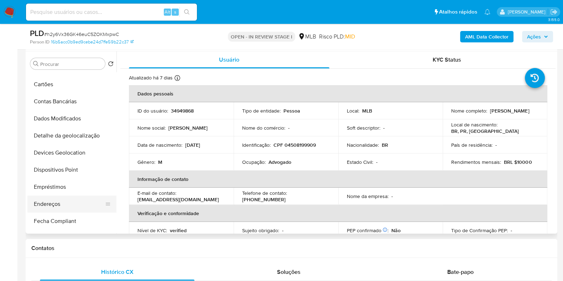
drag, startPoint x: 45, startPoint y: 203, endPoint x: 57, endPoint y: 202, distance: 12.5
click at [45, 203] on button "Endereços" at bounding box center [68, 204] width 83 height 17
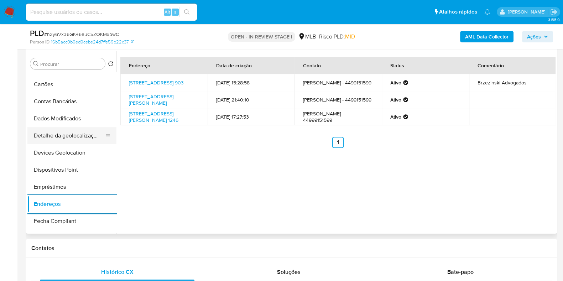
click at [72, 131] on button "Detalhe da geolocalização" at bounding box center [68, 135] width 83 height 17
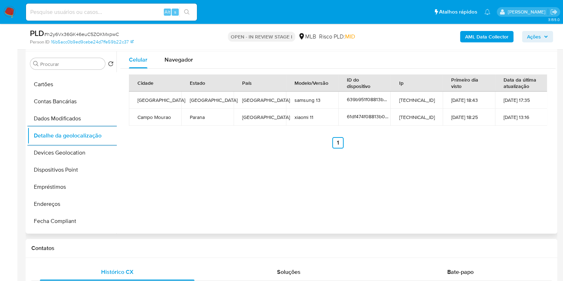
scroll to position [0, 0]
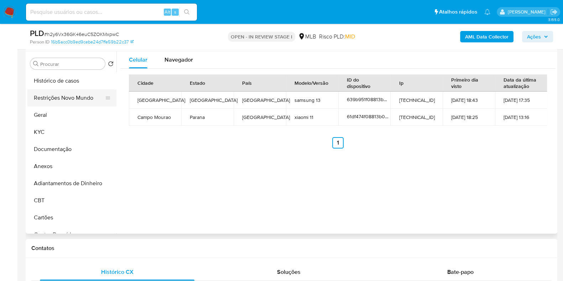
click at [80, 93] on button "Restrições Novo Mundo" at bounding box center [68, 97] width 83 height 17
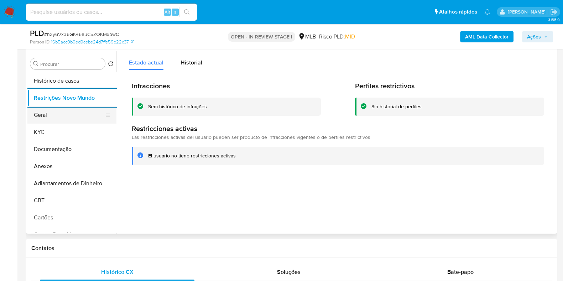
scroll to position [178, 0]
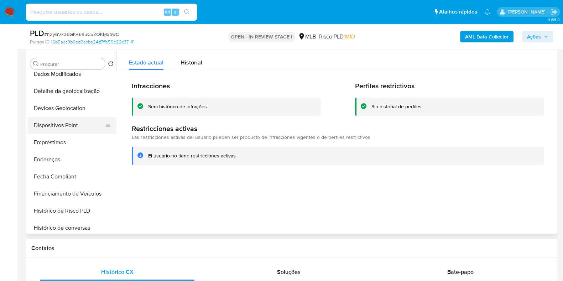
click at [82, 129] on button "Dispositivos Point" at bounding box center [68, 125] width 83 height 17
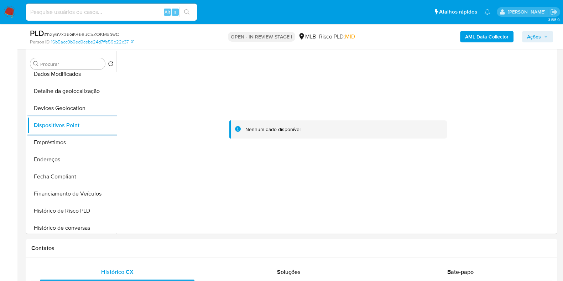
click at [470, 33] on b "AML Data Collector" at bounding box center [486, 36] width 43 height 11
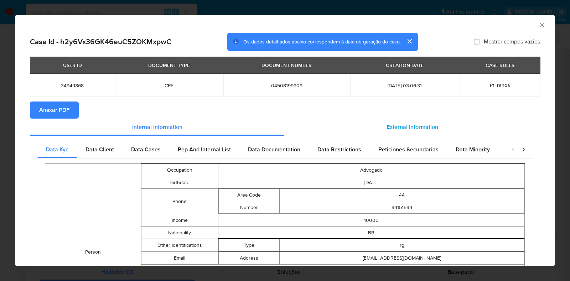
click at [391, 124] on span "External information" at bounding box center [412, 127] width 52 height 8
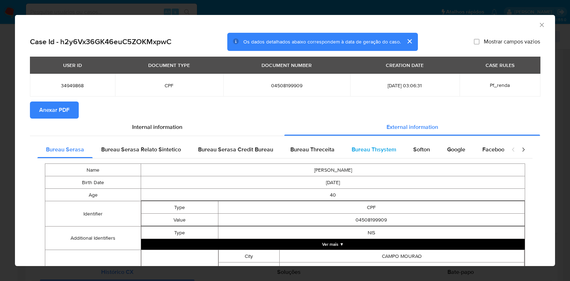
click at [358, 149] on span "Bureau Thsystem" at bounding box center [374, 149] width 45 height 8
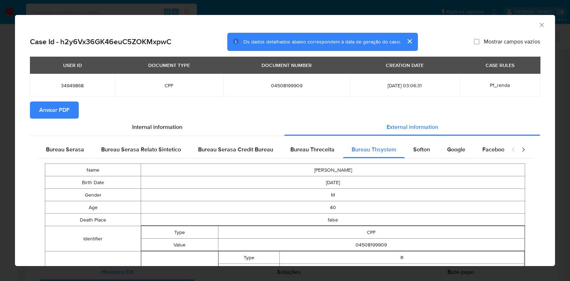
click at [7, 186] on div "AML Data Collector Case Id - h2y6Vx36GK46euC5ZOKMxpwC Os dados detalhados abaix…" at bounding box center [285, 140] width 570 height 281
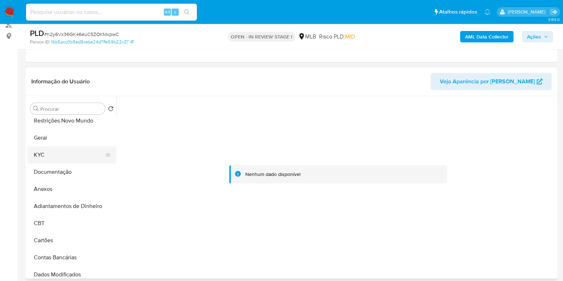
scroll to position [0, 0]
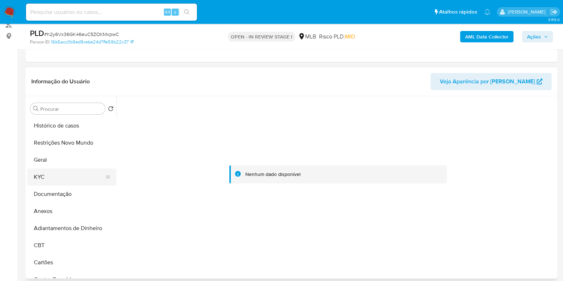
click at [60, 166] on button "Geral" at bounding box center [71, 159] width 89 height 17
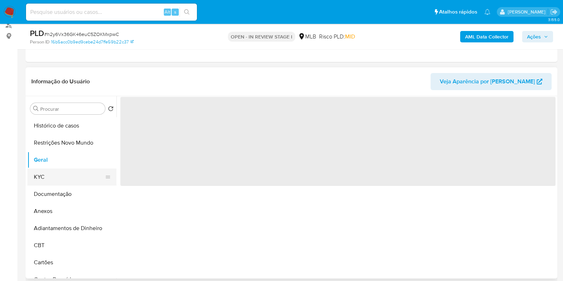
click at [52, 175] on button "KYC" at bounding box center [68, 176] width 83 height 17
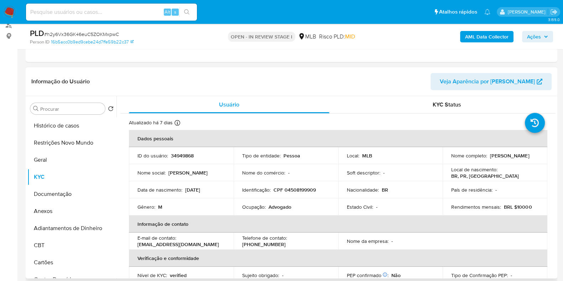
drag, startPoint x: 504, startPoint y: 158, endPoint x: 448, endPoint y: 160, distance: 55.9
click at [448, 160] on td "Nome completo : Alberto Barradas Marques Filho" at bounding box center [495, 155] width 105 height 17
copy p "Alberto Barradas Marques Filho"
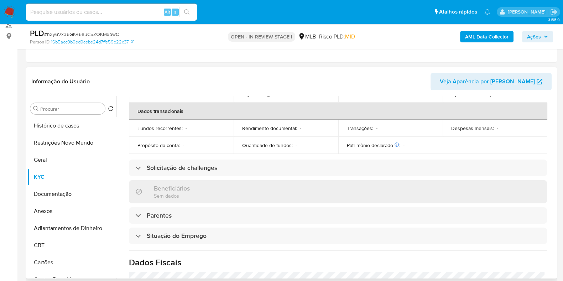
scroll to position [310, 0]
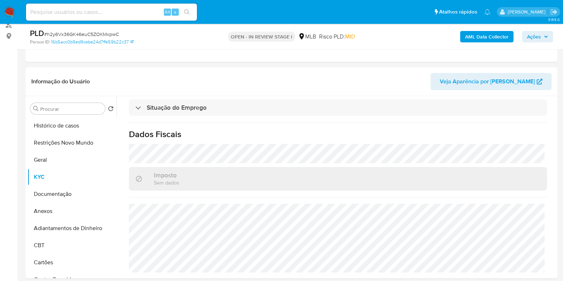
click at [548, 38] on icon "button" at bounding box center [546, 37] width 4 height 4
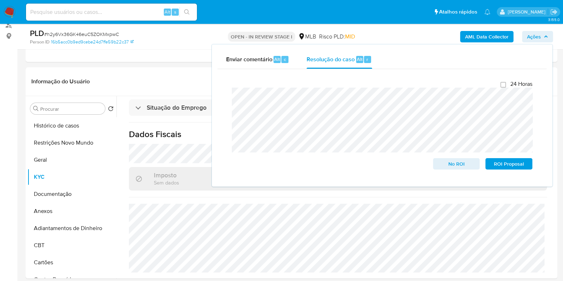
click at [545, 37] on icon "button" at bounding box center [546, 37] width 4 height 4
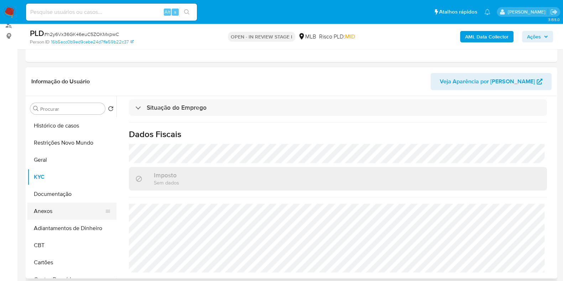
click at [57, 212] on button "Anexos" at bounding box center [68, 211] width 83 height 17
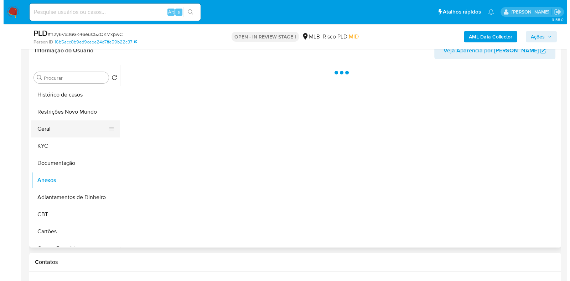
scroll to position [134, 0]
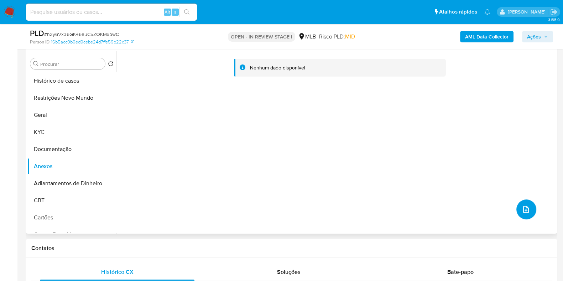
click at [528, 207] on button "upload-file" at bounding box center [526, 209] width 20 height 20
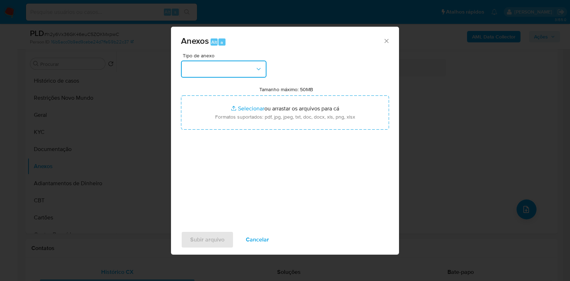
click at [229, 77] on button "button" at bounding box center [223, 69] width 85 height 17
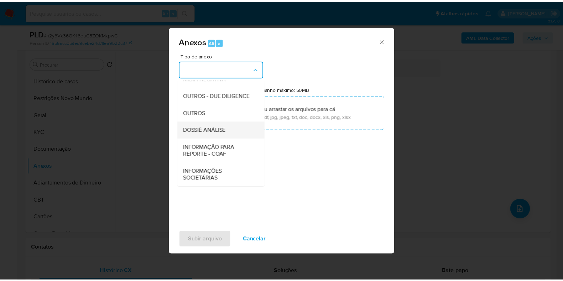
scroll to position [110, 0]
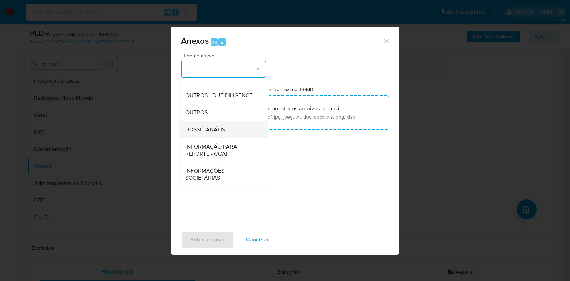
click at [215, 131] on span "DOSSIÊ ANÁLISE" at bounding box center [206, 129] width 43 height 7
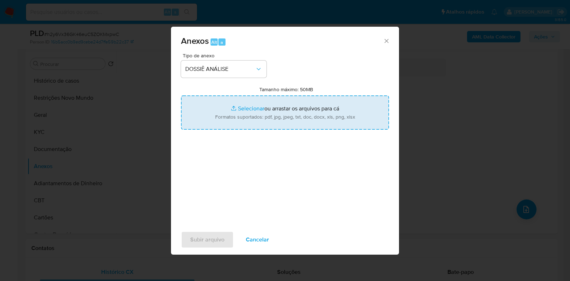
type input "C:\fakepath\CPF 04508199909 - ALBERTO BARRADAS MARQUES FILHO.pdf"
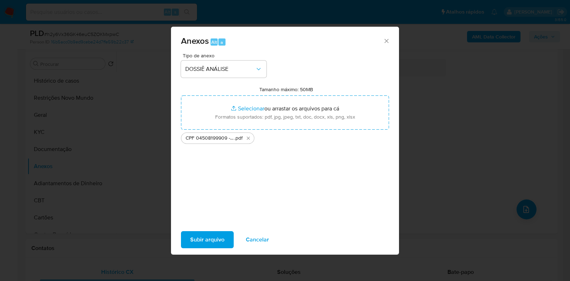
click at [195, 247] on span "Subir arquivo" at bounding box center [207, 240] width 34 height 16
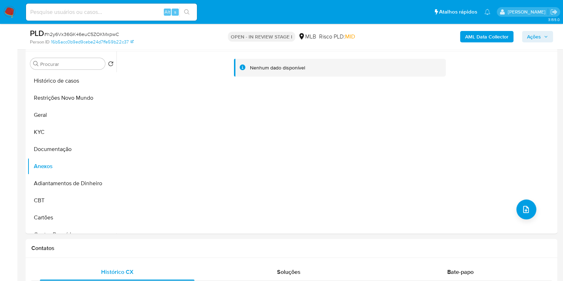
click at [533, 29] on div "AML Data Collector Ações" at bounding box center [467, 36] width 172 height 17
click at [531, 32] on span "Ações" at bounding box center [534, 36] width 14 height 11
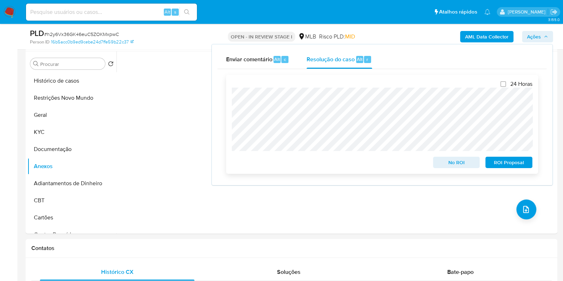
click at [447, 163] on span "No ROI" at bounding box center [456, 162] width 37 height 10
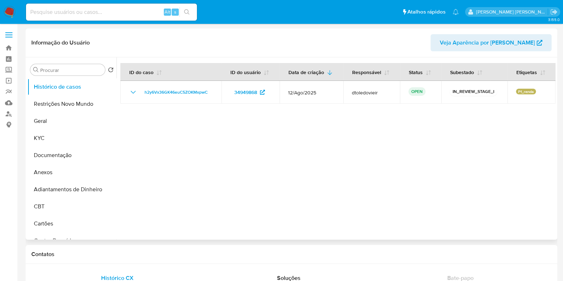
select select "10"
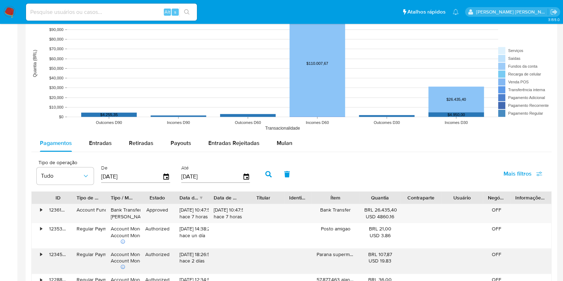
scroll to position [667, 0]
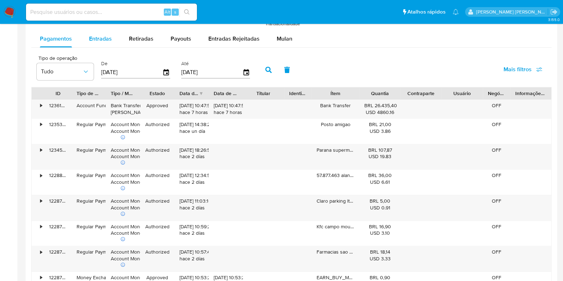
click at [89, 35] on span "Entradas" at bounding box center [100, 39] width 23 height 8
select select "10"
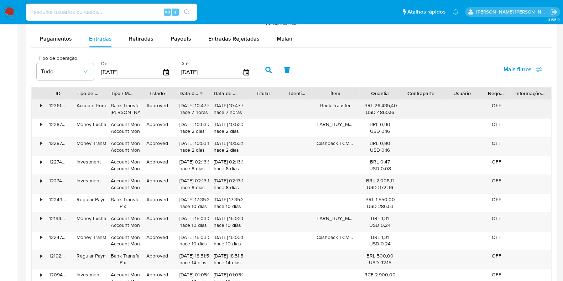
click at [38, 104] on div "•" at bounding box center [38, 109] width 12 height 19
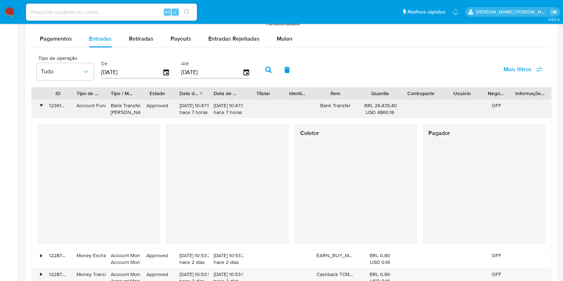
click at [38, 104] on div "•" at bounding box center [38, 109] width 12 height 19
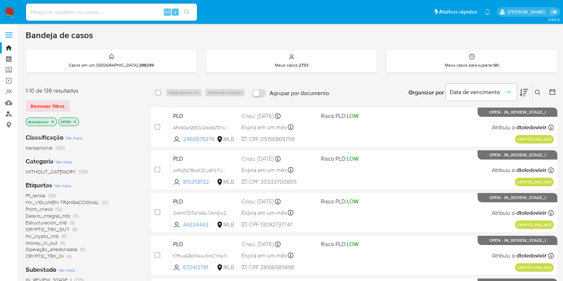
click at [12, 115] on link "Localizador de pessoas" at bounding box center [42, 113] width 85 height 11
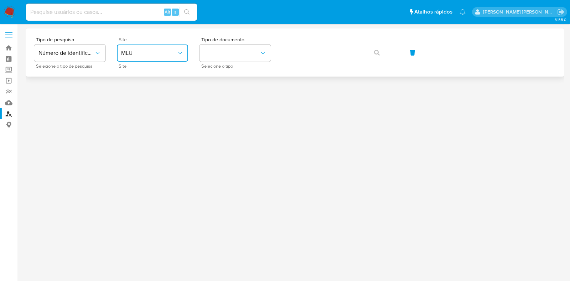
click at [127, 51] on span "MLU" at bounding box center [149, 53] width 56 height 7
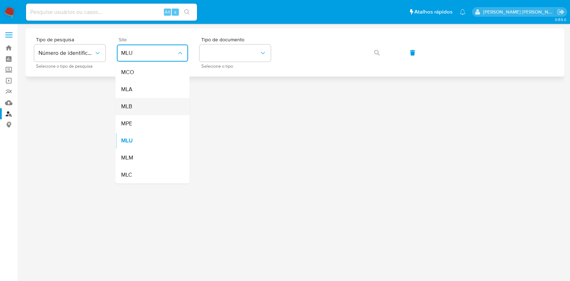
click at [138, 105] on div "MLB" at bounding box center [150, 106] width 58 height 17
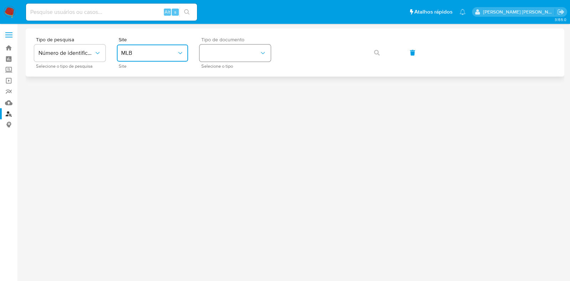
click at [231, 56] on button "identificationType" at bounding box center [234, 53] width 71 height 17
click at [226, 98] on div "CPF CPF" at bounding box center [233, 100] width 58 height 24
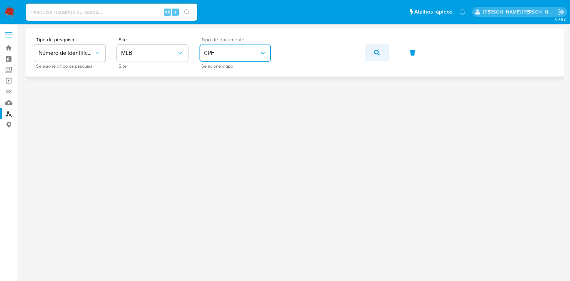
click at [383, 54] on button "button" at bounding box center [377, 52] width 24 height 17
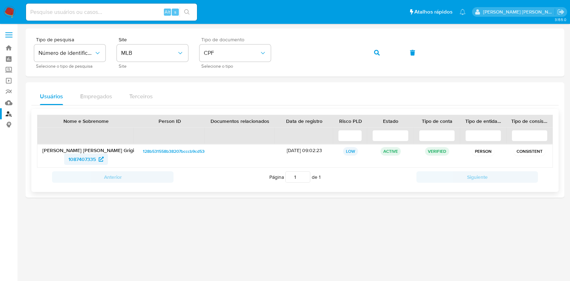
click at [67, 159] on link "1087407335" at bounding box center [86, 159] width 44 height 11
click at [376, 50] on icon "button" at bounding box center [377, 53] width 6 height 6
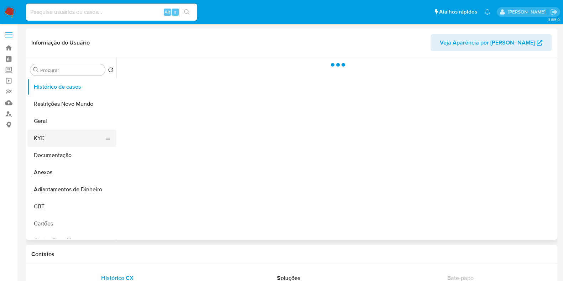
click at [55, 139] on button "KYC" at bounding box center [68, 138] width 83 height 17
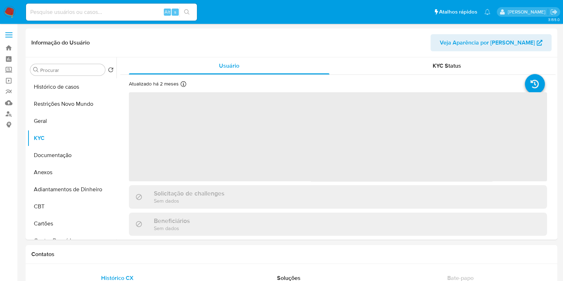
select select "10"
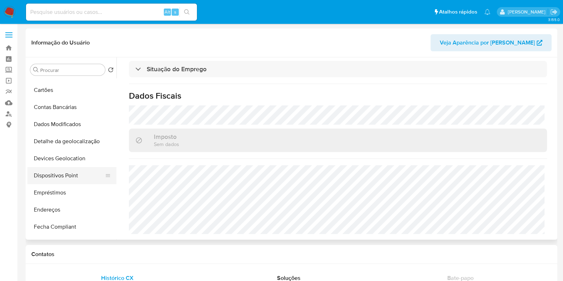
scroll to position [133, 0]
click at [58, 206] on button "Endereços" at bounding box center [68, 210] width 83 height 17
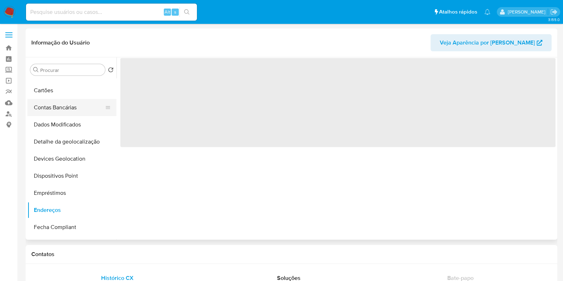
scroll to position [0, 0]
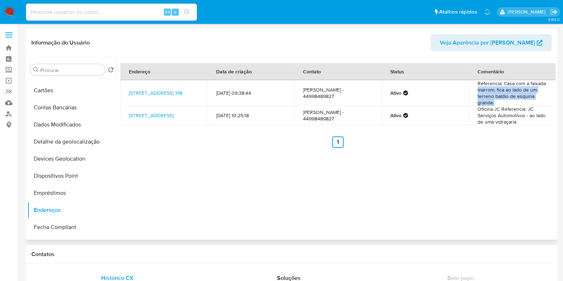
drag, startPoint x: 500, startPoint y: 103, endPoint x: 472, endPoint y: 88, distance: 32.0
click at [473, 88] on td "Referencia: Casa com a faixada marrom, fica ao lado de um terreno baldio de esq…" at bounding box center [512, 93] width 87 height 26
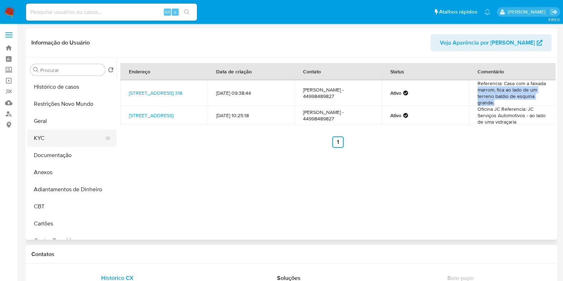
click at [53, 140] on button "KYC" at bounding box center [68, 138] width 83 height 17
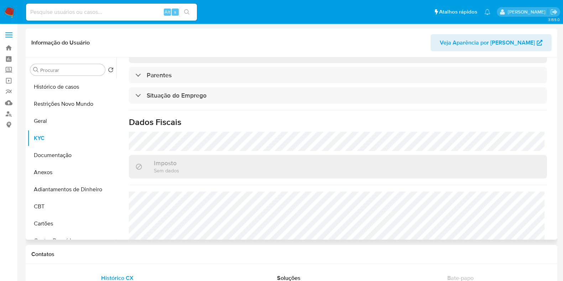
scroll to position [316, 0]
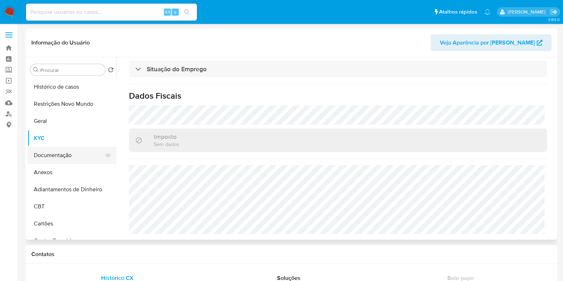
click at [61, 150] on button "Documentação" at bounding box center [68, 155] width 83 height 17
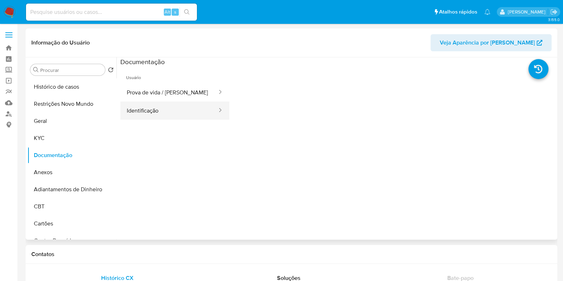
click at [178, 114] on button "Identificação" at bounding box center [169, 111] width 98 height 18
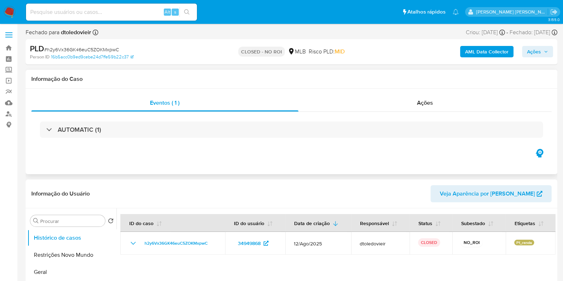
select select "10"
click at [6, 58] on link "Painel" at bounding box center [42, 58] width 85 height 11
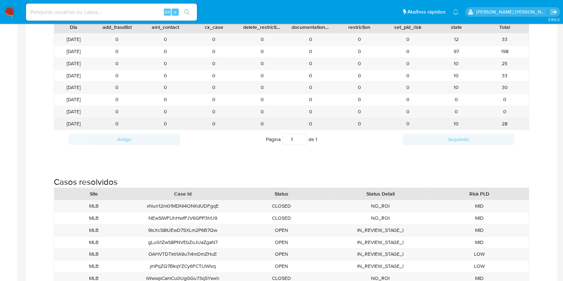
scroll to position [757, 0]
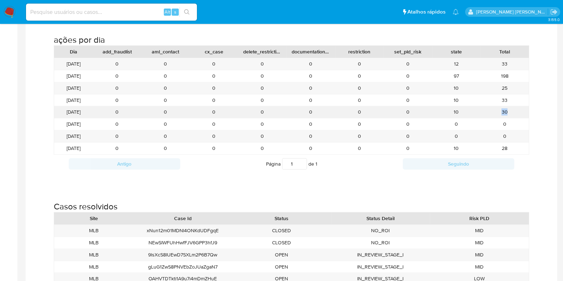
drag, startPoint x: 513, startPoint y: 111, endPoint x: 492, endPoint y: 111, distance: 20.7
click at [492, 111] on div "30" at bounding box center [504, 112] width 48 height 12
click at [489, 112] on div "30" at bounding box center [504, 112] width 48 height 12
click at [12, 13] on img at bounding box center [10, 12] width 12 height 12
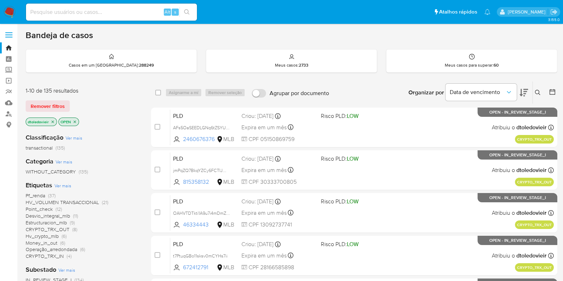
drag, startPoint x: 73, startPoint y: 146, endPoint x: 23, endPoint y: 152, distance: 50.6
click at [23, 152] on main "3.155.0" at bounding box center [281, 281] width 563 height 562
